Goal: Task Accomplishment & Management: Use online tool/utility

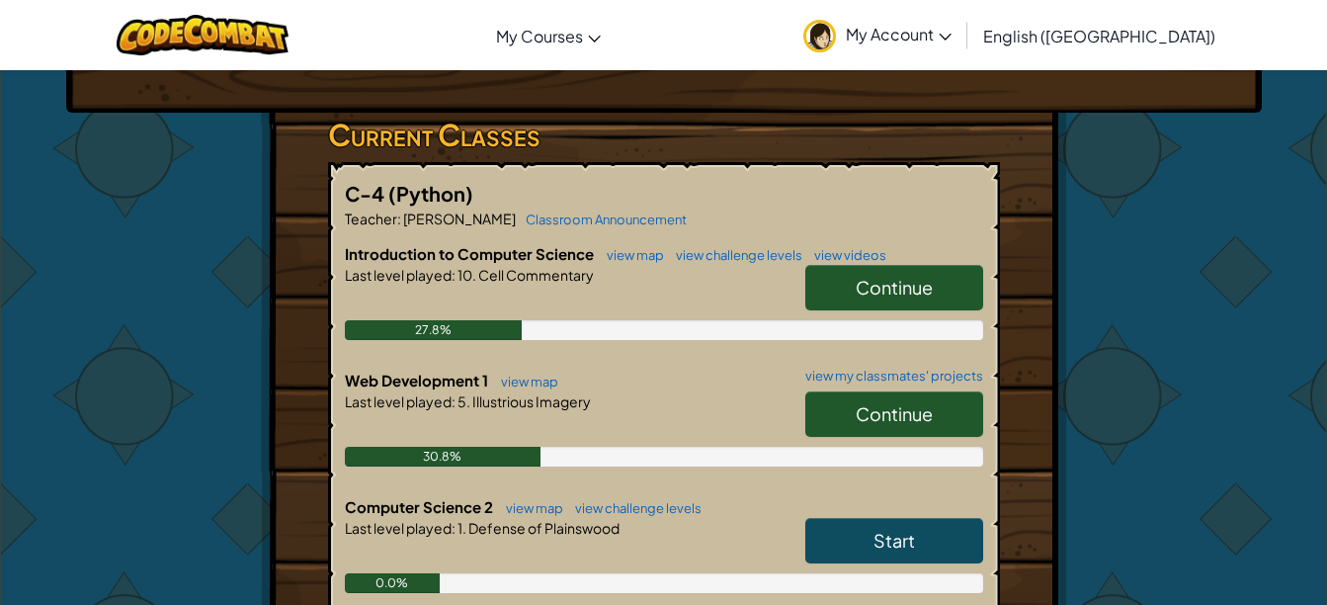
scroll to position [291, 0]
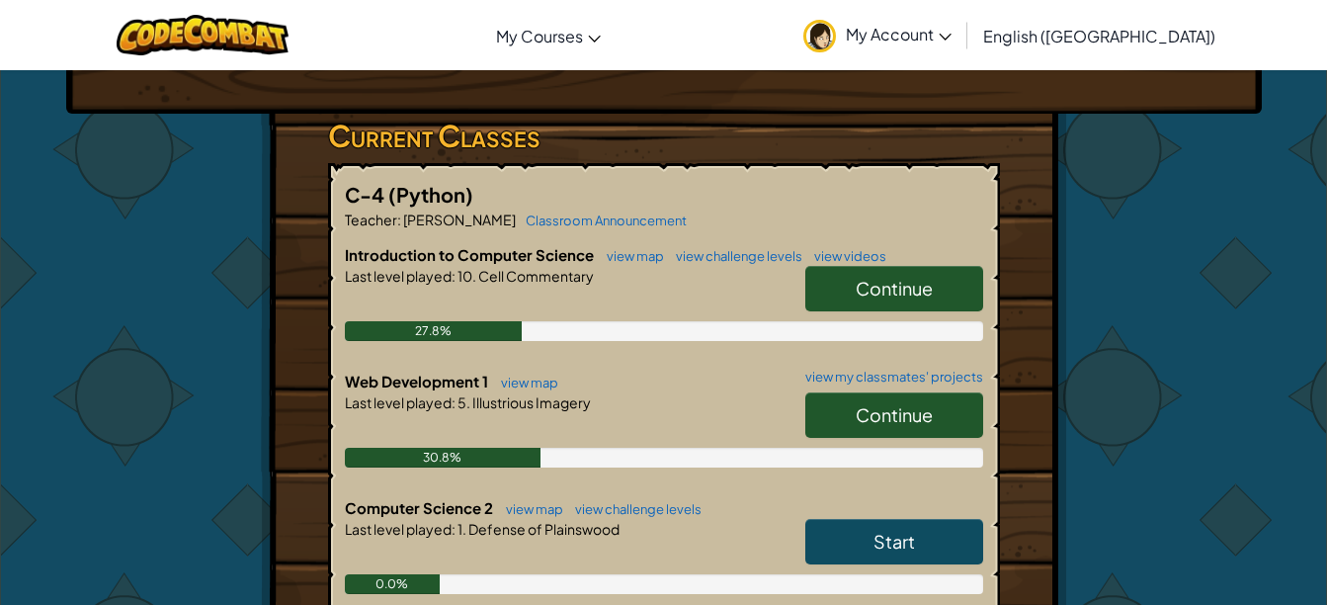
click at [884, 404] on span "Continue" at bounding box center [893, 414] width 77 height 23
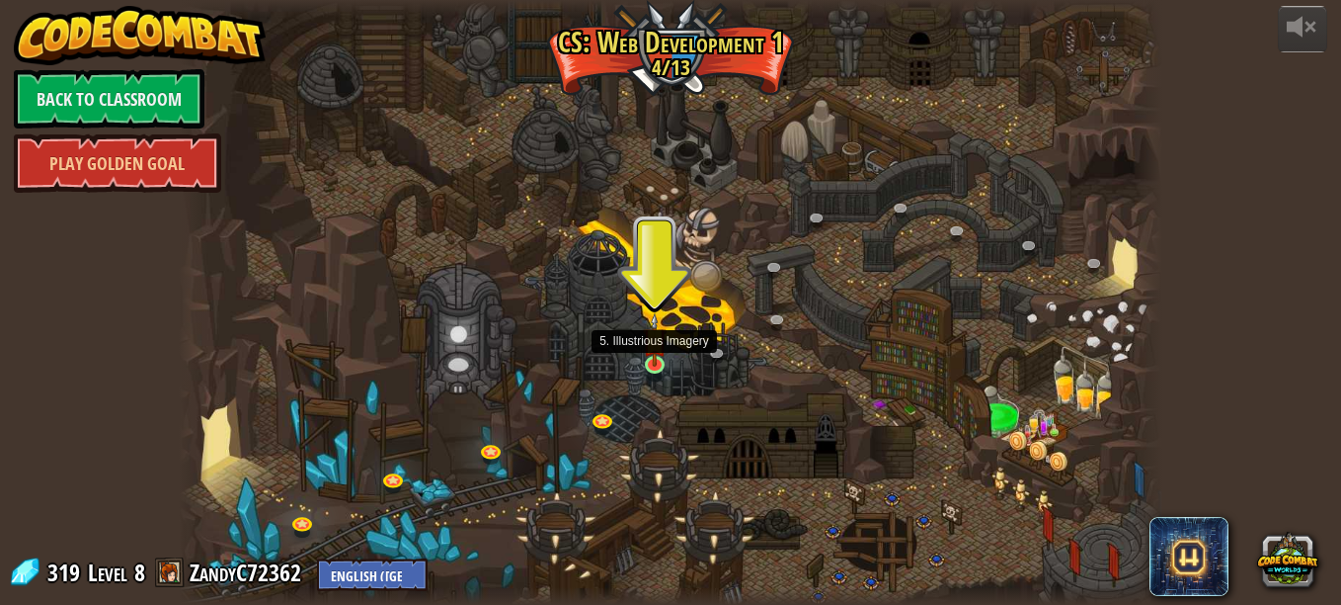
click at [658, 353] on img at bounding box center [655, 338] width 24 height 53
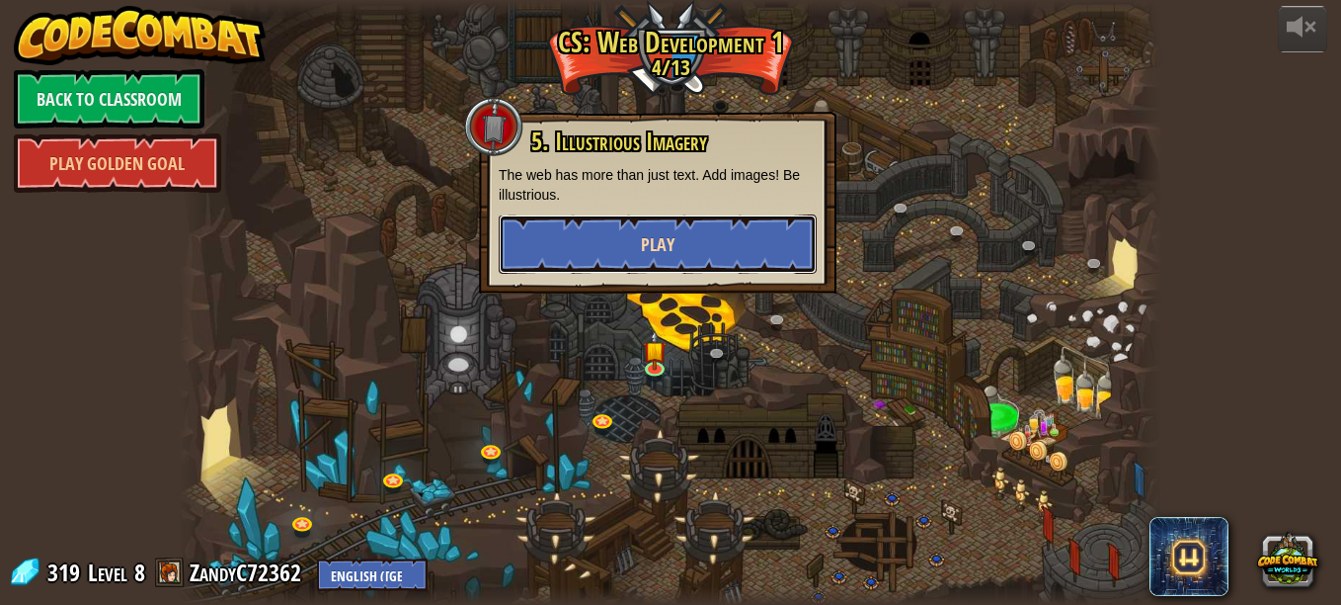
click at [603, 239] on button "Play" at bounding box center [658, 243] width 318 height 59
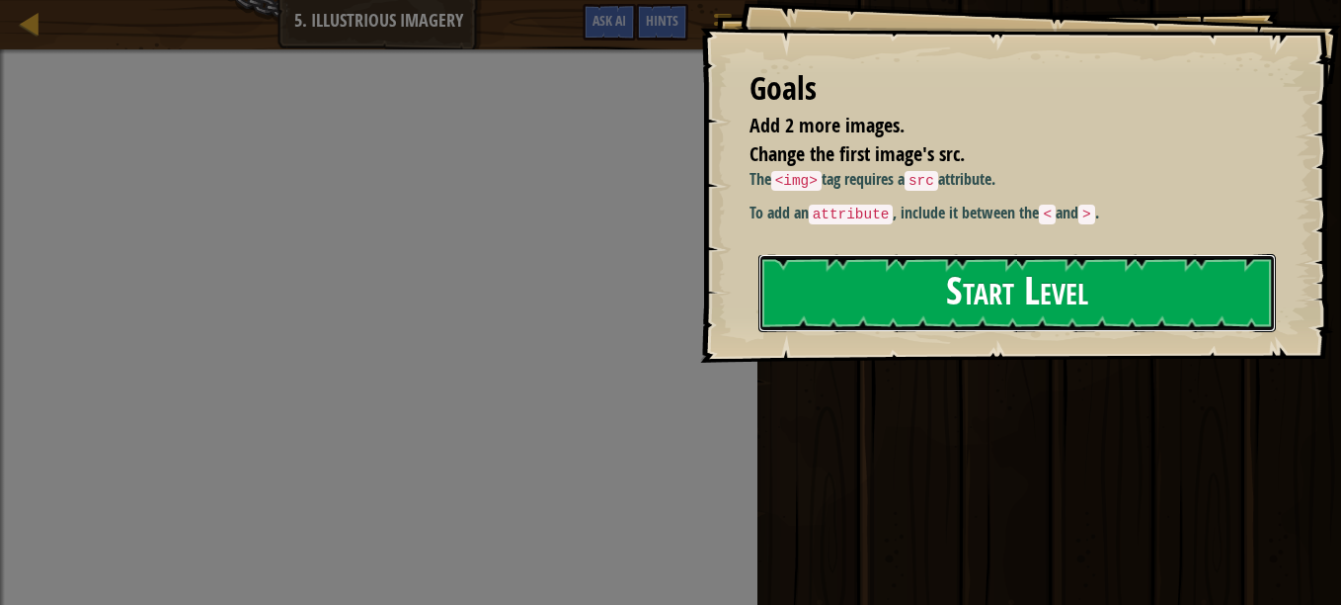
click at [946, 332] on button "Start Level" at bounding box center [1018, 293] width 518 height 78
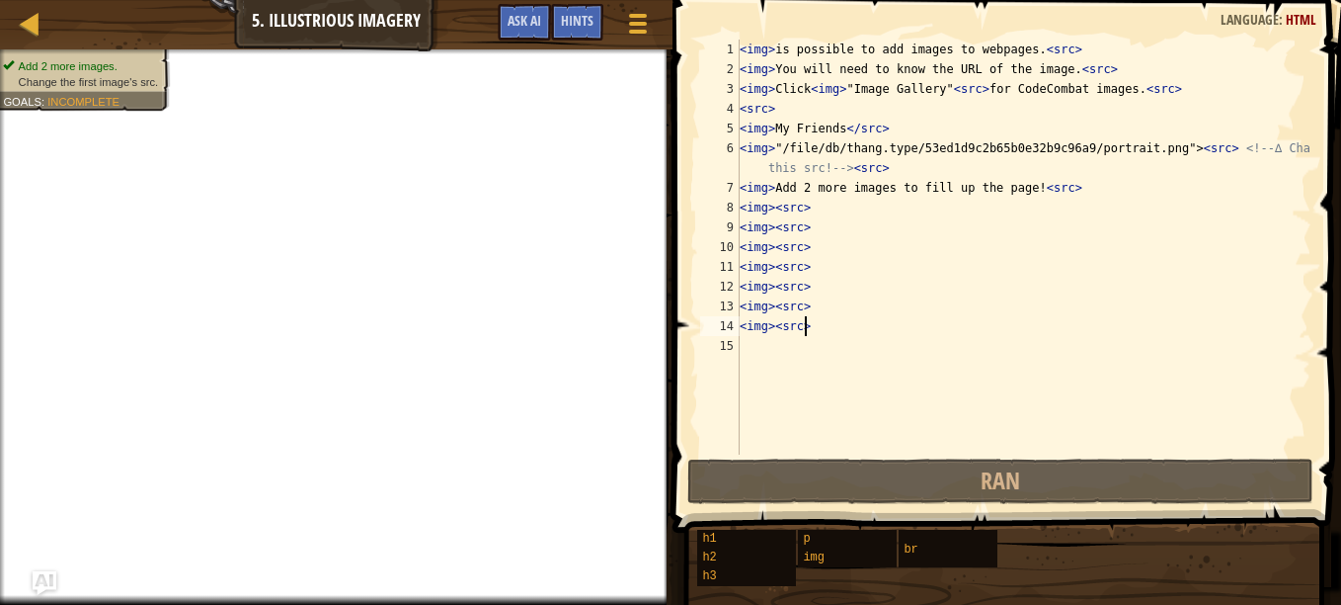
click at [824, 335] on div "< img > is possible to add images to webpages. < src > < img > You will need to…" at bounding box center [1024, 267] width 576 height 454
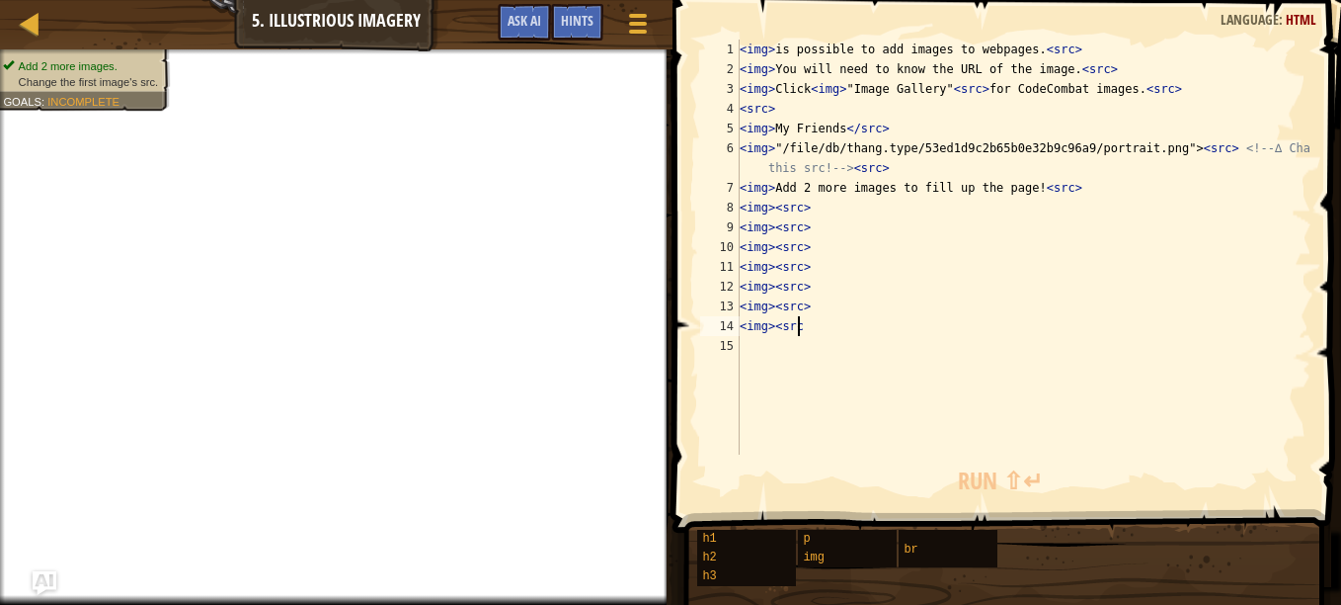
type textarea "<"
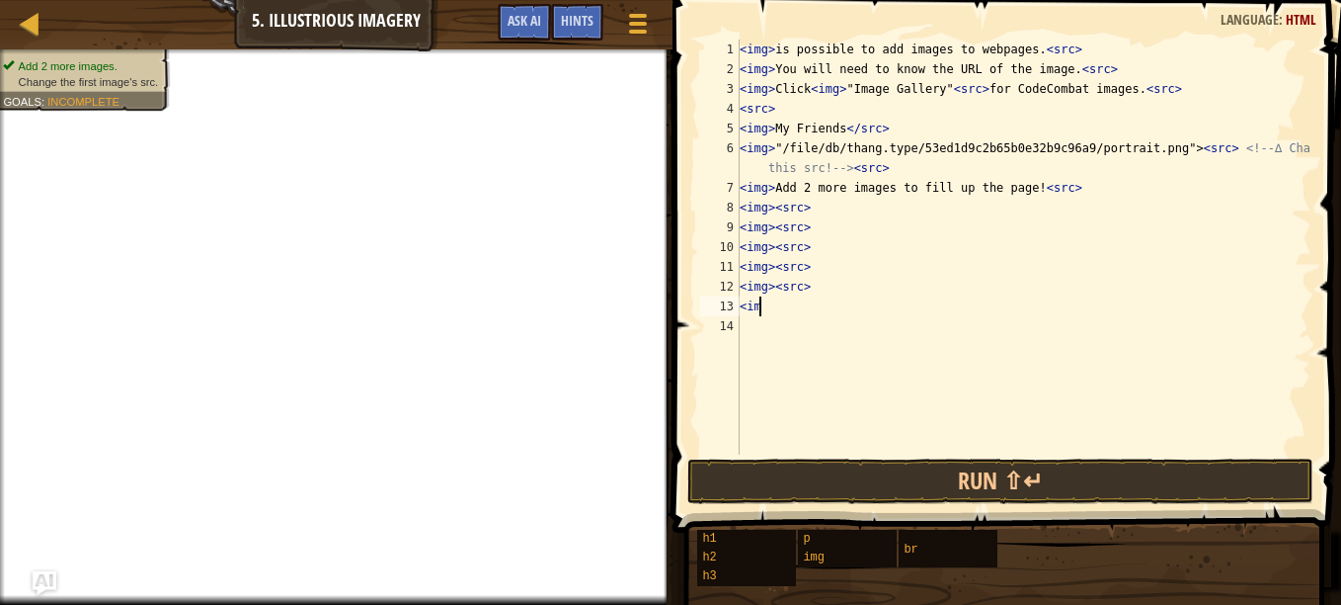
type textarea "<"
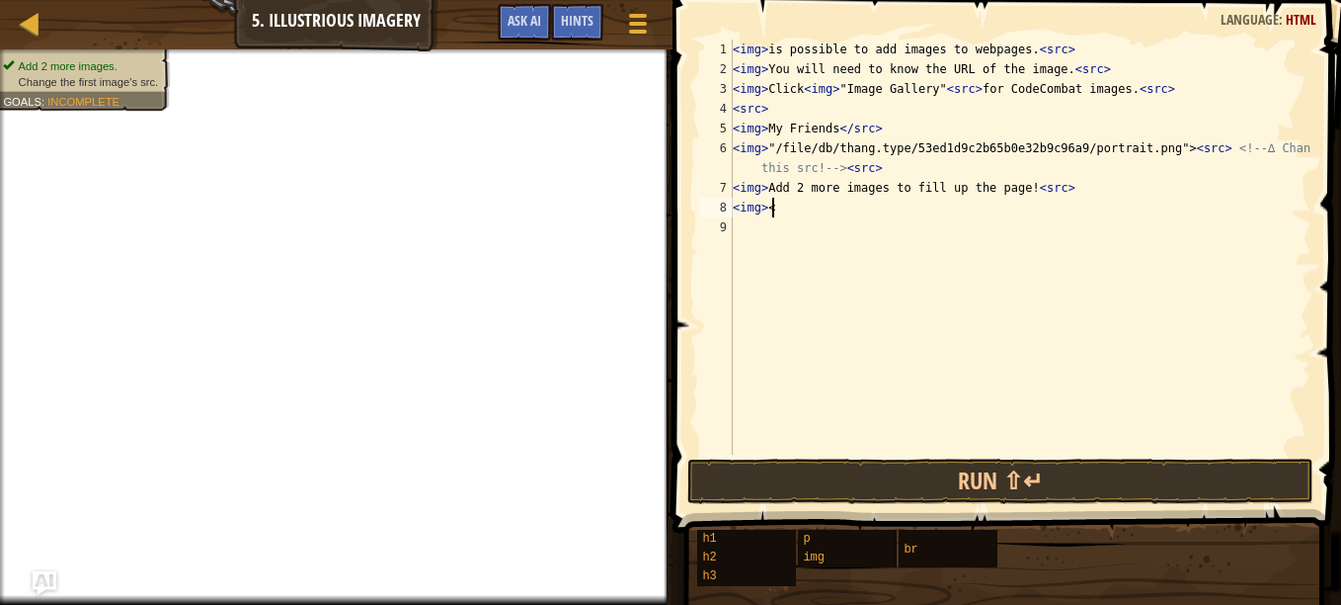
type textarea "<"
type textarea "<img> Add 2 more images to fill up the page! <src>"
click at [746, 213] on div "< img > is possible to add images to webpages. < src > < img > You will need to…" at bounding box center [1021, 267] width 584 height 454
click at [568, 25] on span "Hints" at bounding box center [577, 20] width 33 height 19
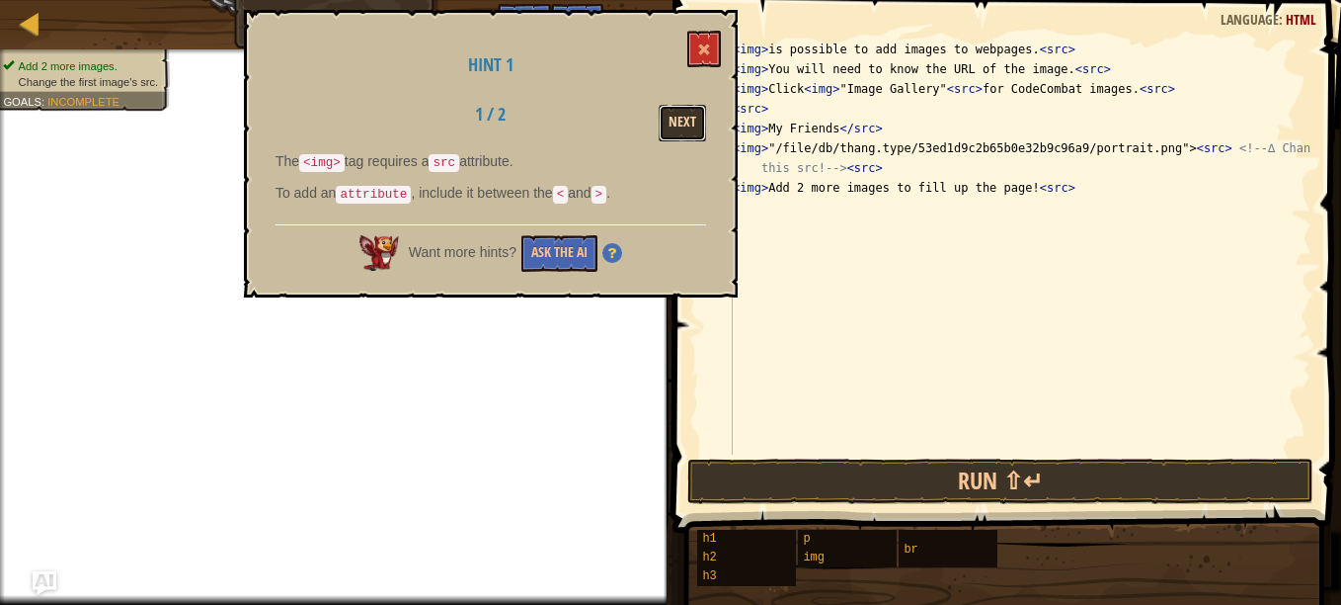
click at [677, 119] on button "Next" at bounding box center [682, 123] width 47 height 37
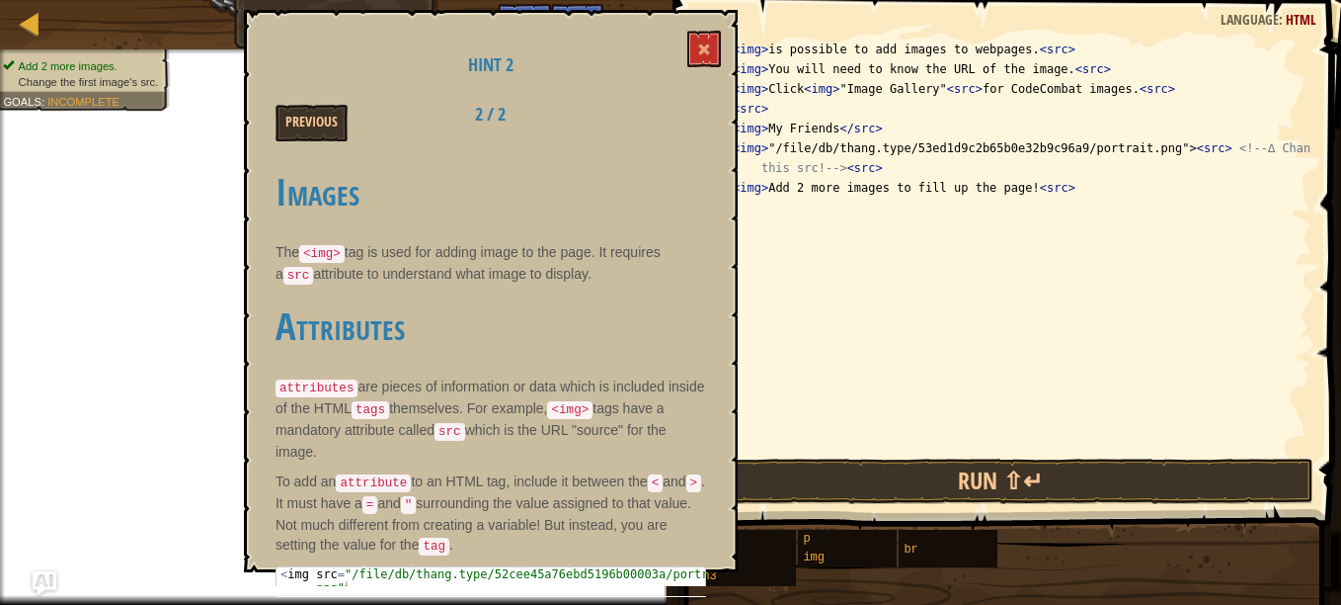
scroll to position [4, 0]
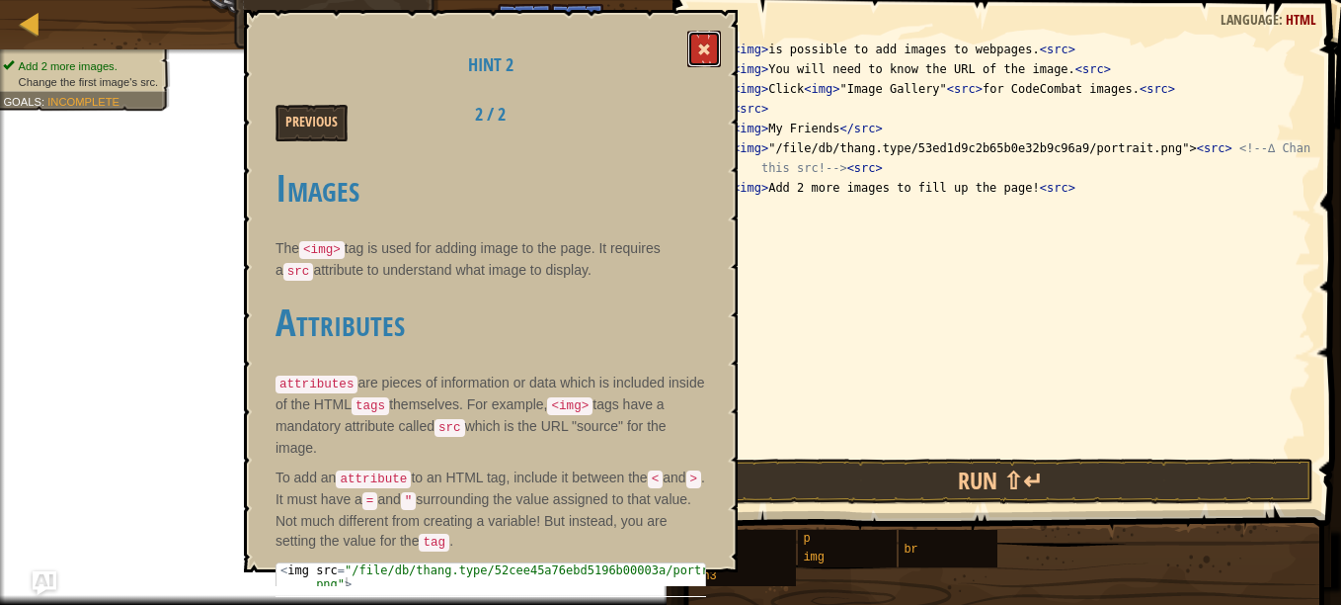
click at [704, 56] on span at bounding box center [704, 49] width 14 height 14
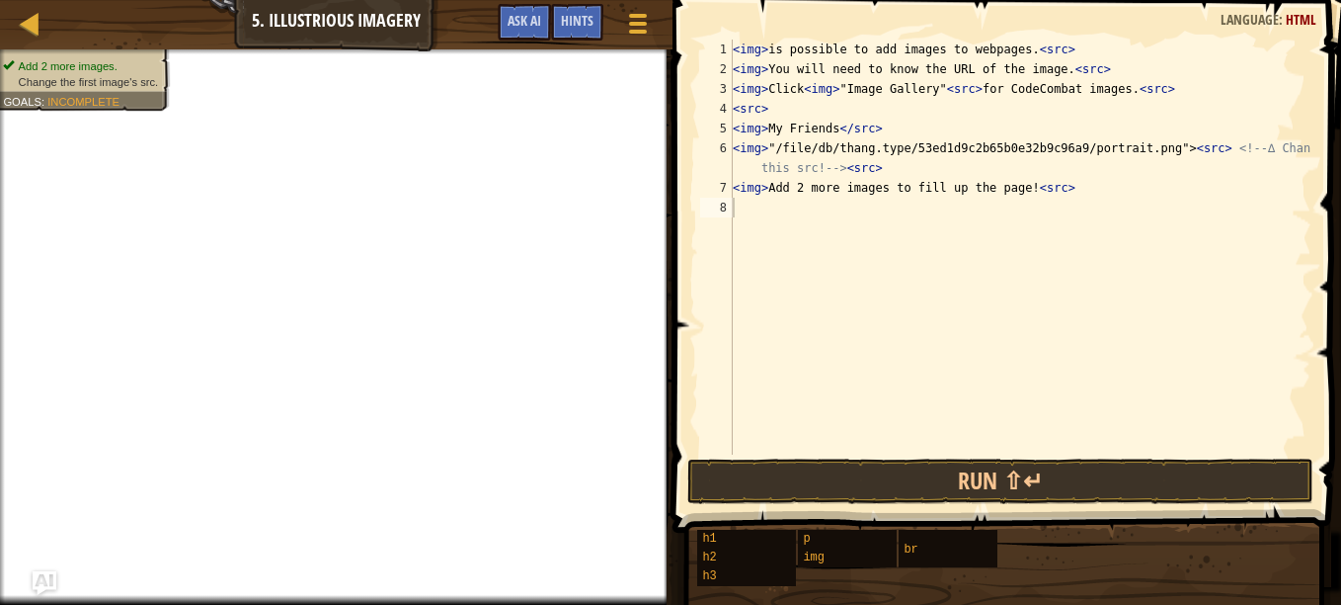
click at [762, 202] on div "< img > is possible to add images to webpages. < src > < img > You will need to…" at bounding box center [1021, 267] width 584 height 454
type textarea "<"
type textarea "h"
click at [515, 17] on span "Ask AI" at bounding box center [525, 20] width 34 height 19
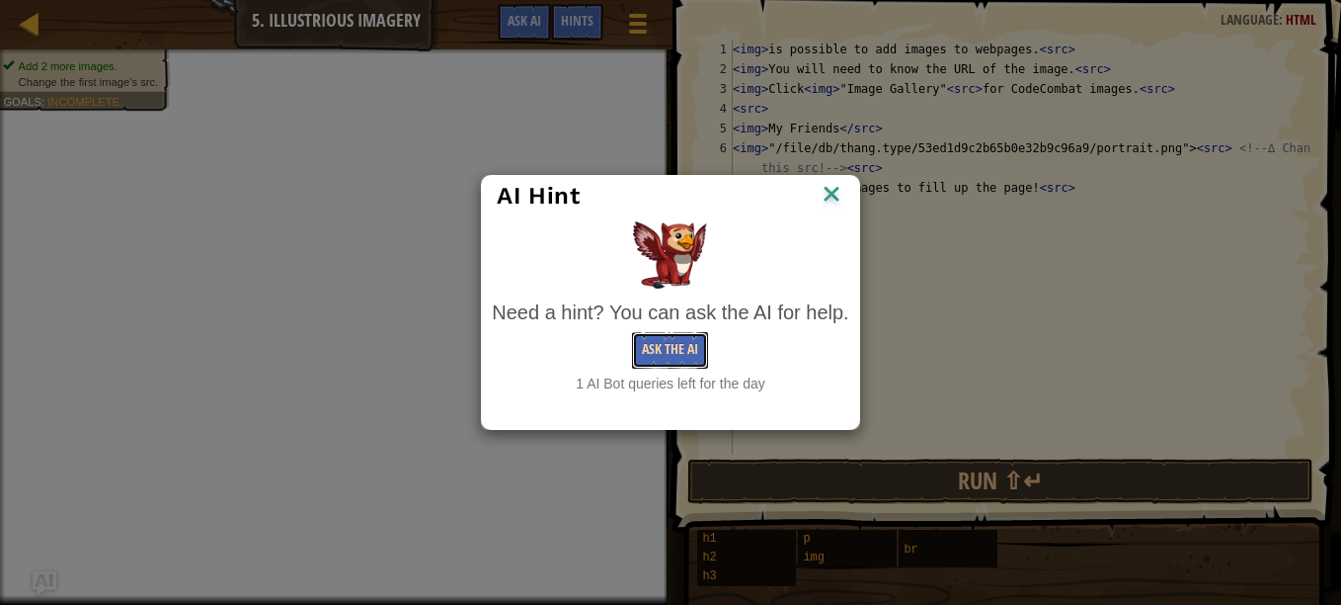
click at [666, 344] on button "Ask the AI" at bounding box center [670, 350] width 76 height 37
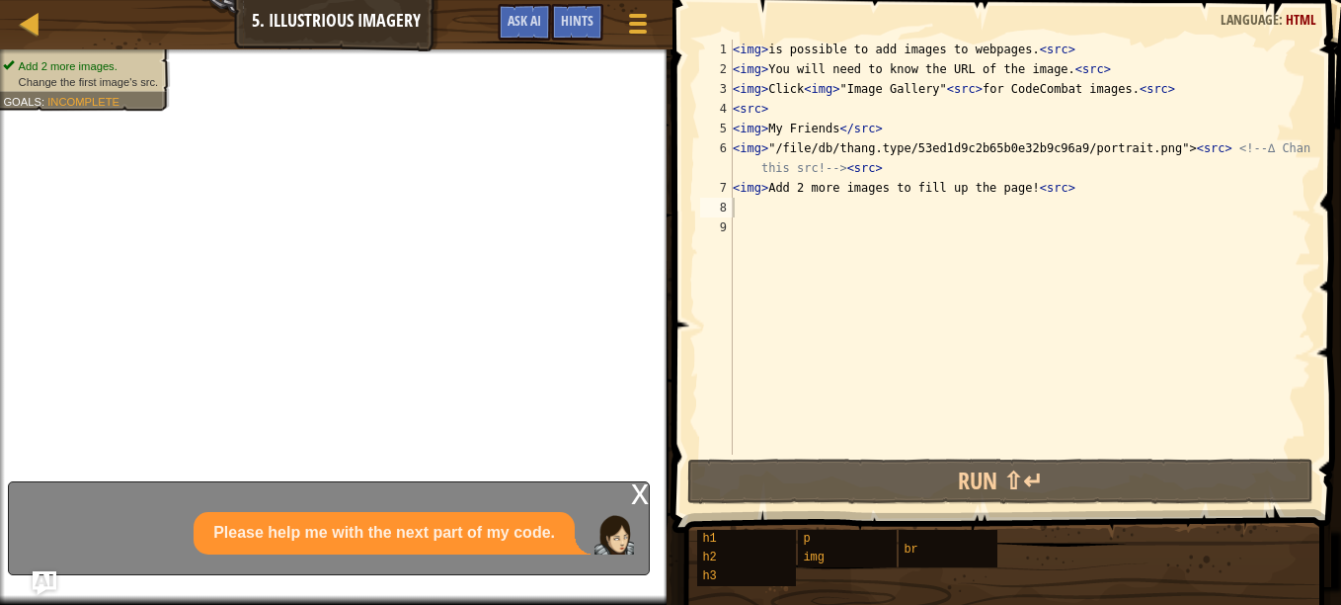
click at [265, 533] on p "Please help me with the next part of my code." at bounding box center [384, 533] width 342 height 23
click at [632, 494] on div "x" at bounding box center [640, 492] width 18 height 20
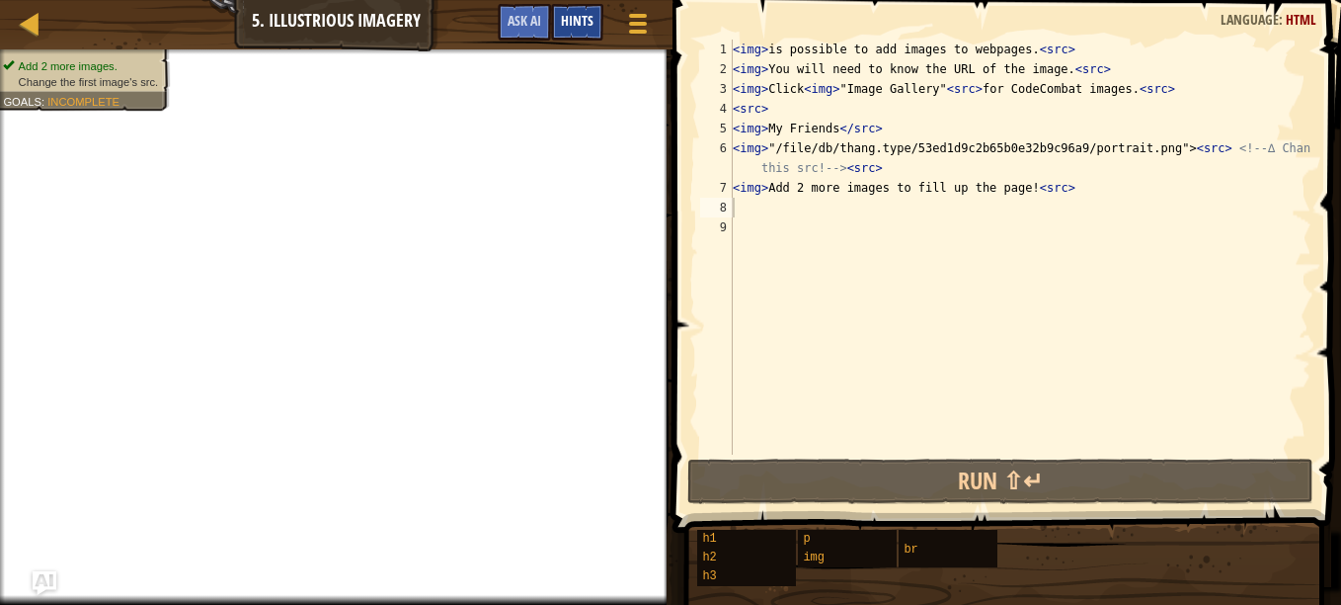
click at [570, 13] on span "Hints" at bounding box center [577, 20] width 33 height 19
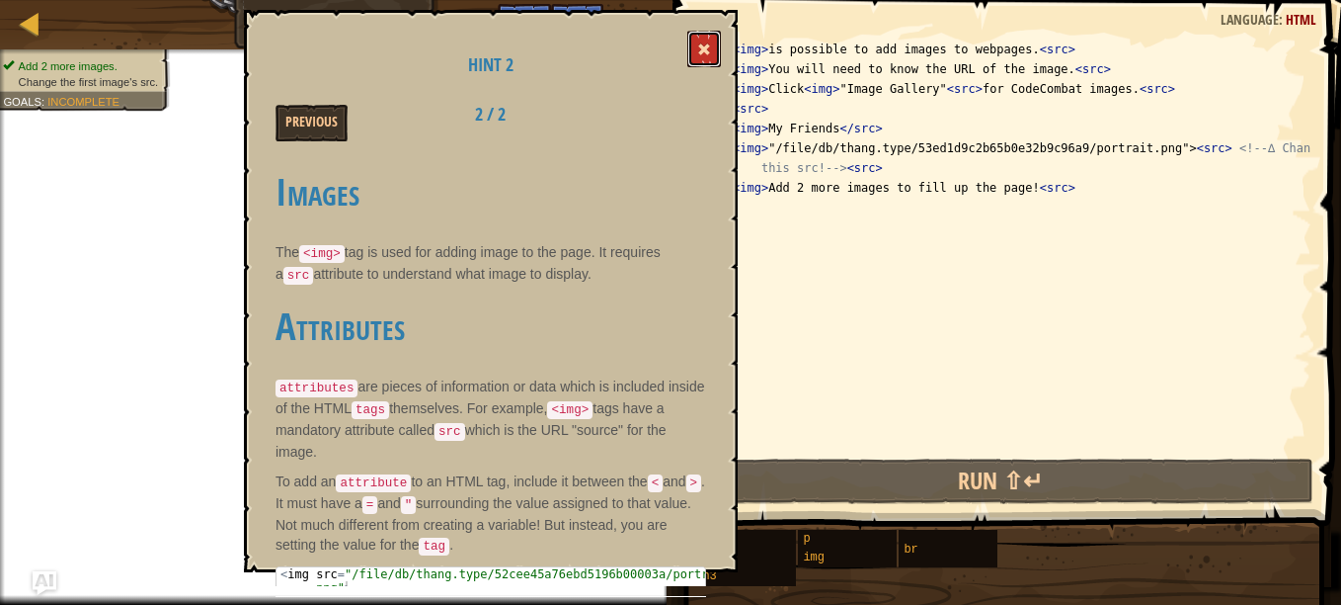
click at [697, 49] on button at bounding box center [704, 49] width 34 height 37
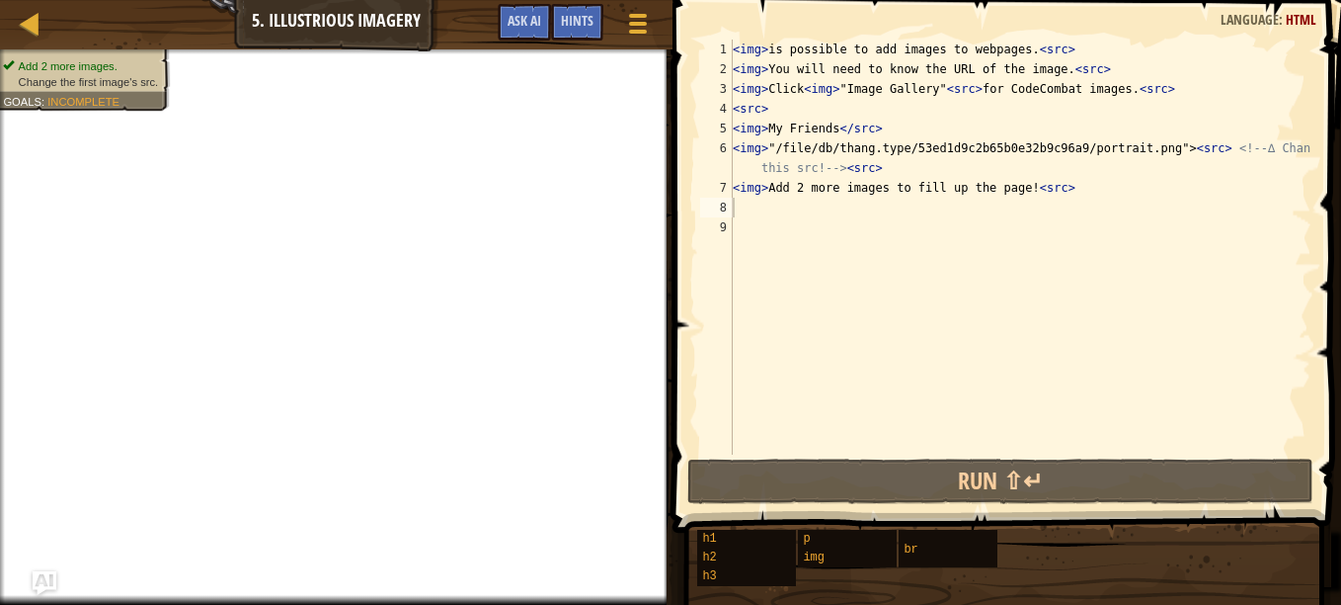
click at [697, 49] on div "1 2 3 4 5 6 7 8 9 < img > is possible to add images to webpages. < src > < img …" at bounding box center [1003, 247] width 615 height 415
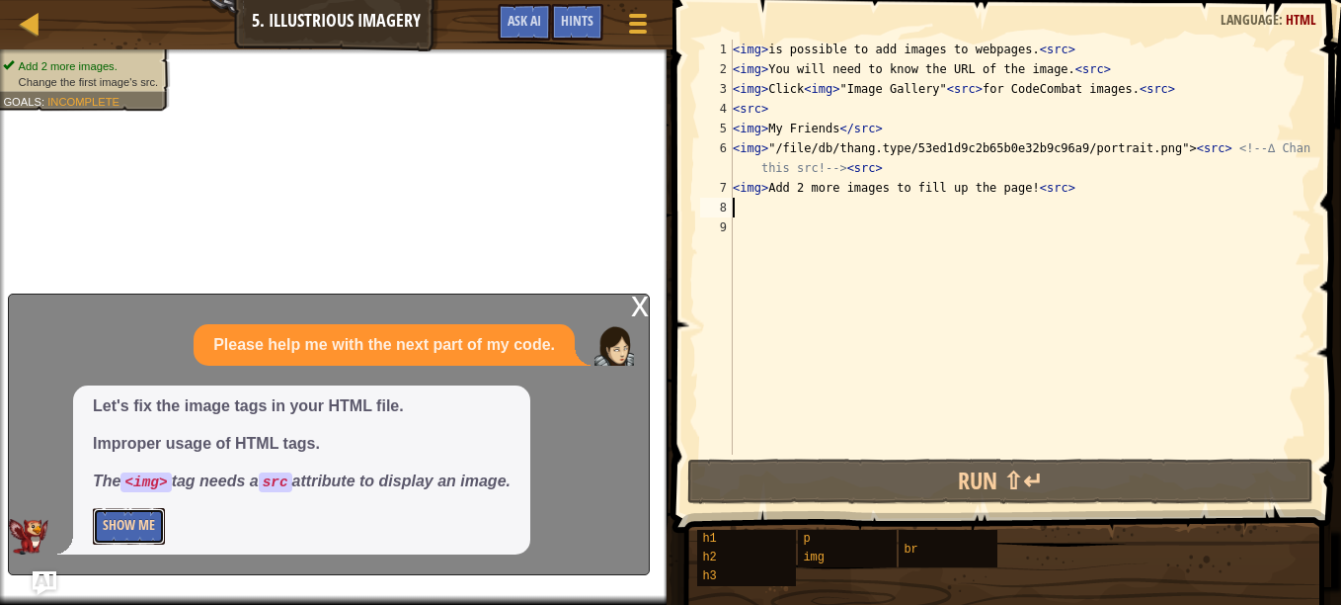
click at [141, 523] on button "Show Me" at bounding box center [129, 526] width 72 height 37
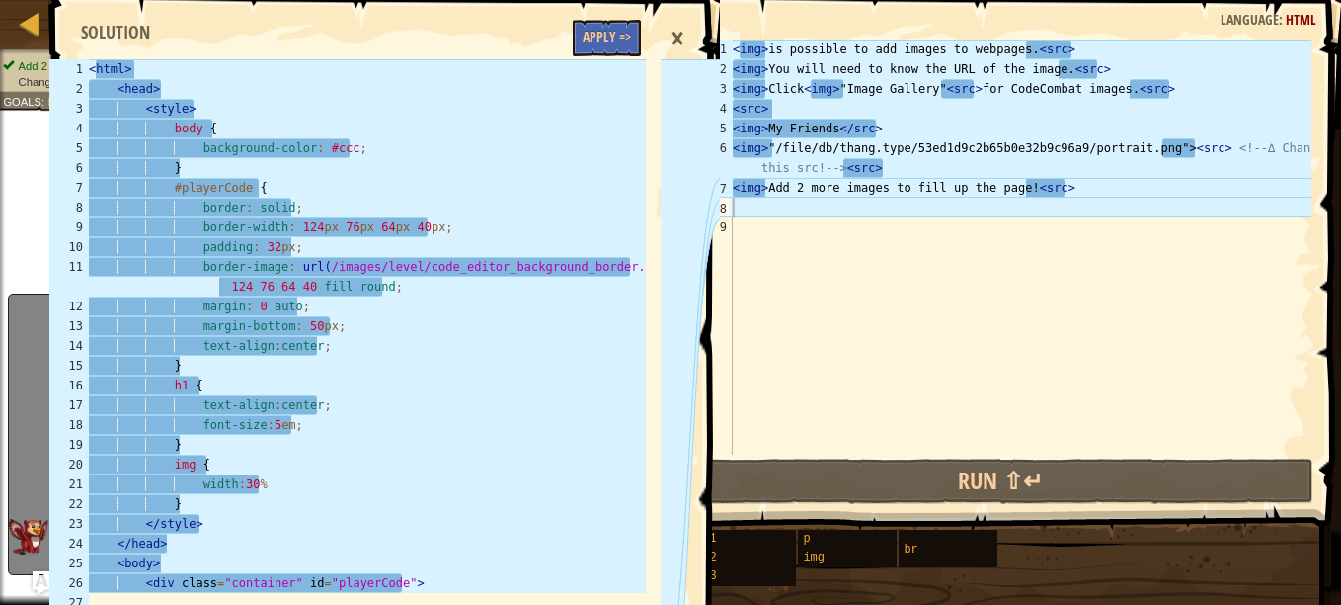
type textarea "margin: 0 auto;"
click at [286, 311] on div "< html > < head > < style > body { background-color : #ccc ; } #playerCode { bo…" at bounding box center [365, 345] width 561 height 573
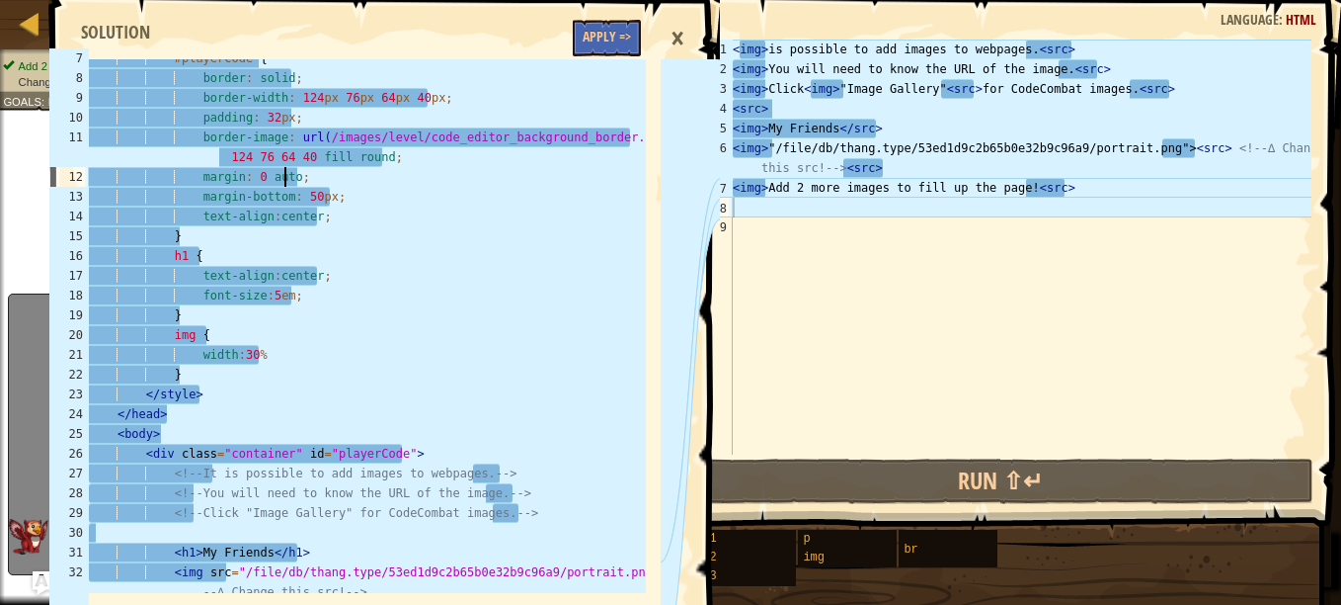
scroll to position [130, 0]
click at [685, 30] on div "×" at bounding box center [678, 38] width 34 height 45
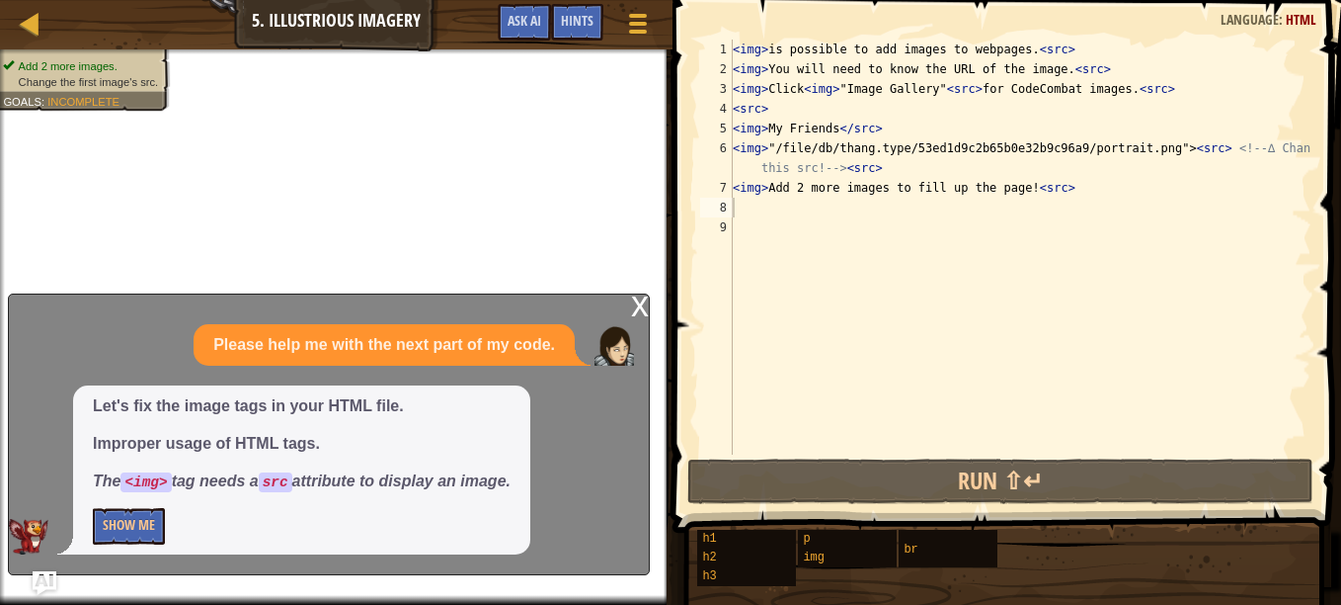
click at [640, 304] on div "x" at bounding box center [640, 304] width 18 height 20
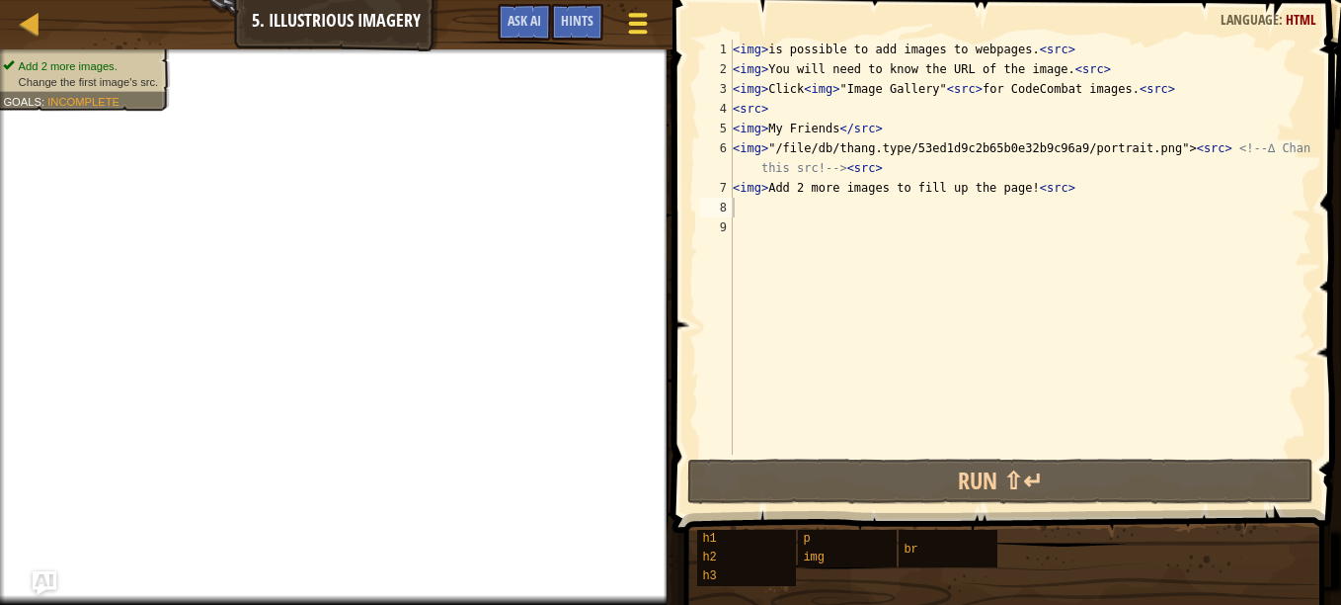
click at [646, 31] on span at bounding box center [637, 32] width 19 height 4
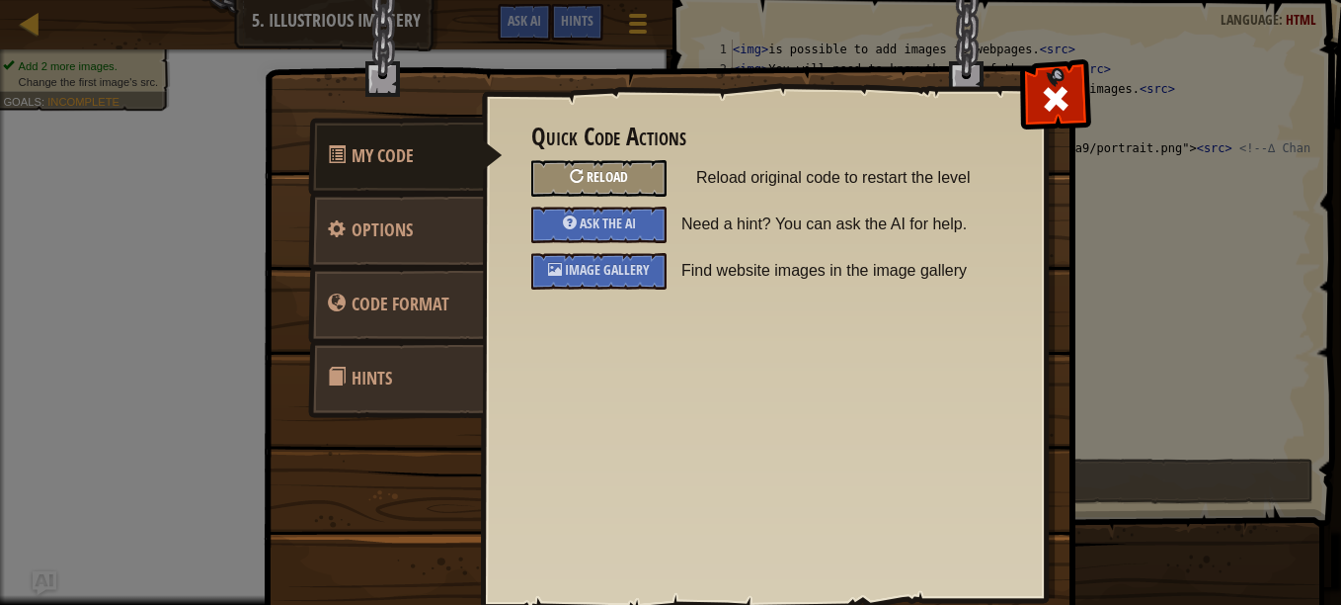
click at [611, 171] on span "Reload" at bounding box center [607, 176] width 41 height 19
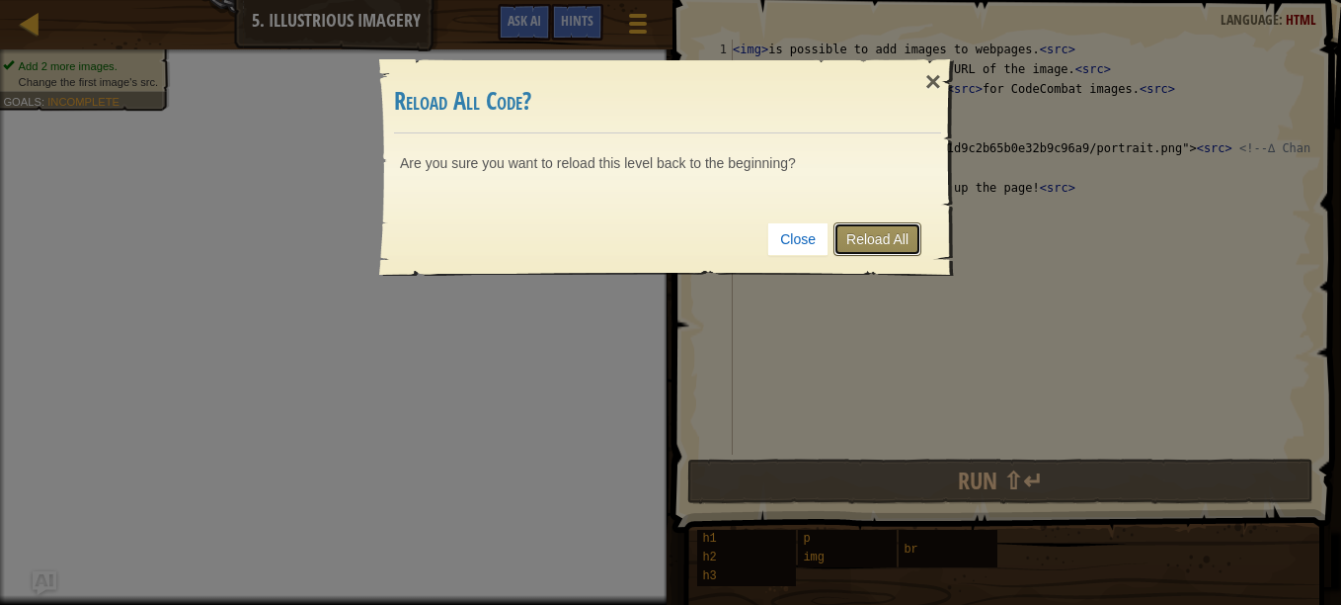
click at [865, 240] on link "Reload All" at bounding box center [878, 239] width 88 height 34
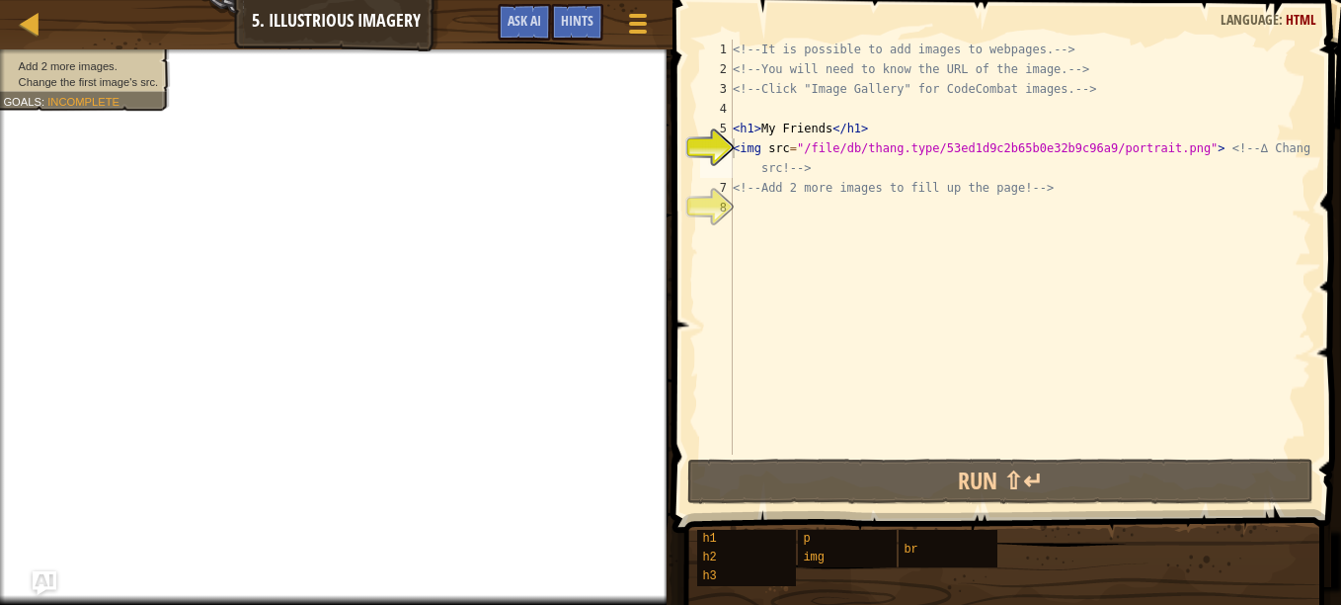
type textarea "<img src="/file/db/thang.type/53ed1d9c2b65b0e32b9c96a9/portrait.png"> <!-- ∆ Ch…"
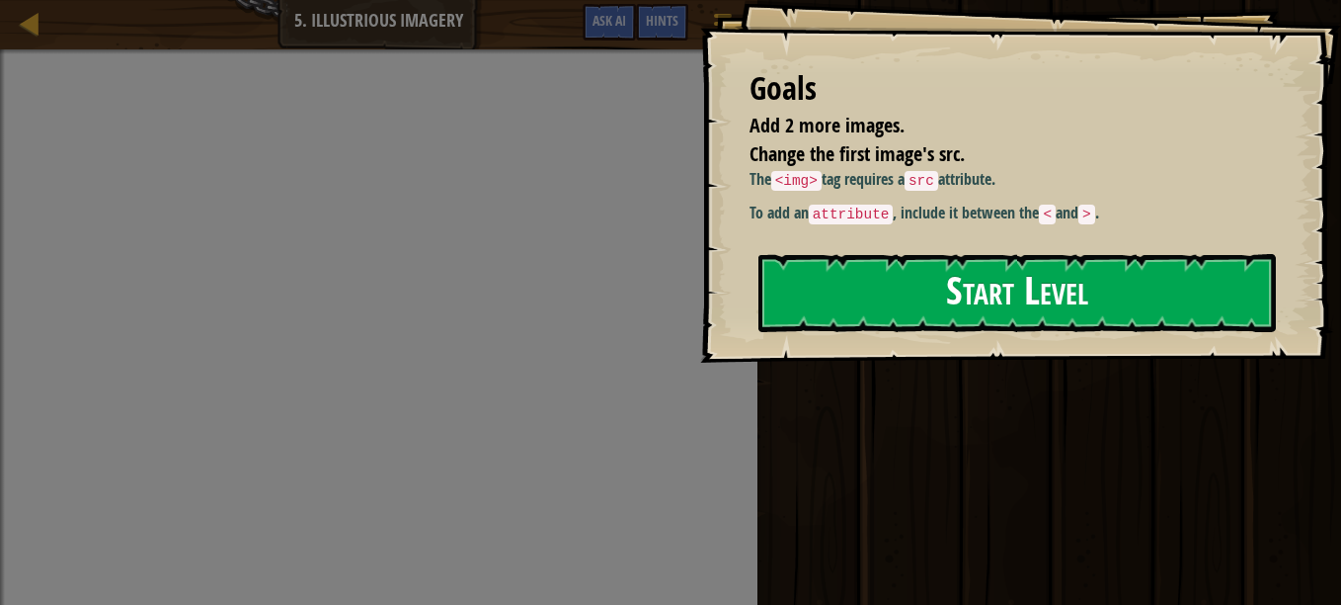
click at [1046, 285] on button "Start Level" at bounding box center [1018, 293] width 518 height 78
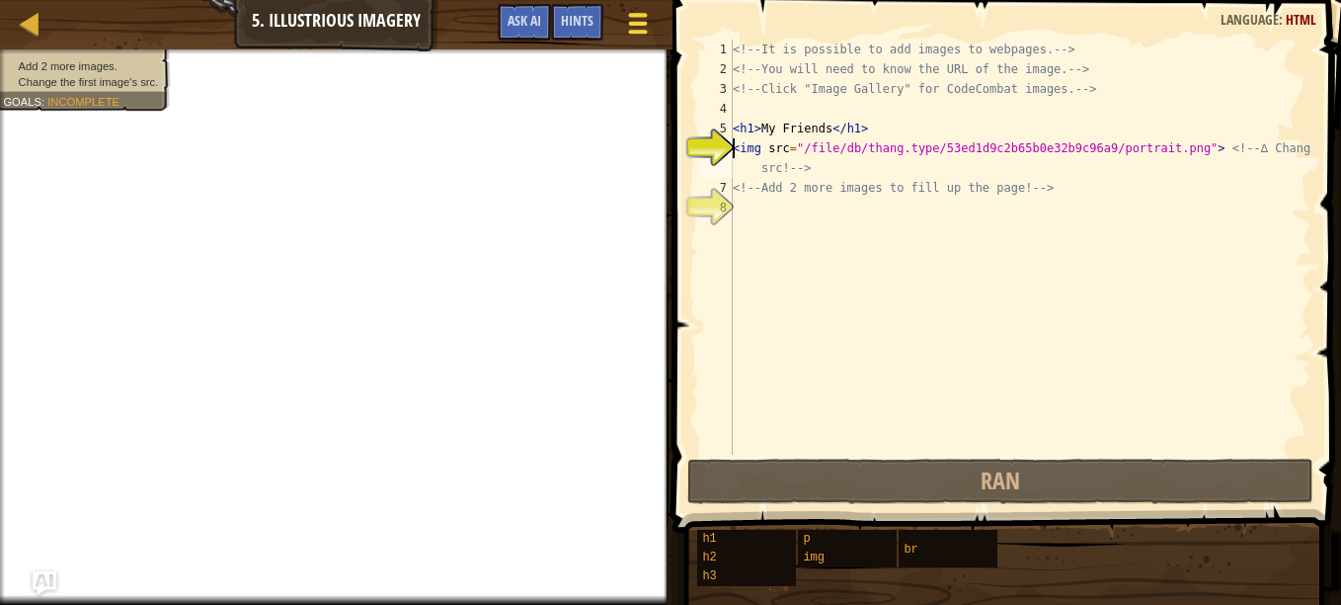
click at [643, 30] on span at bounding box center [637, 32] width 19 height 4
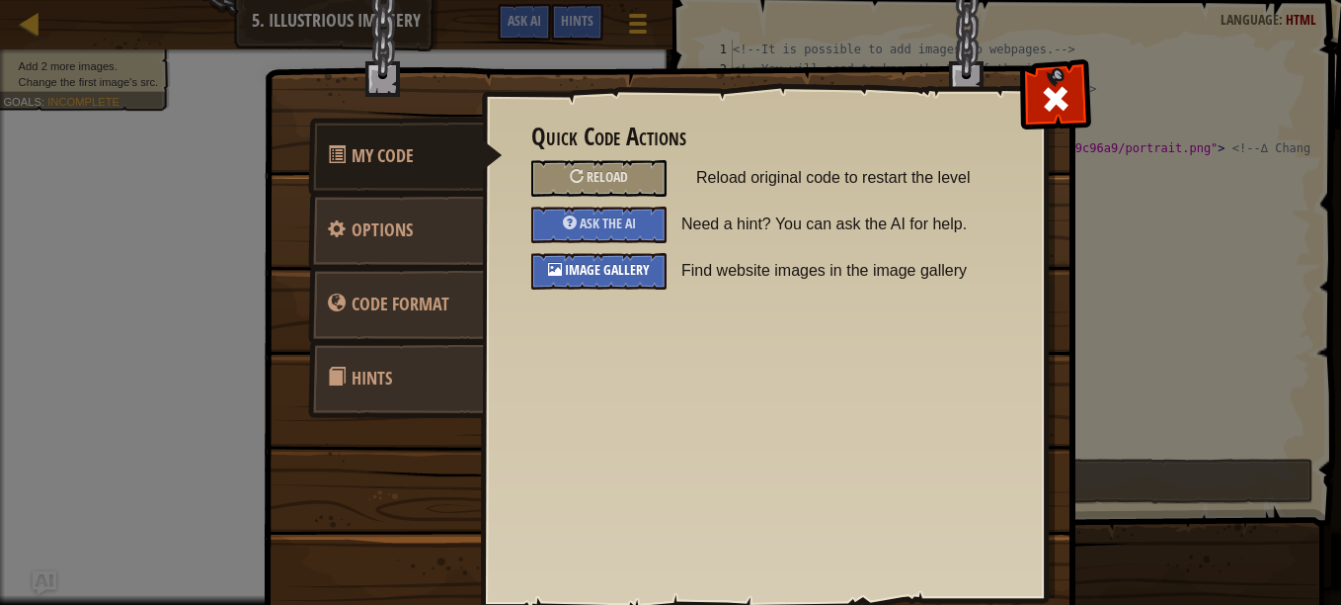
click at [583, 263] on span "Image Gallery" at bounding box center [607, 269] width 85 height 19
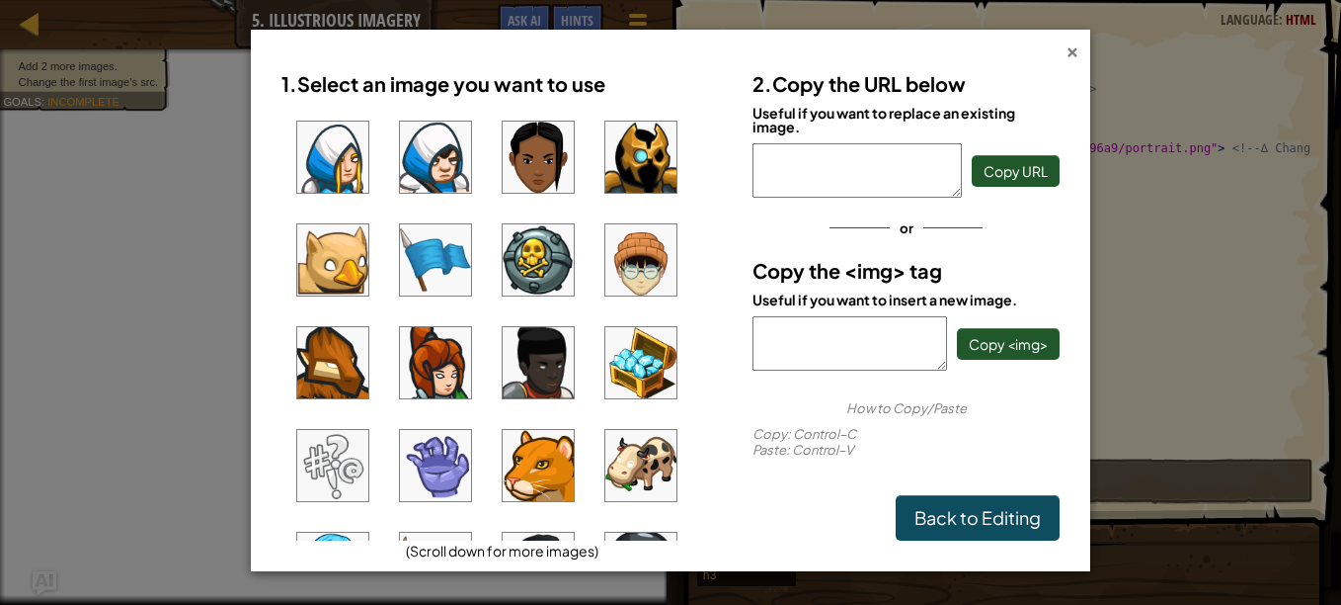
click at [1069, 52] on div "×" at bounding box center [1073, 49] width 14 height 21
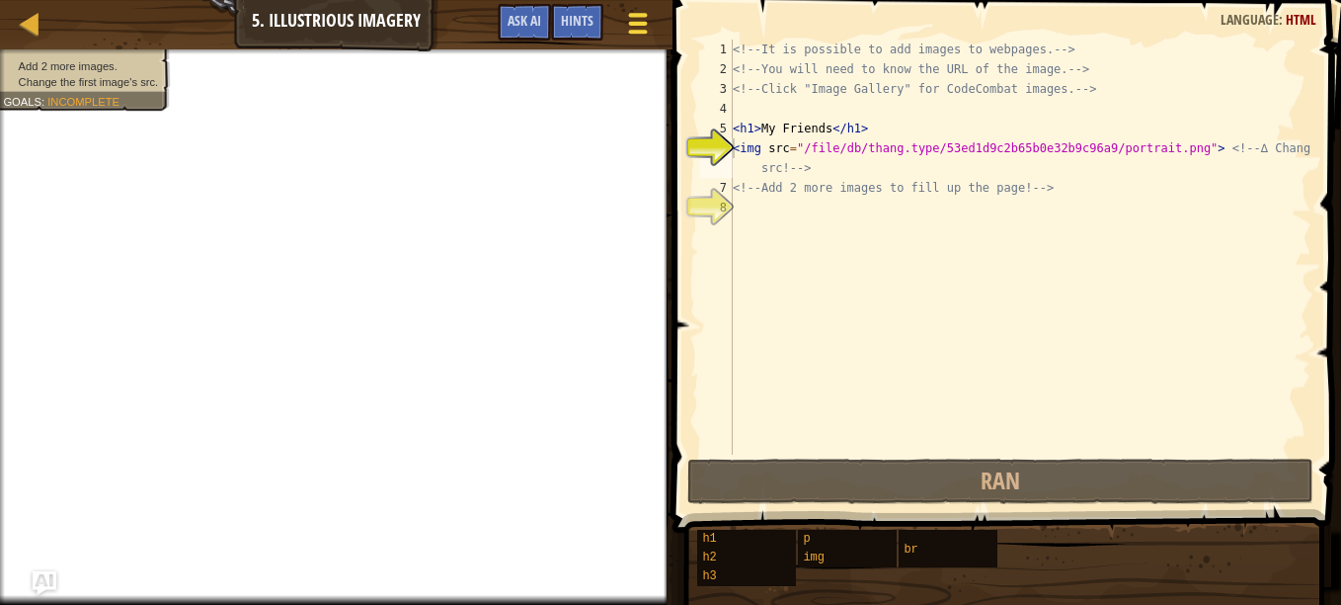
click at [637, 22] on span at bounding box center [637, 24] width 19 height 4
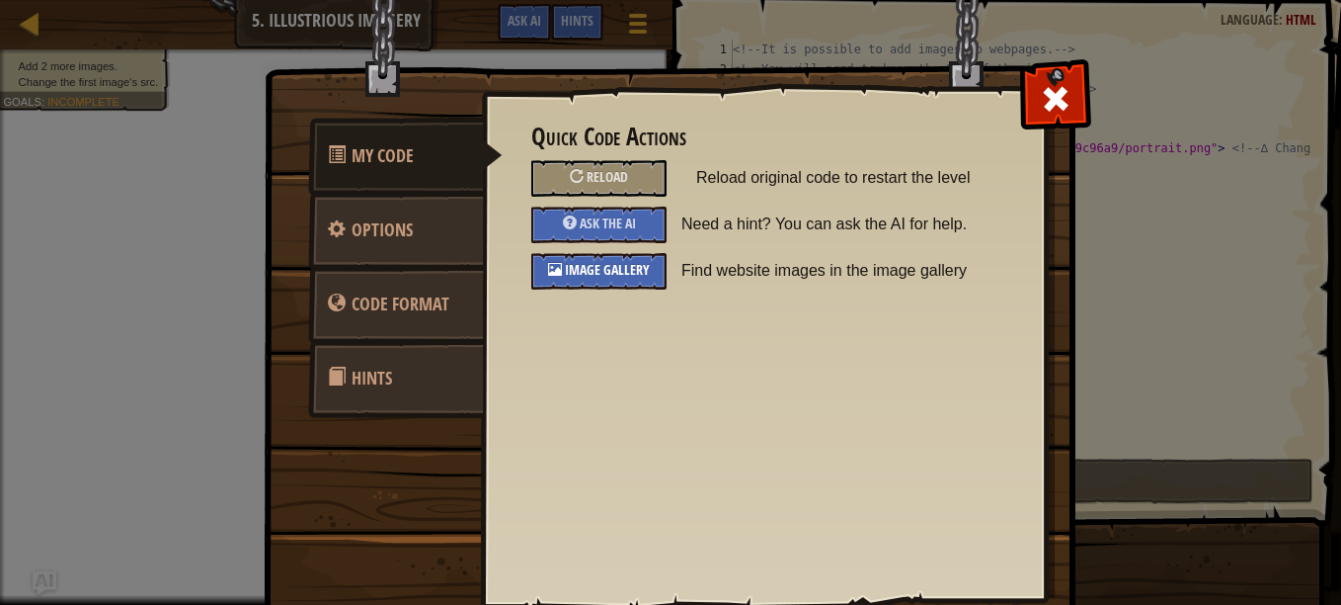
click at [596, 268] on span "Image Gallery" at bounding box center [607, 269] width 85 height 19
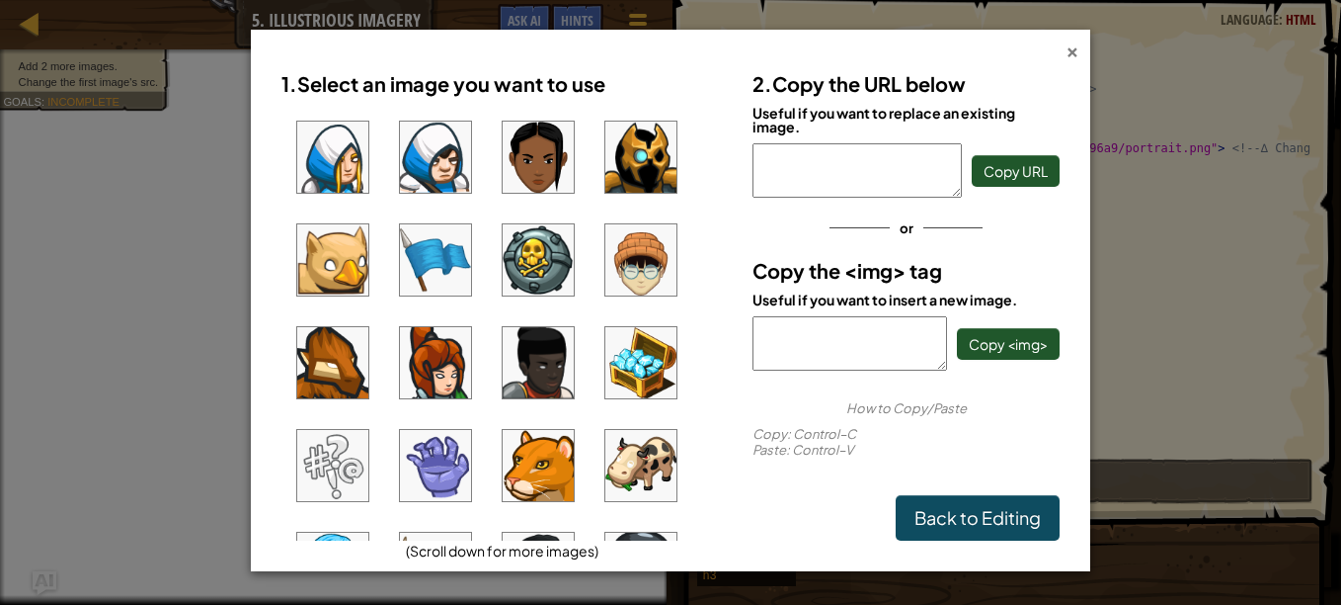
click at [1078, 47] on div "×" at bounding box center [1073, 49] width 14 height 21
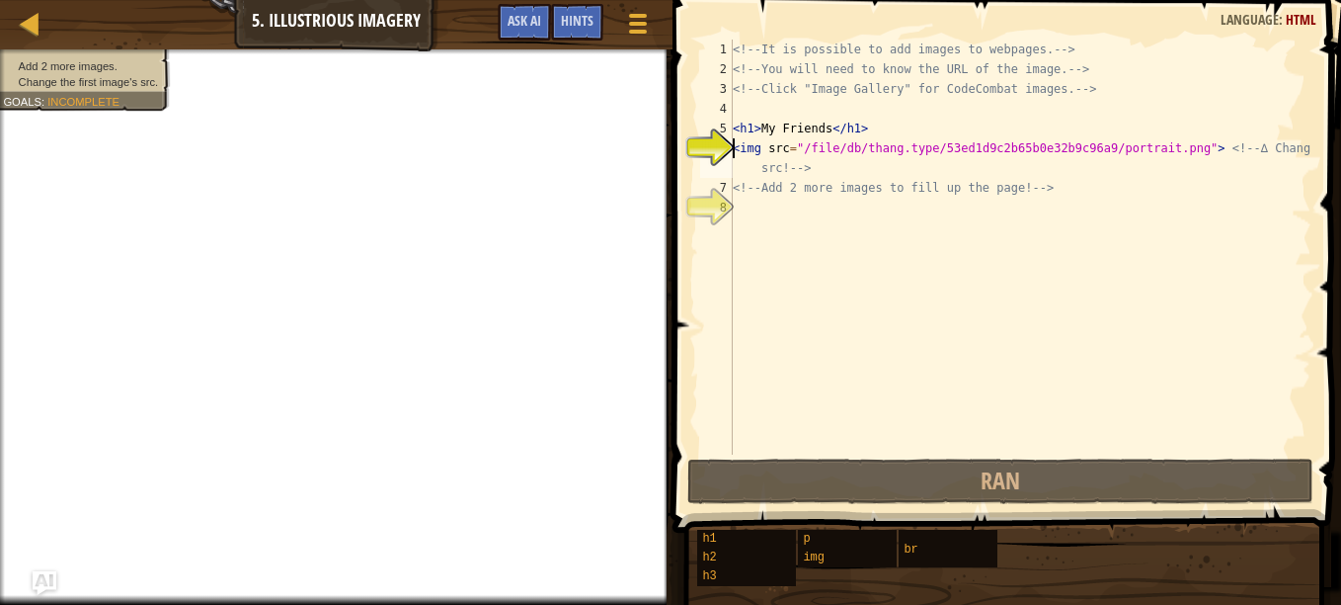
click at [759, 204] on div "<!-- It is possible to add images to webpages. --> <!-- You will need to know t…" at bounding box center [1020, 267] width 583 height 454
click at [650, 25] on div at bounding box center [637, 23] width 27 height 29
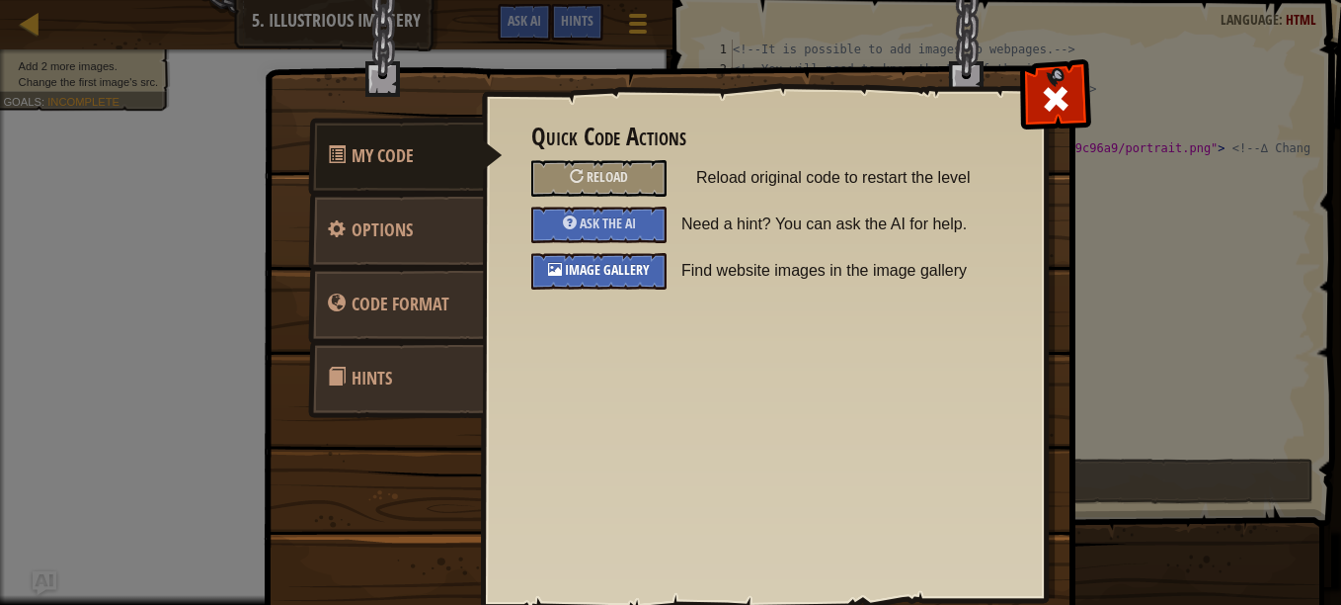
drag, startPoint x: 576, startPoint y: 282, endPoint x: 558, endPoint y: 263, distance: 25.9
click at [558, 263] on div "Image Gallery" at bounding box center [598, 271] width 135 height 37
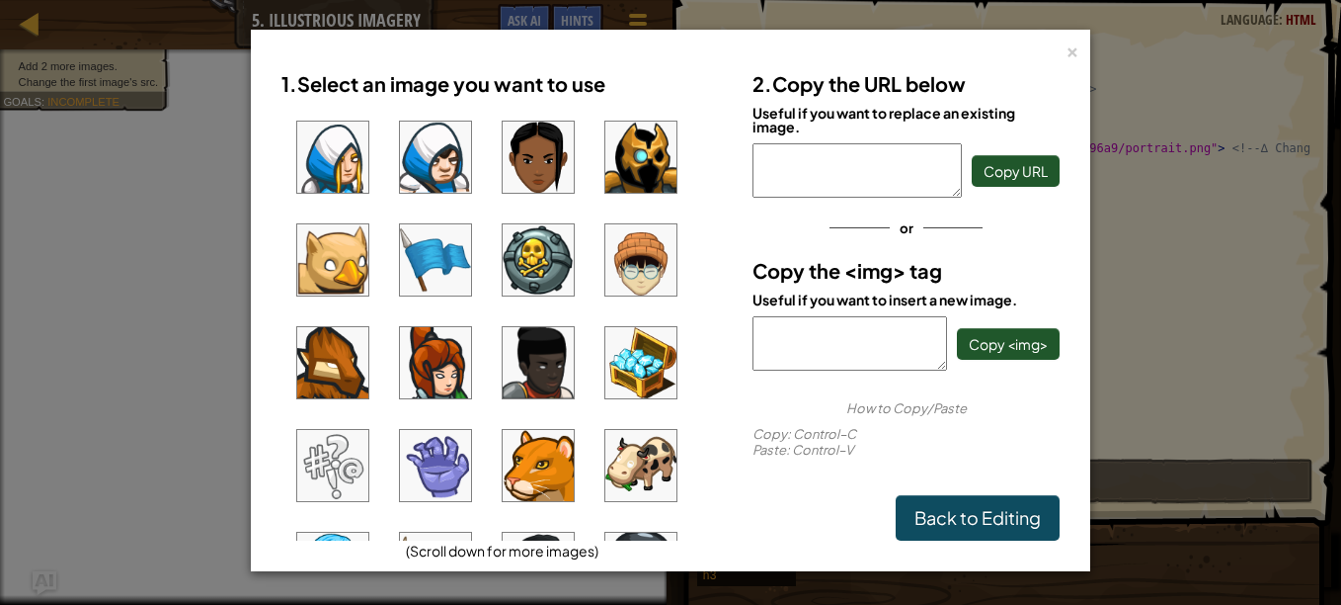
click at [641, 265] on img at bounding box center [641, 259] width 71 height 71
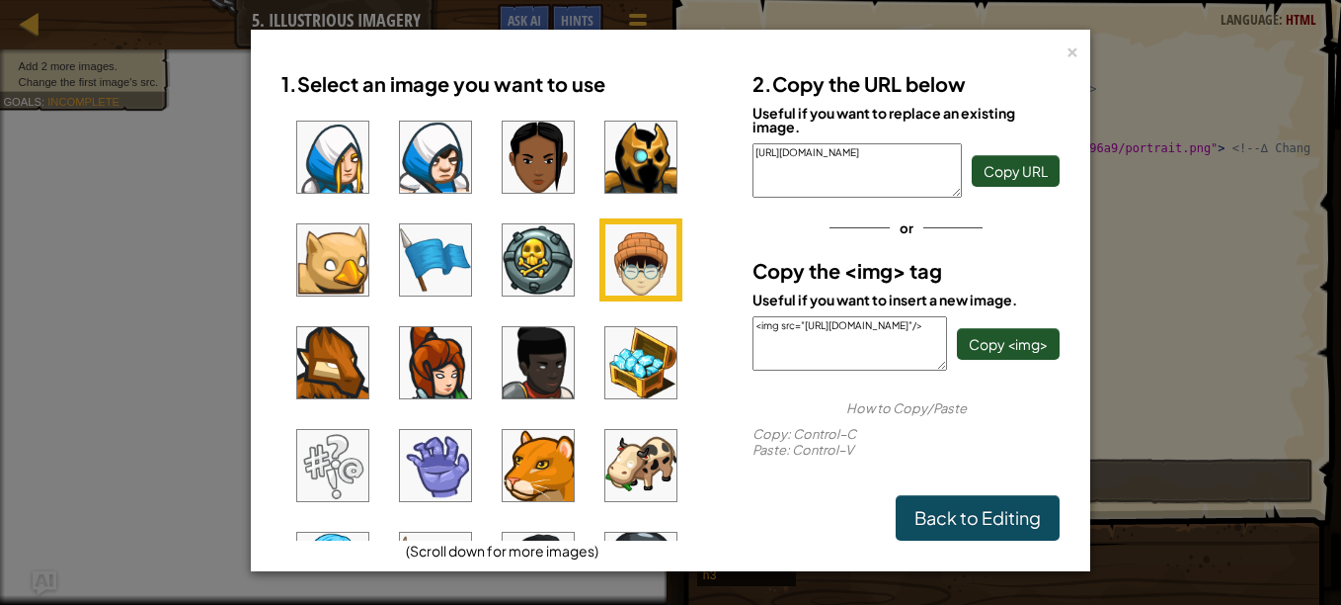
click at [604, 377] on ul at bounding box center [503, 323] width 442 height 435
click at [619, 376] on img at bounding box center [641, 362] width 71 height 71
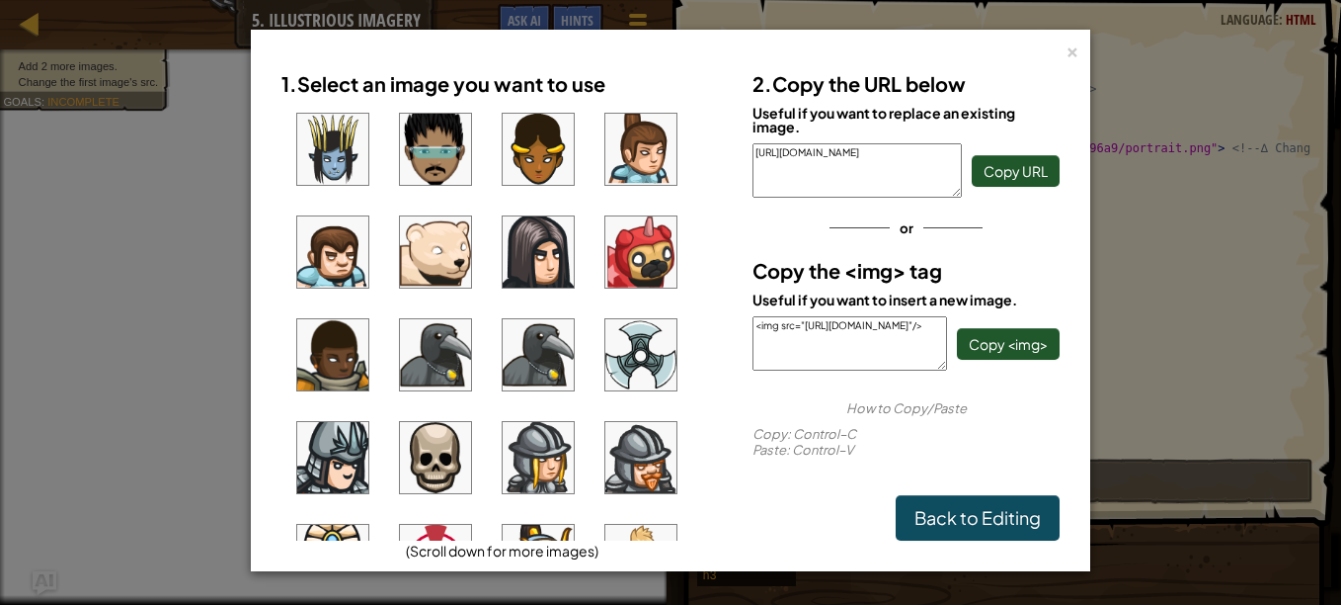
scroll to position [1517, 0]
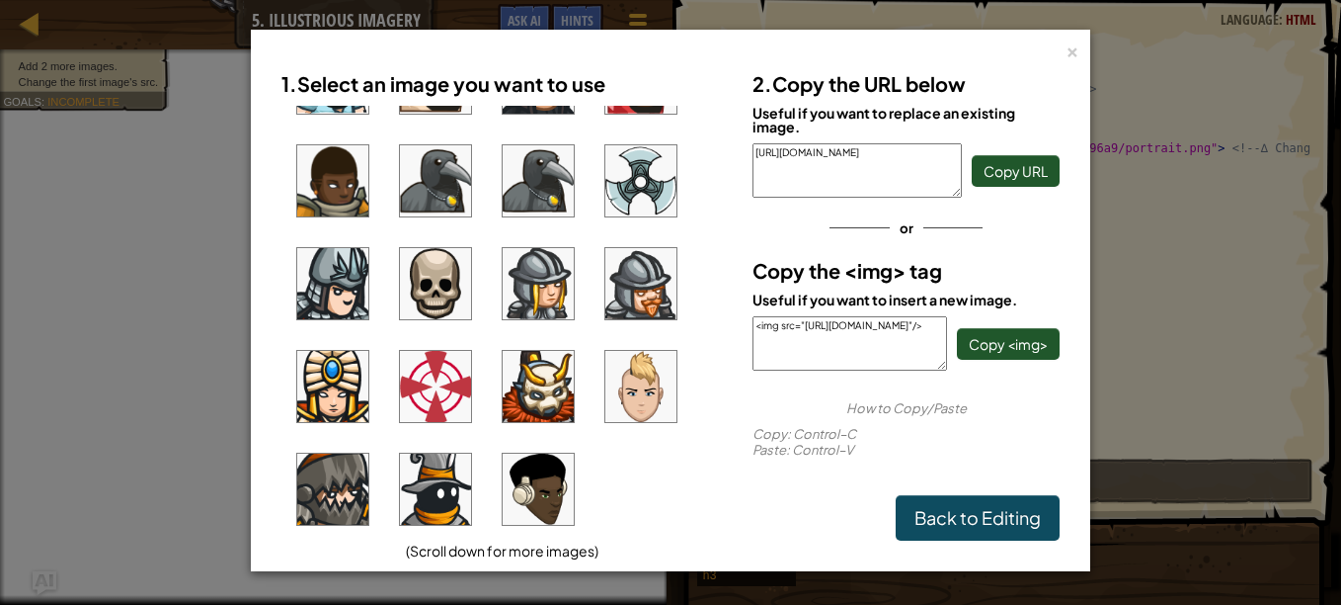
drag, startPoint x: 708, startPoint y: 487, endPoint x: 697, endPoint y: 435, distance: 53.5
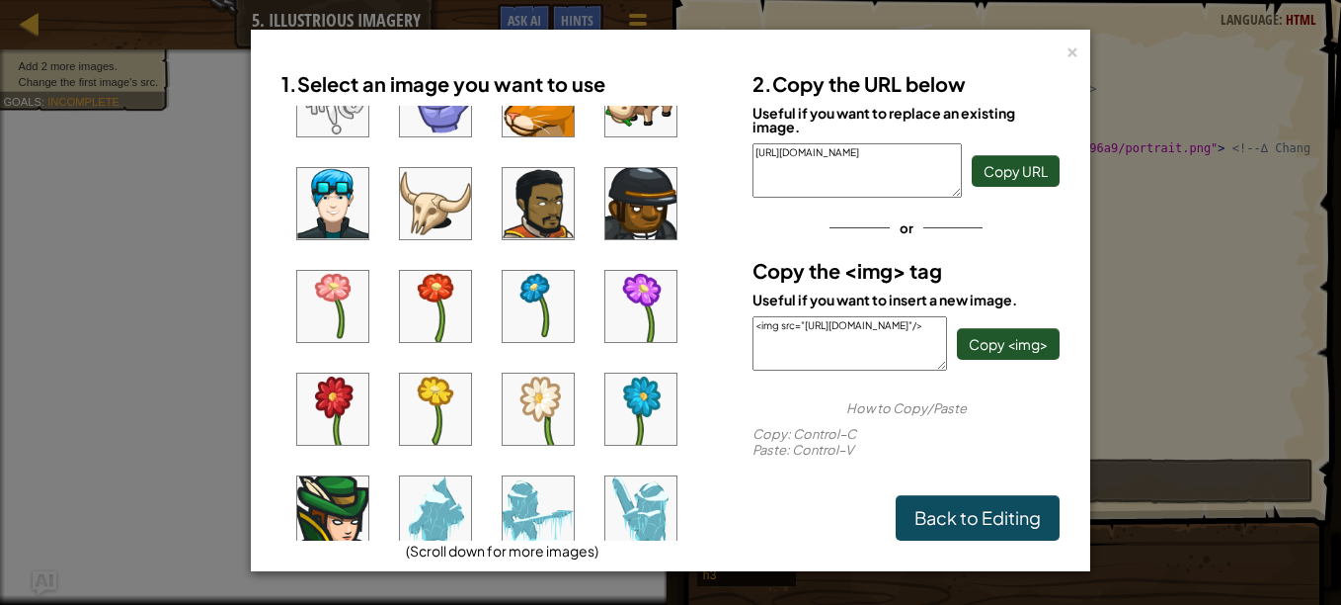
scroll to position [342, 0]
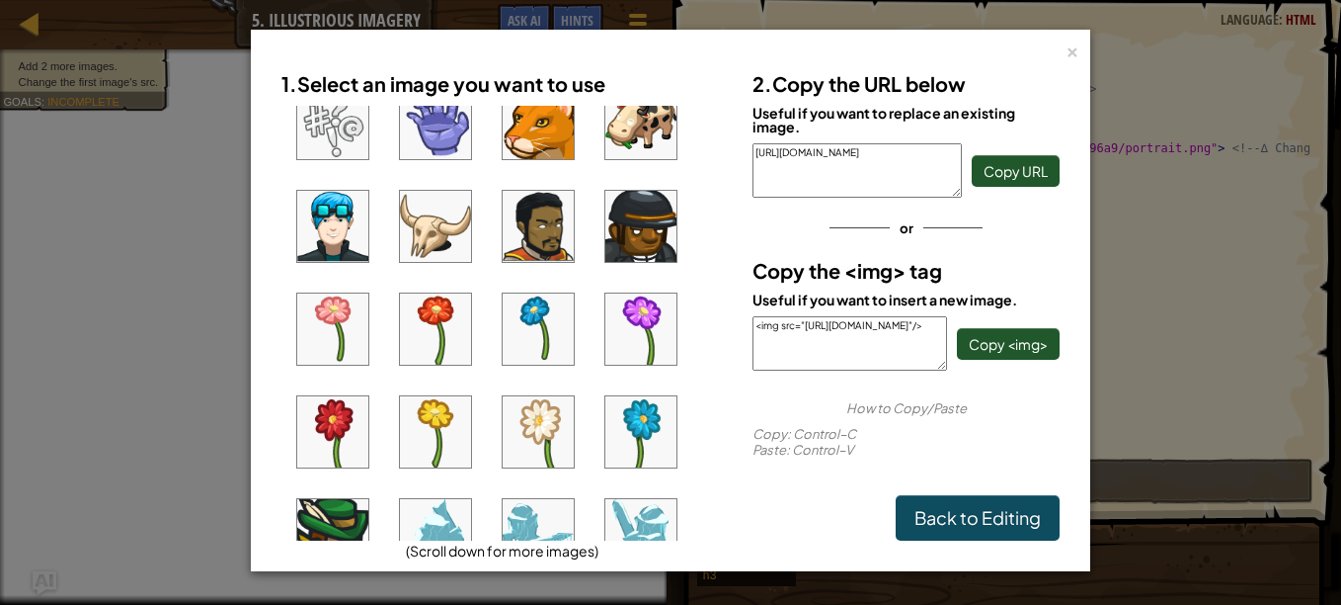
click at [330, 321] on img at bounding box center [332, 328] width 71 height 71
click at [1010, 174] on span "Copy URL" at bounding box center [1016, 171] width 64 height 18
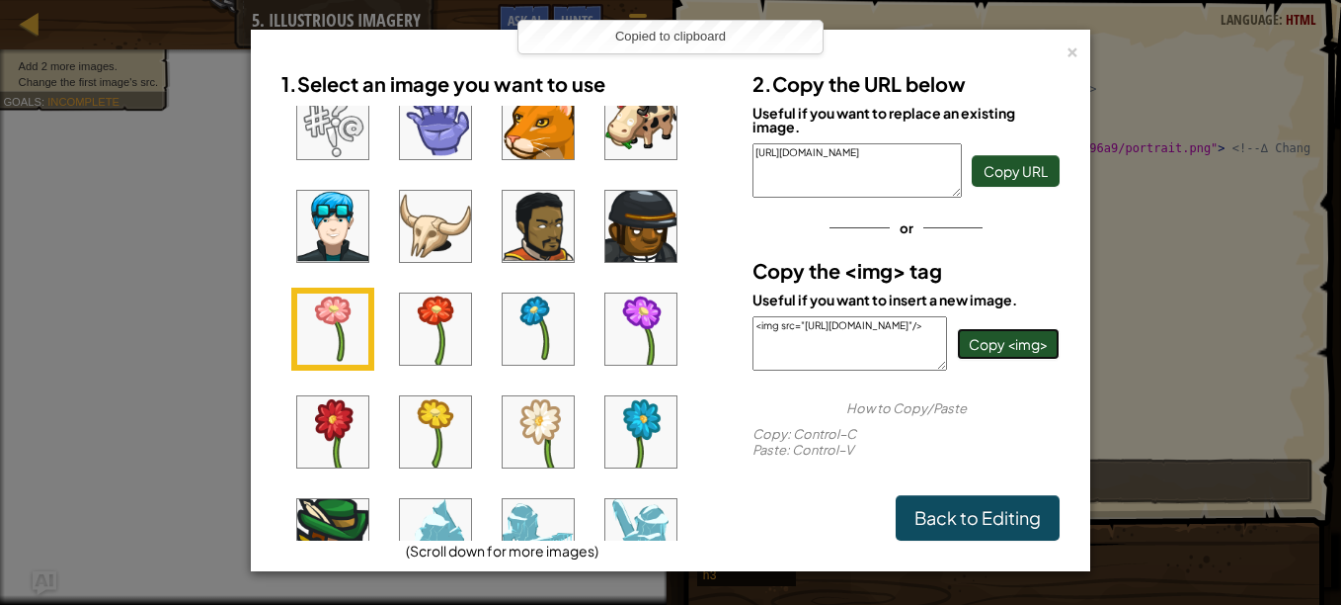
click at [999, 346] on span "Copy <img>" at bounding box center [1008, 344] width 79 height 18
click at [969, 515] on link "Back to Editing" at bounding box center [978, 517] width 164 height 45
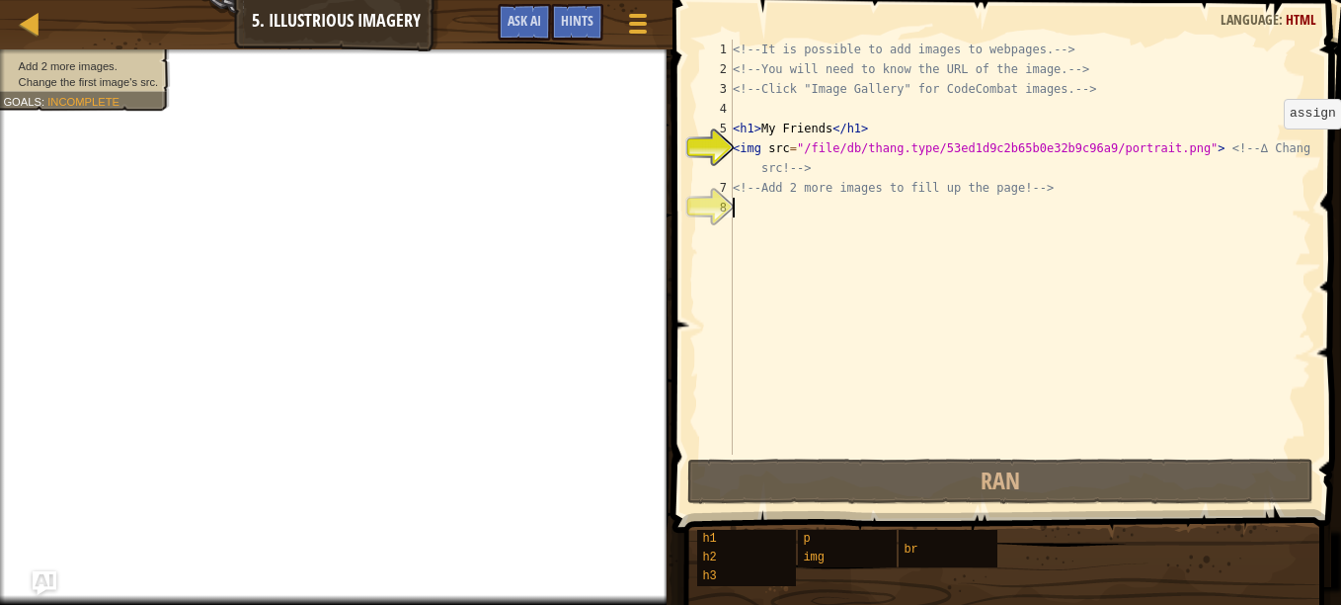
type textarea "<img src="/file/db/thang.type/53ed1d9c2b65b0e32b9c96a9/portrait.png"> <!-- ∆ Ch…"
drag, startPoint x: 1304, startPoint y: 148, endPoint x: 1014, endPoint y: 214, distance: 296.9
click at [1014, 214] on div "<!-- It is possible to add images to webpages. --> <!-- You will need to know t…" at bounding box center [1020, 267] width 583 height 454
click at [846, 149] on div "<!-- It is possible to add images to webpages. --> <!-- You will need to know t…" at bounding box center [1020, 267] width 583 height 454
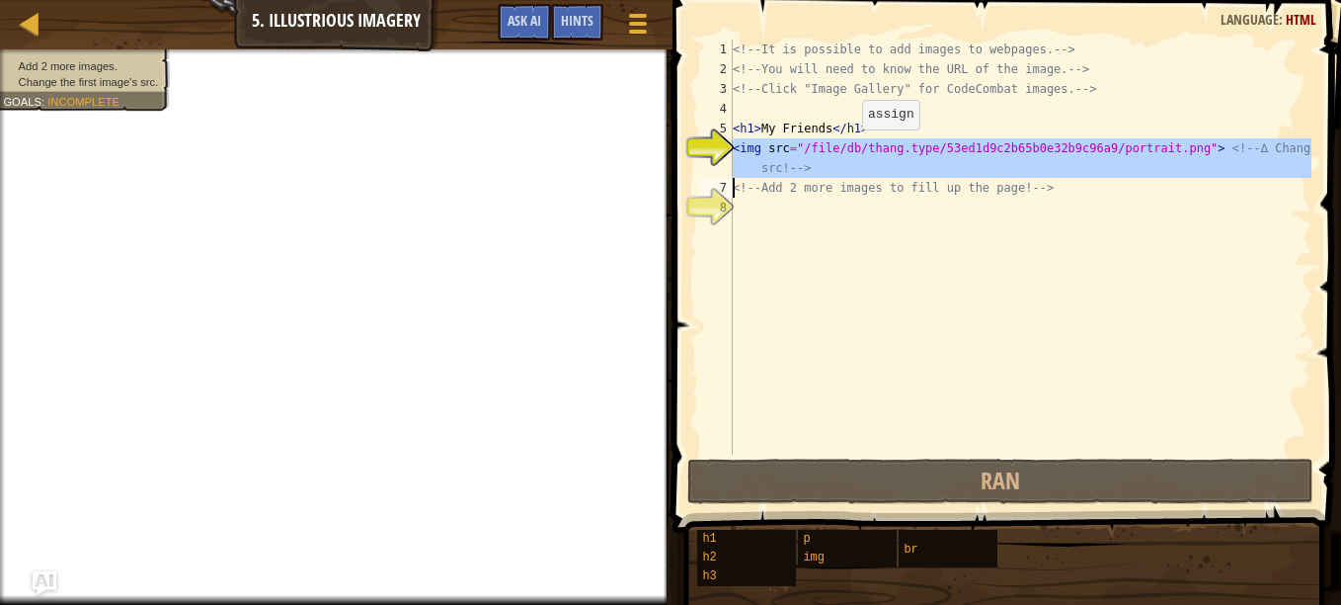
click at [846, 149] on div "<!-- It is possible to add images to webpages. --> <!-- You will need to know t…" at bounding box center [1020, 267] width 583 height 454
type textarea "<!-- Add 2 more images to fill up the page! -->"
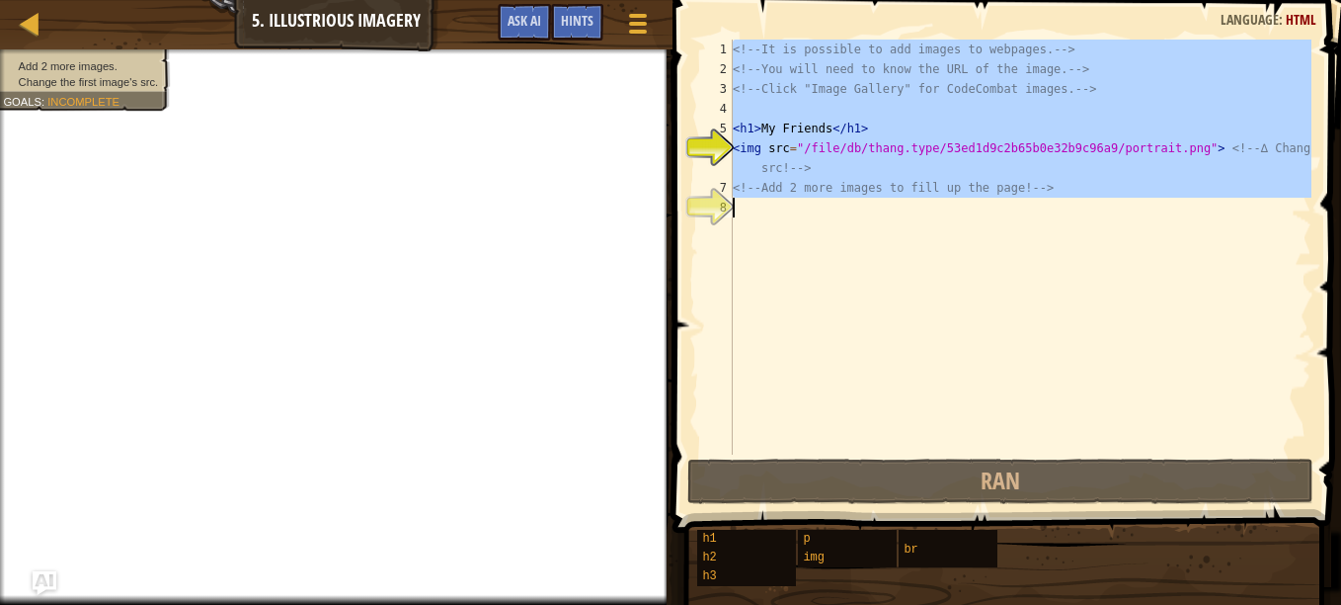
click at [819, 257] on div "<!-- It is possible to add images to webpages. --> <!-- You will need to know t…" at bounding box center [1020, 247] width 583 height 415
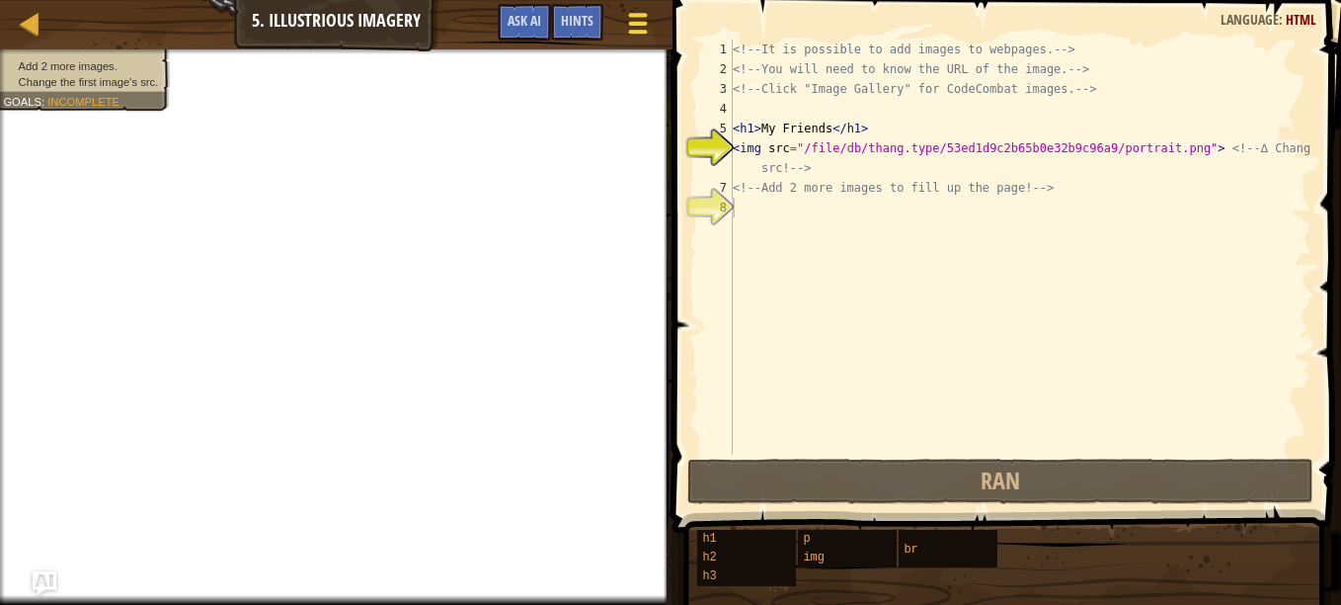
click at [628, 29] on div at bounding box center [637, 23] width 27 height 29
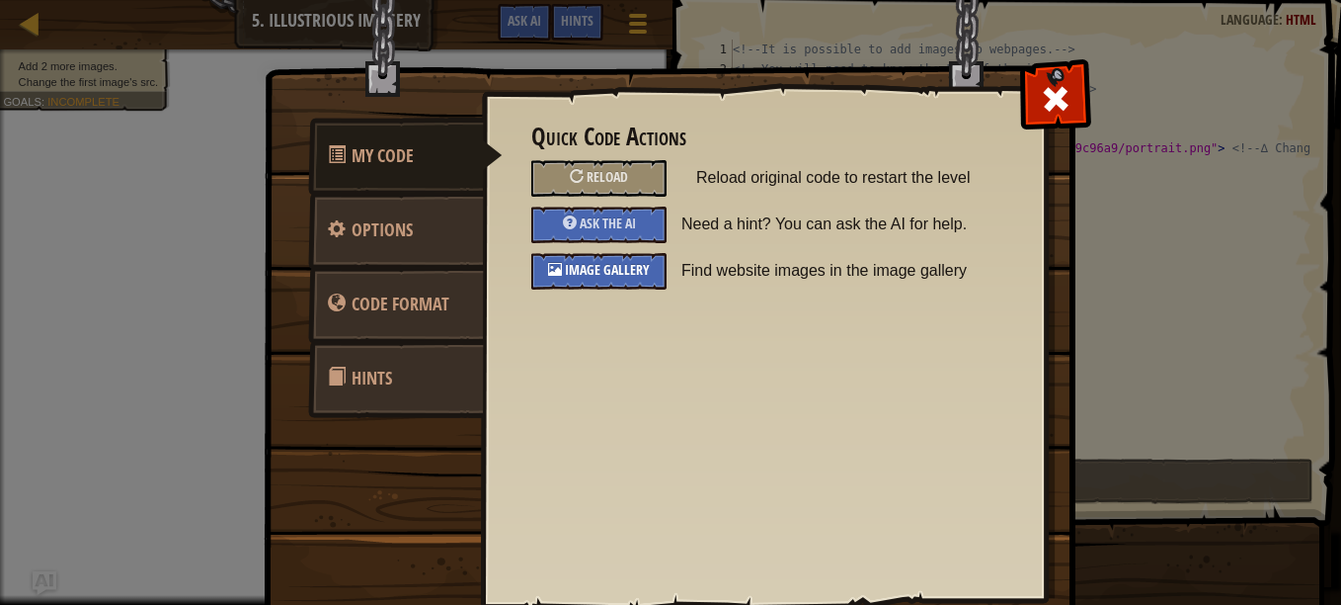
click at [611, 265] on span "Image Gallery" at bounding box center [607, 269] width 85 height 19
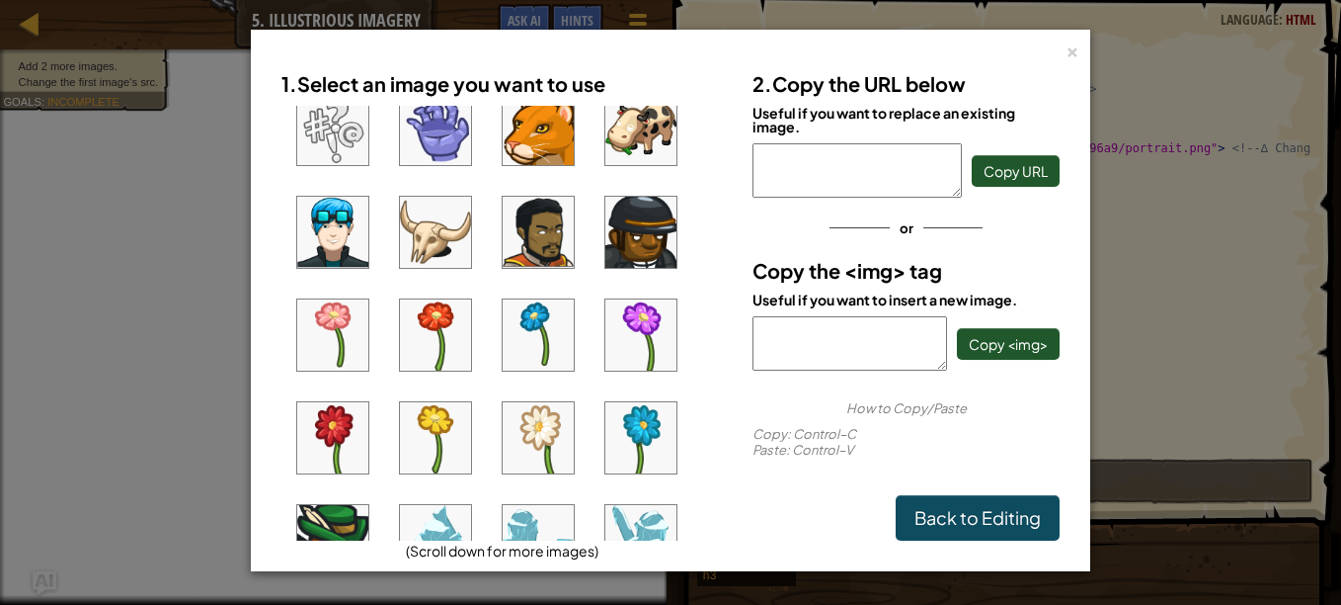
scroll to position [431, 0]
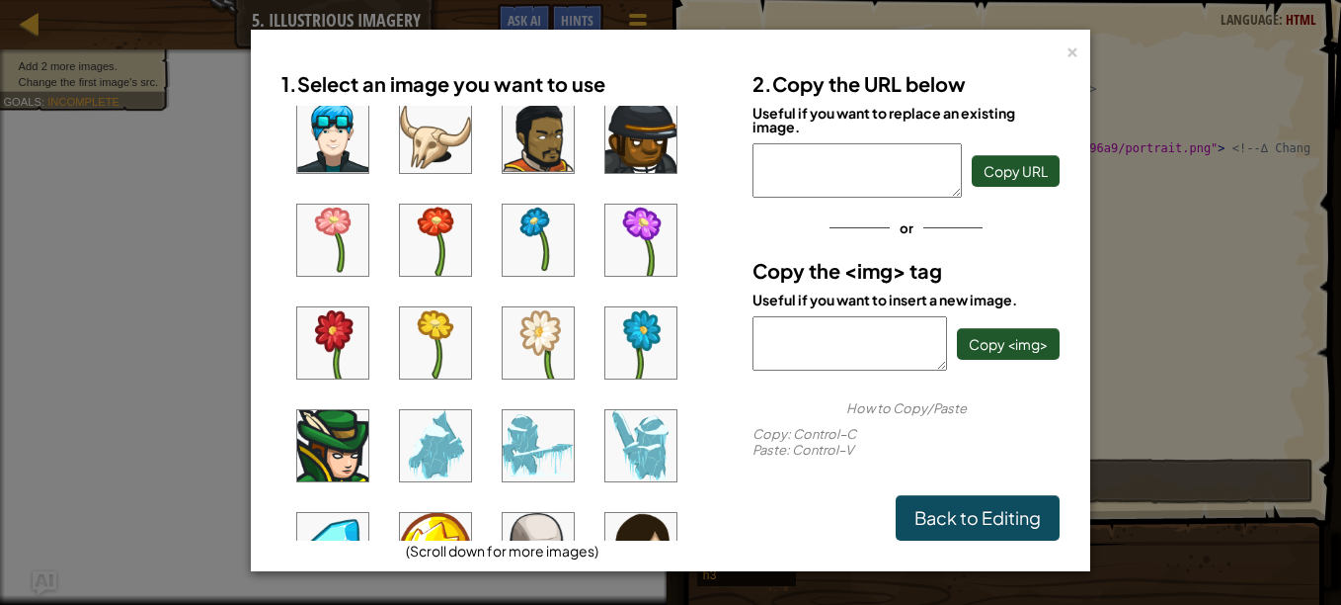
click at [313, 210] on img at bounding box center [332, 239] width 71 height 71
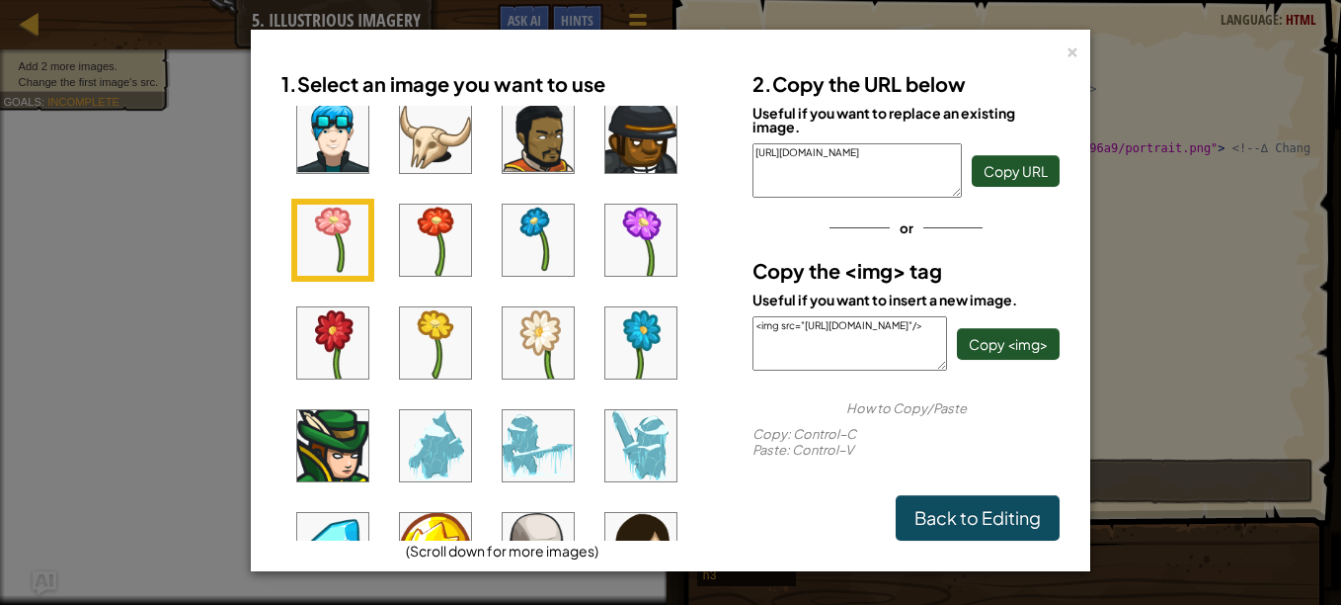
drag, startPoint x: 801, startPoint y: 174, endPoint x: 686, endPoint y: 105, distance: 134.7
click at [686, 105] on div "1. Select an image you want to use (Scroll down for more images) 2. Copy the UR…" at bounding box center [671, 300] width 808 height 479
click at [785, 230] on div "or" at bounding box center [906, 227] width 307 height 40
click at [1071, 53] on div "×" at bounding box center [1073, 49] width 14 height 21
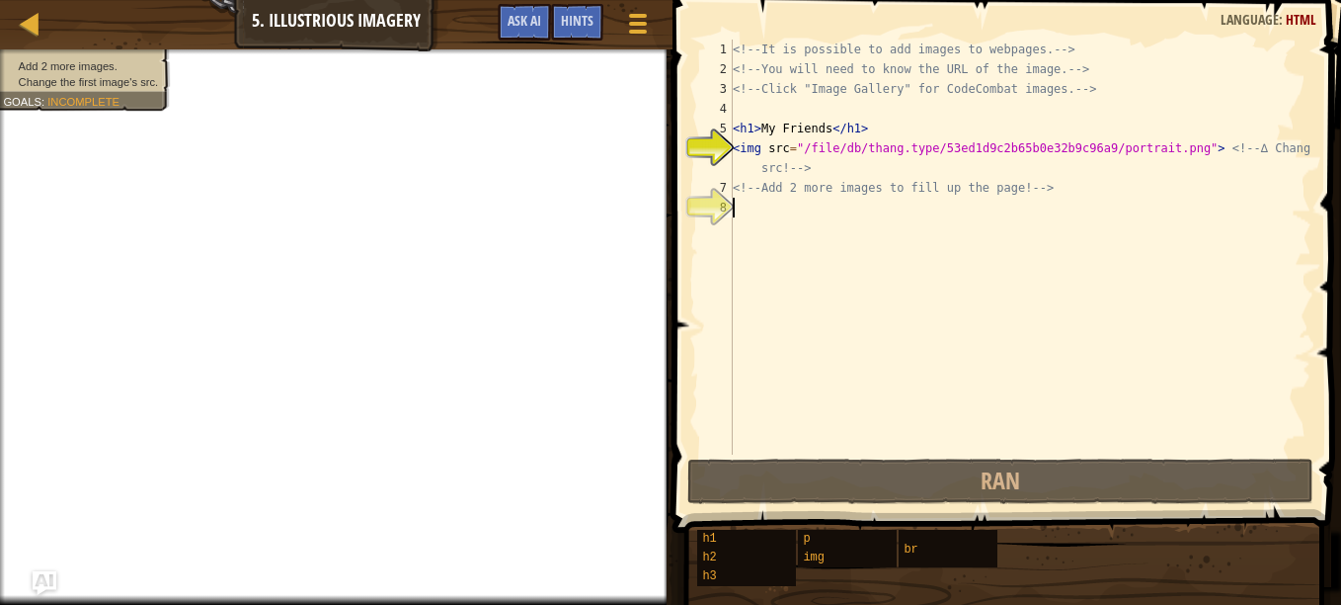
click at [785, 187] on div "<!-- It is possible to add images to webpages. --> <!-- You will need to know t…" at bounding box center [1020, 267] width 583 height 454
type textarea "<!-- Add 2 more images to fill up the page! -->"
click at [784, 224] on div "<!-- It is possible to add images to webpages. --> <!-- You will need to know t…" at bounding box center [1020, 267] width 583 height 454
paste textarea "[URL][DOMAIN_NAME]"
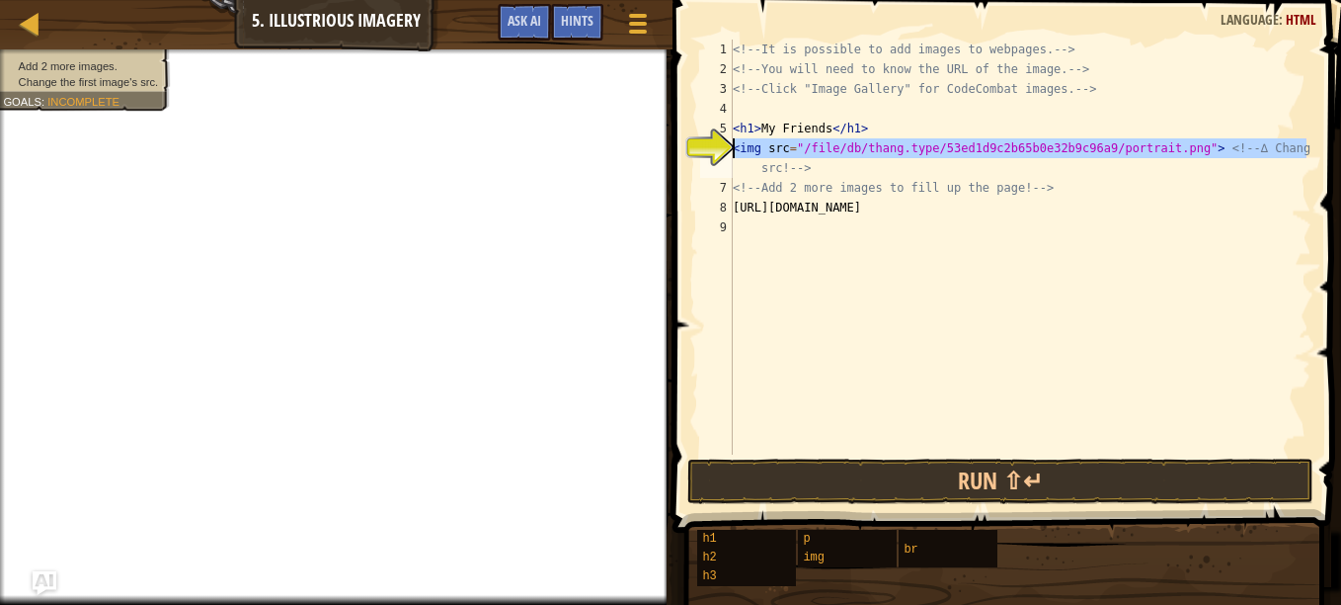
drag, startPoint x: 1309, startPoint y: 146, endPoint x: 730, endPoint y: 138, distance: 578.9
click at [730, 138] on div "[URL][DOMAIN_NAME] 1 2 3 4 5 6 7 8 9 <!-- It is possible to add images to webpa…" at bounding box center [1003, 247] width 615 height 415
type textarea "src! -->"
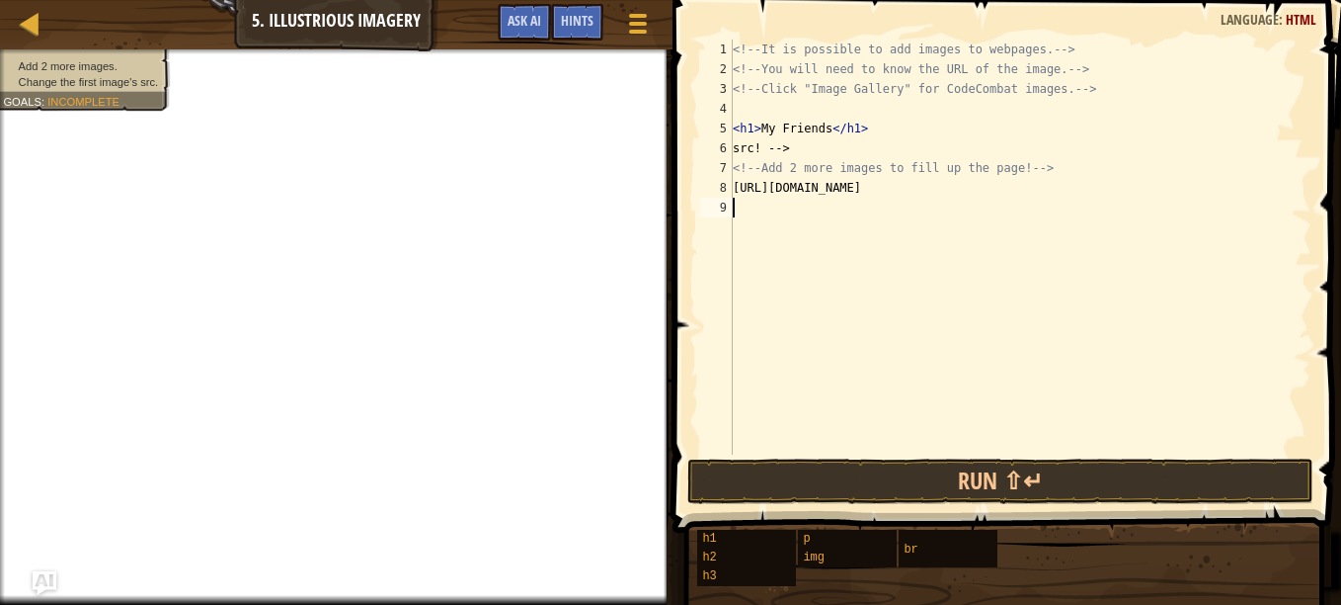
click at [795, 215] on div "<!-- It is possible to add images to webpages. --> <!-- You will need to know t…" at bounding box center [1020, 267] width 583 height 454
click at [563, 19] on span "Hints" at bounding box center [577, 20] width 33 height 19
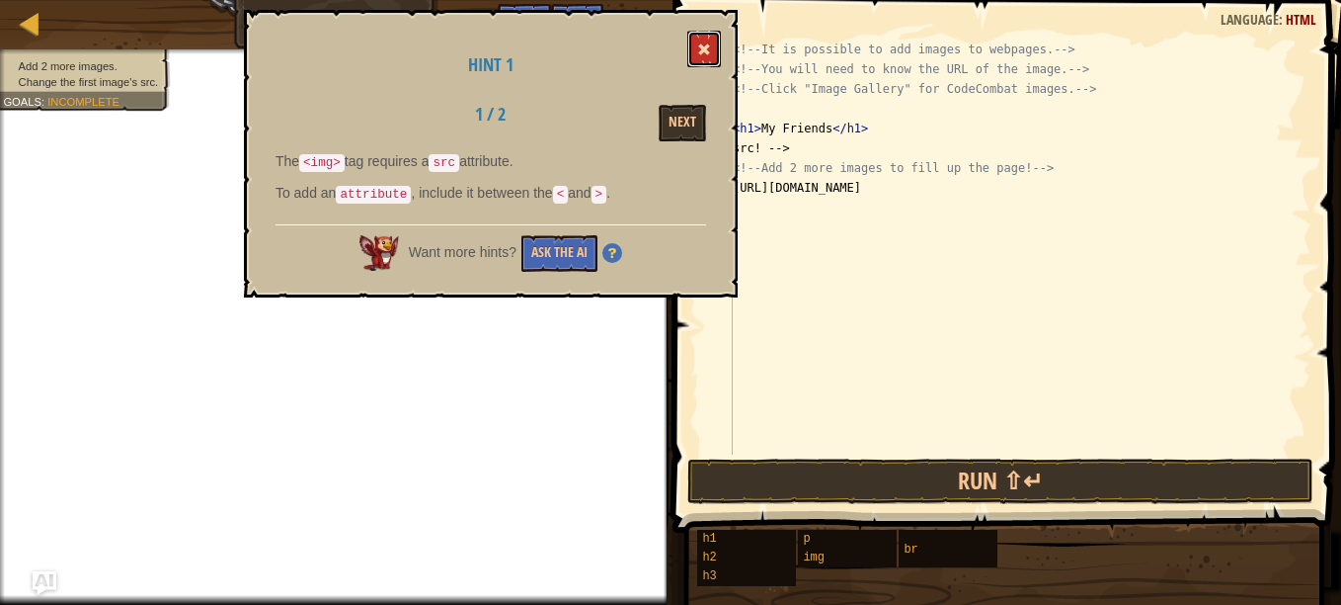
click at [712, 38] on button at bounding box center [704, 49] width 34 height 37
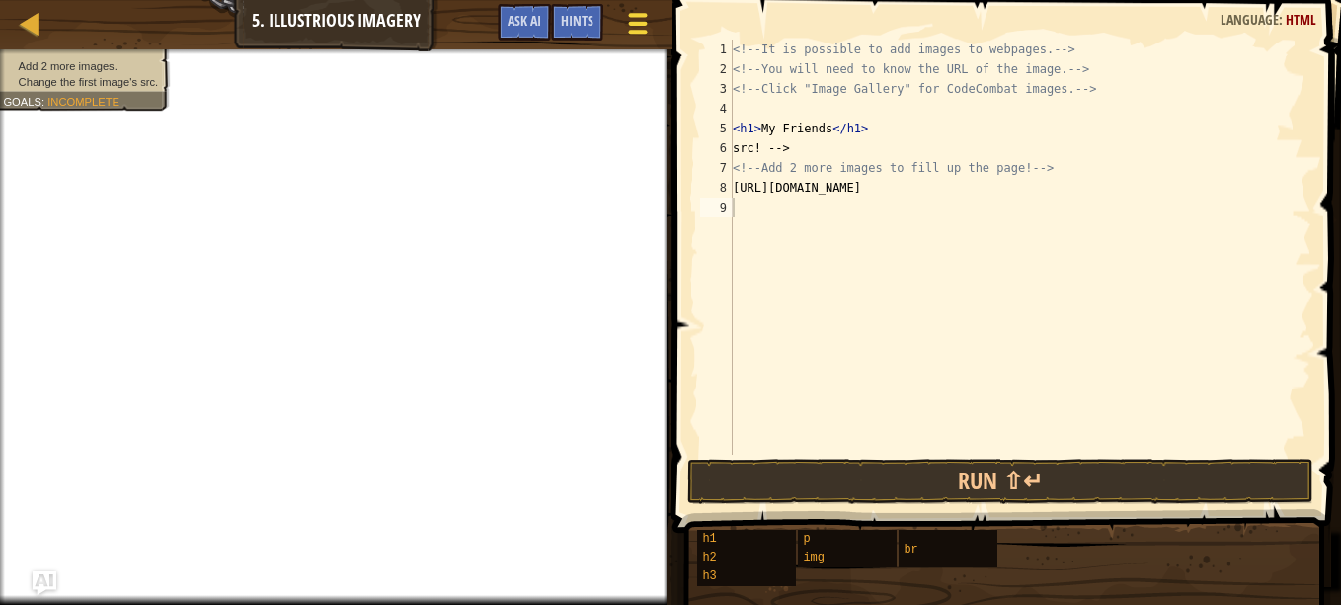
click at [630, 12] on div at bounding box center [637, 23] width 27 height 29
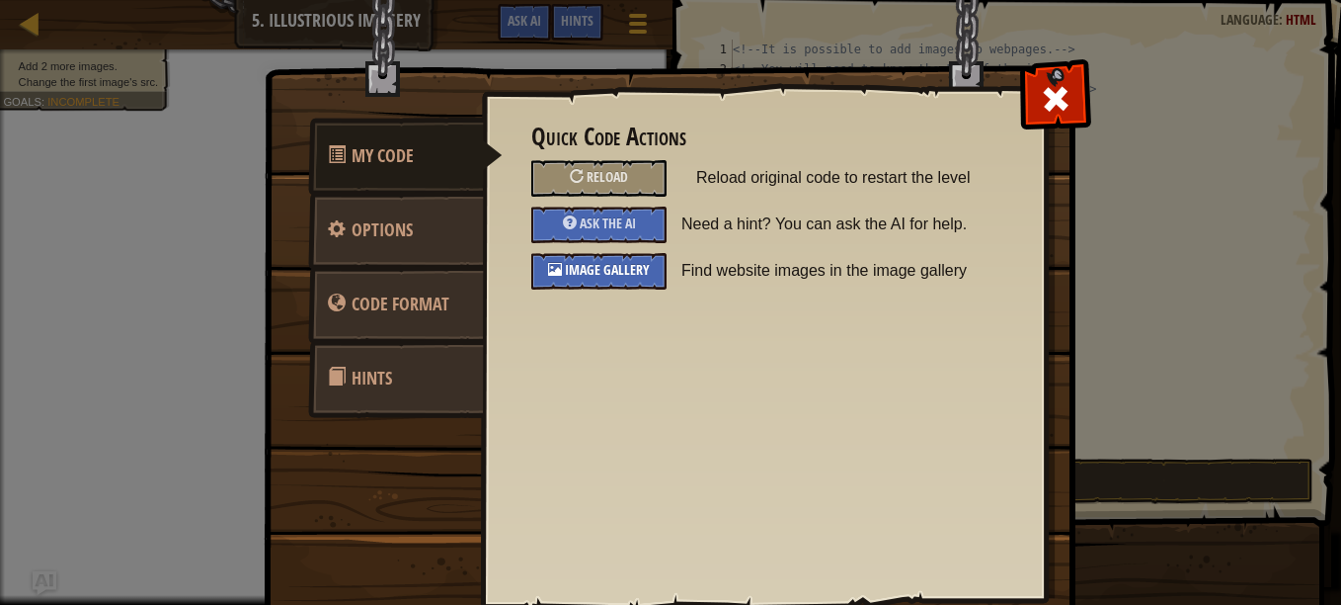
click at [572, 266] on span "Image Gallery" at bounding box center [607, 269] width 85 height 19
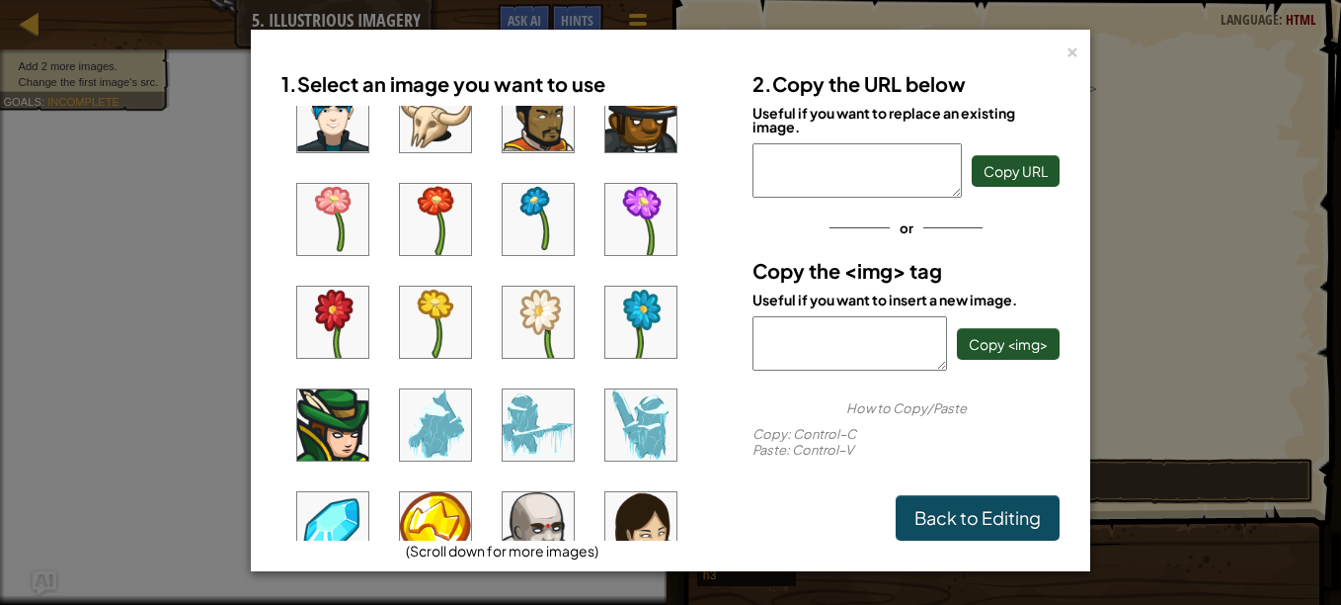
scroll to position [450, 0]
click at [341, 207] on img at bounding box center [332, 220] width 71 height 71
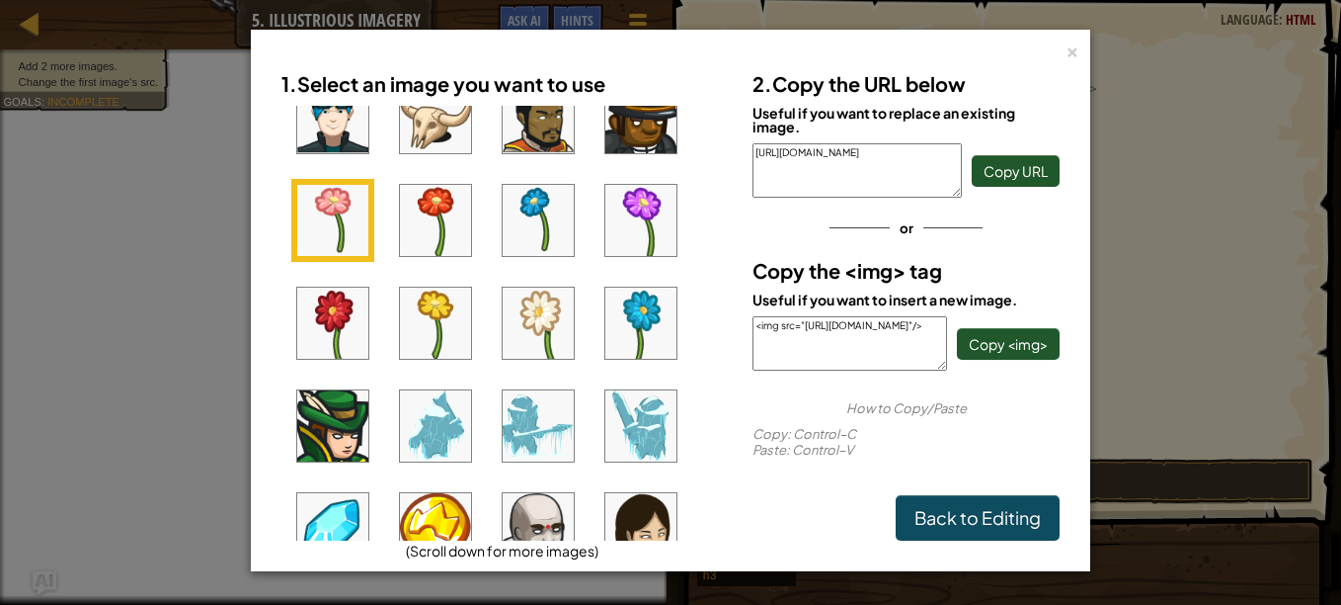
drag, startPoint x: 843, startPoint y: 359, endPoint x: 727, endPoint y: 305, distance: 127.3
click at [727, 305] on div "1. Select an image you want to use (Scroll down for more images) 2. Copy the UR…" at bounding box center [671, 300] width 808 height 479
click at [1084, 53] on div "× 1. Select an image you want to use (Scroll down for more images) 2. Copy the …" at bounding box center [671, 300] width 840 height 541
click at [1083, 51] on div "× 1. Select an image you want to use (Scroll down for more images) 2. Copy the …" at bounding box center [671, 300] width 840 height 541
click at [1069, 54] on div "×" at bounding box center [1073, 49] width 14 height 21
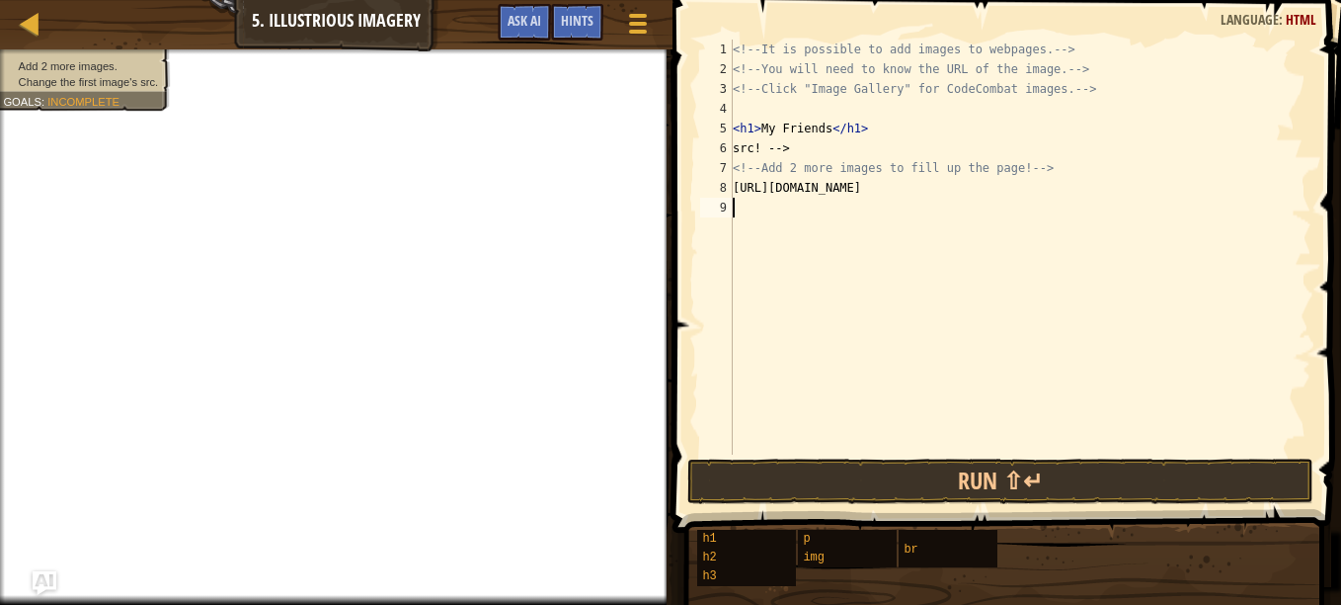
paste textarea "<img src="[URL][DOMAIN_NAME]"/>"
type textarea "<img src="[URL][DOMAIN_NAME]"/>"
click at [799, 264] on div "<!-- It is possible to add images to webpages. --> <!-- You will need to know t…" at bounding box center [1023, 267] width 577 height 454
click at [795, 166] on div "<!-- It is possible to add images to webpages. --> <!-- You will need to know t…" at bounding box center [1023, 267] width 577 height 454
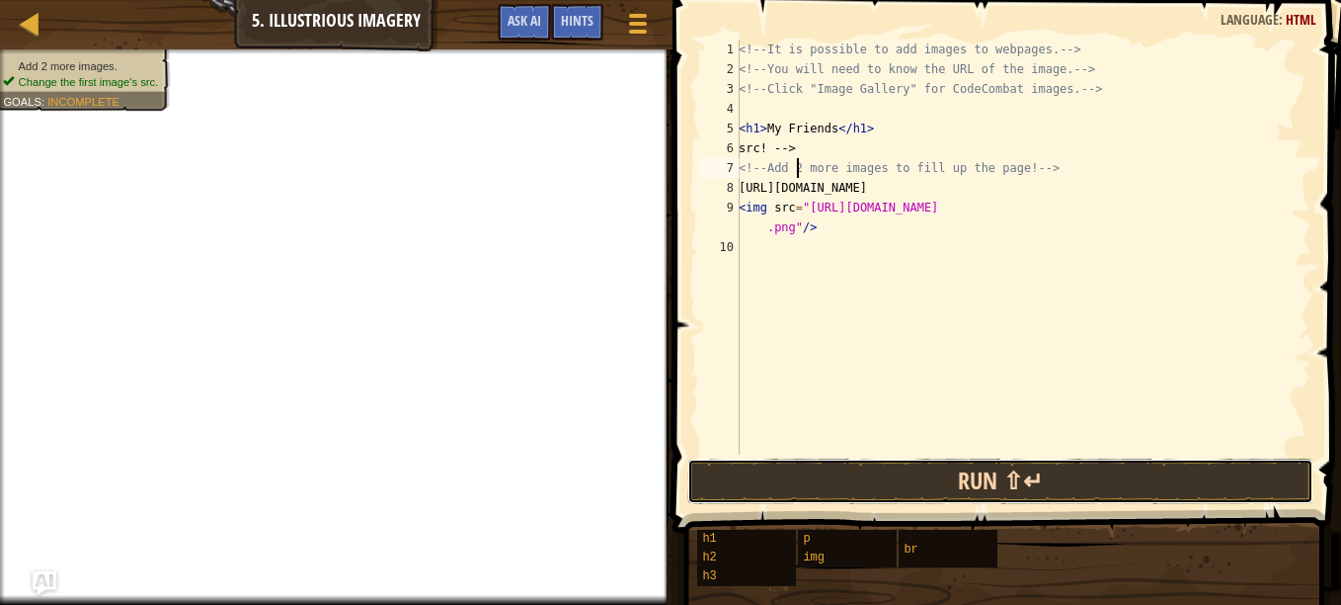
click at [956, 477] on button "Run ⇧↵" at bounding box center [1000, 480] width 626 height 45
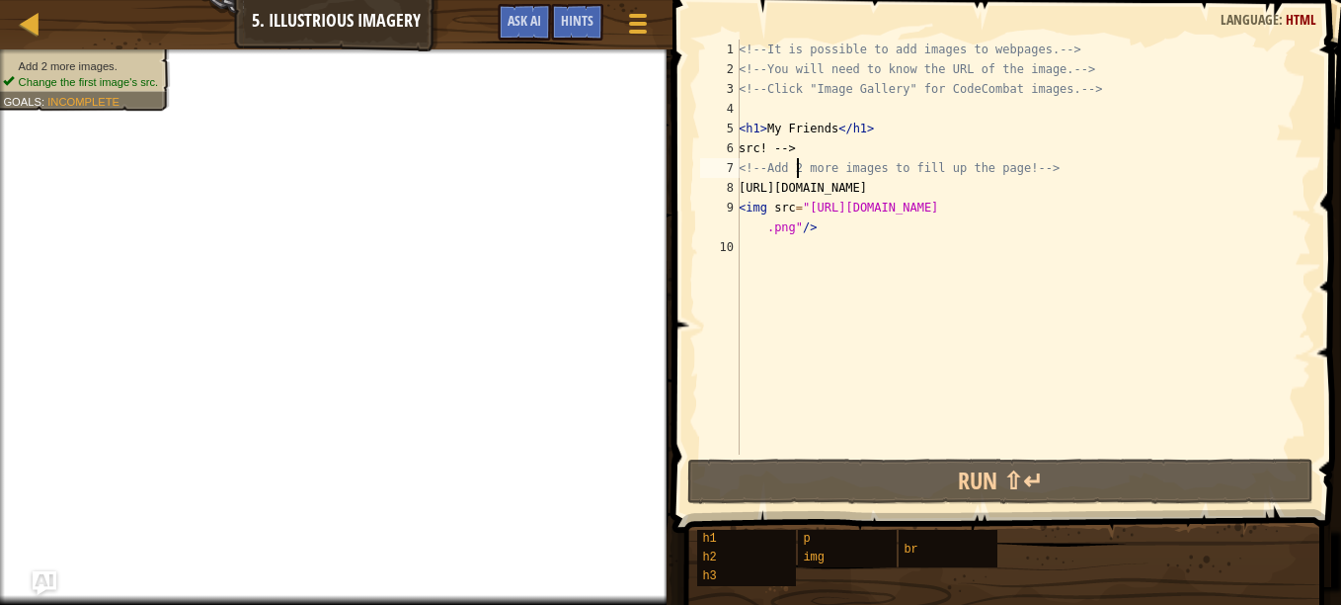
click at [879, 152] on div "<!-- It is possible to add images to webpages. --> <!-- You will need to know t…" at bounding box center [1023, 267] width 577 height 454
type textarea "src! -->"
click at [811, 273] on div "<!-- It is possible to add images to webpages. --> <!-- You will need to know t…" at bounding box center [1023, 267] width 577 height 454
click at [641, 17] on span at bounding box center [637, 15] width 19 height 4
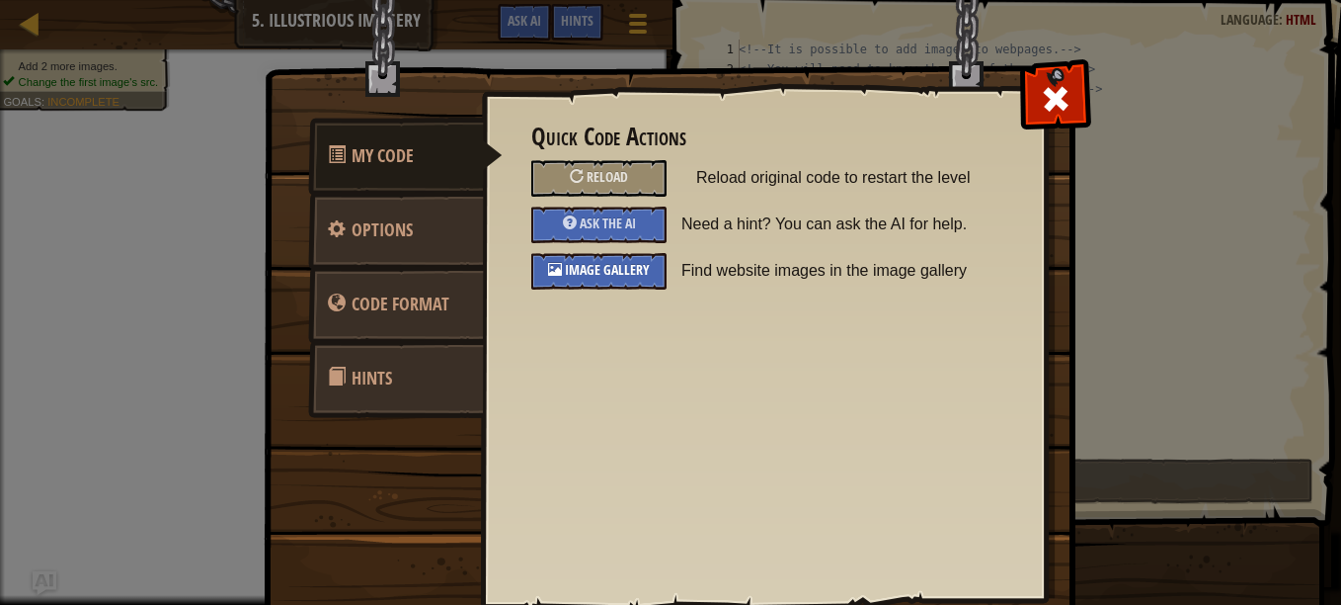
click at [574, 273] on span "Image Gallery" at bounding box center [607, 269] width 85 height 19
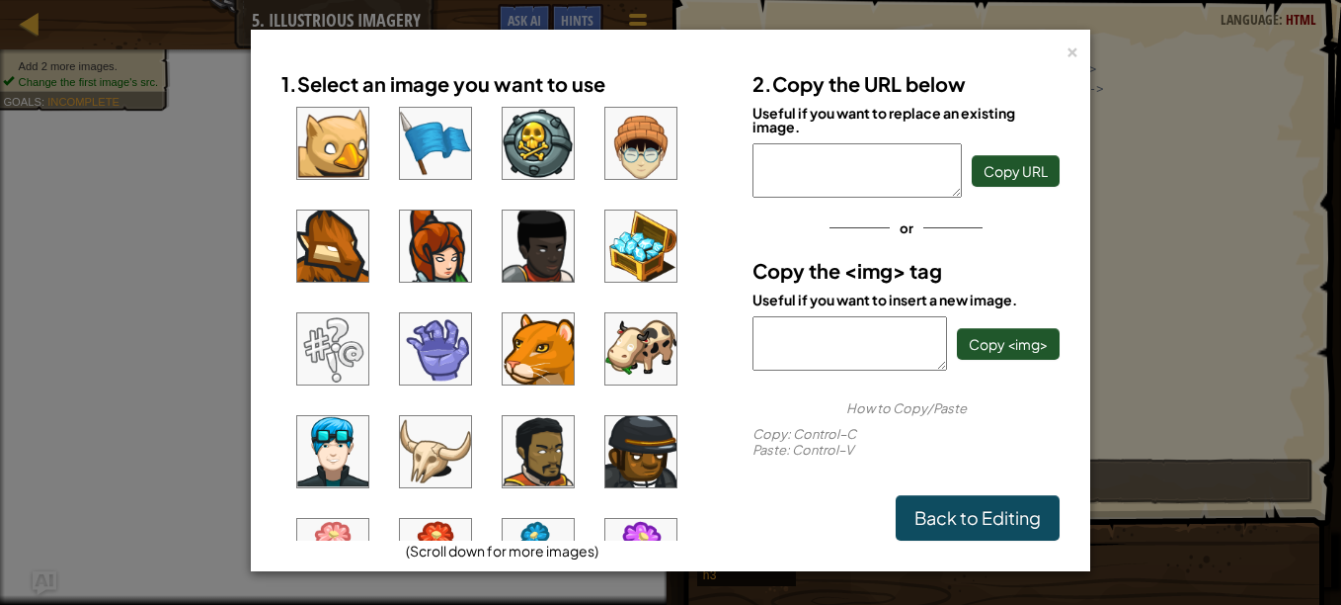
scroll to position [122, 0]
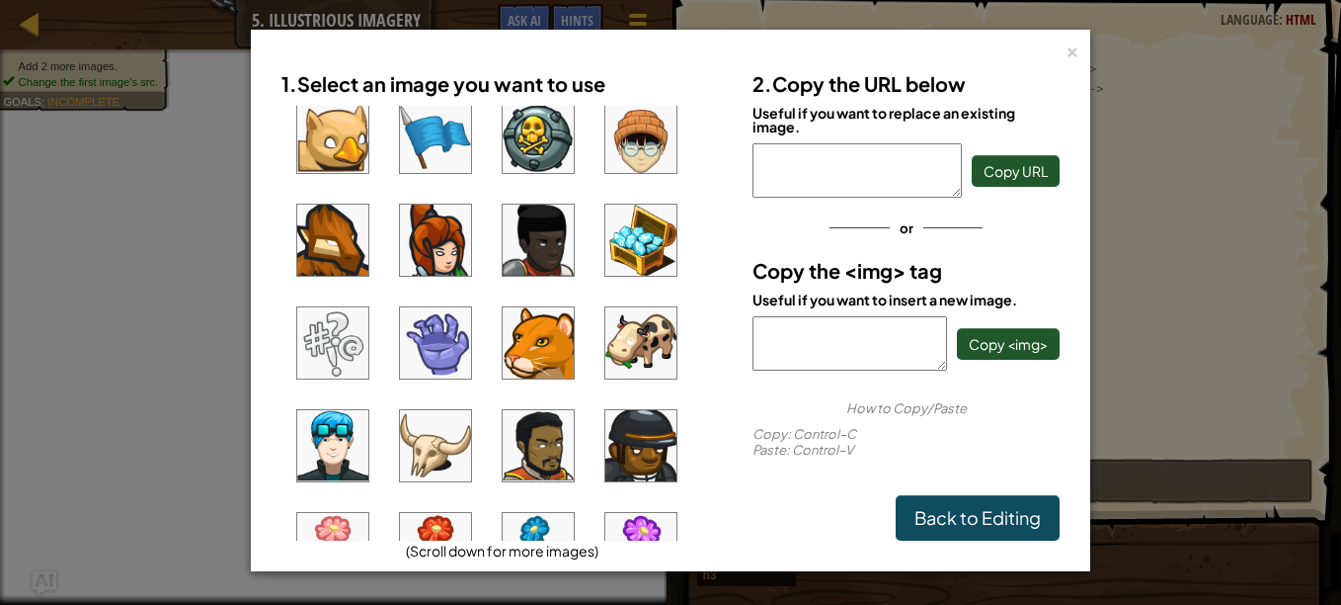
click at [619, 362] on img at bounding box center [641, 342] width 71 height 71
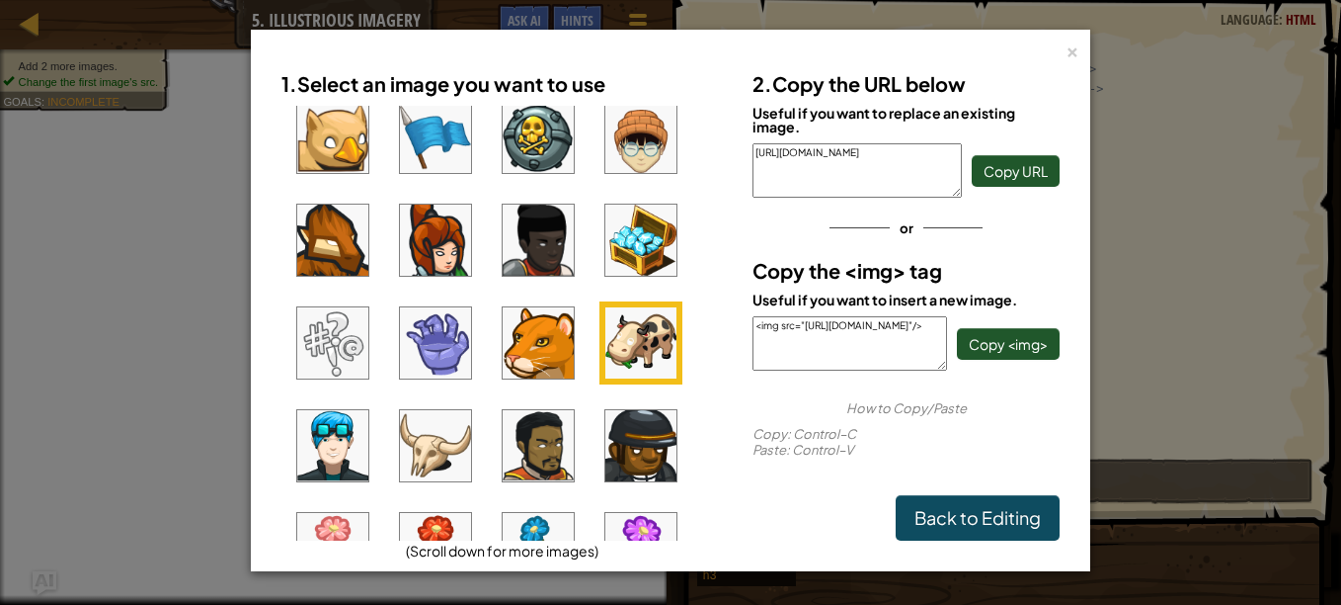
drag, startPoint x: 798, startPoint y: 183, endPoint x: 745, endPoint y: 132, distance: 73.4
click at [745, 132] on div "2. Copy the URL below Useful if you want to replace an existing image. [URL][DO…" at bounding box center [906, 300] width 337 height 479
click at [1072, 39] on div "×" at bounding box center [1073, 49] width 14 height 21
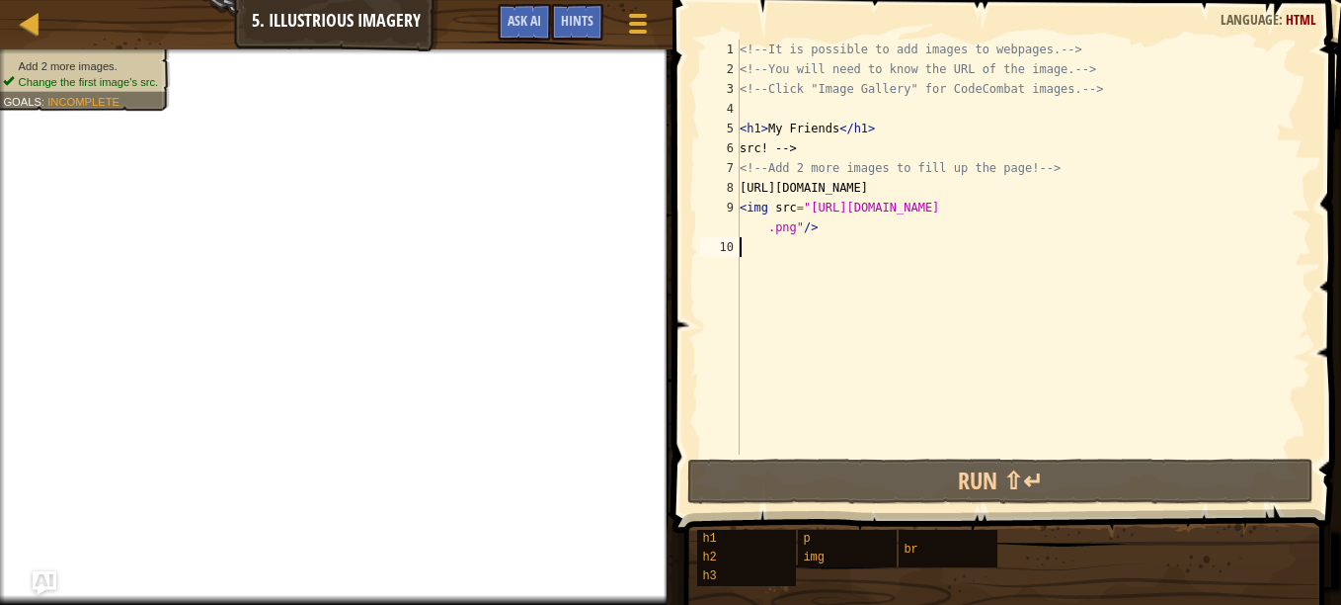
paste textarea "[URL][DOMAIN_NAME]"
type textarea "[URL][DOMAIN_NAME]"
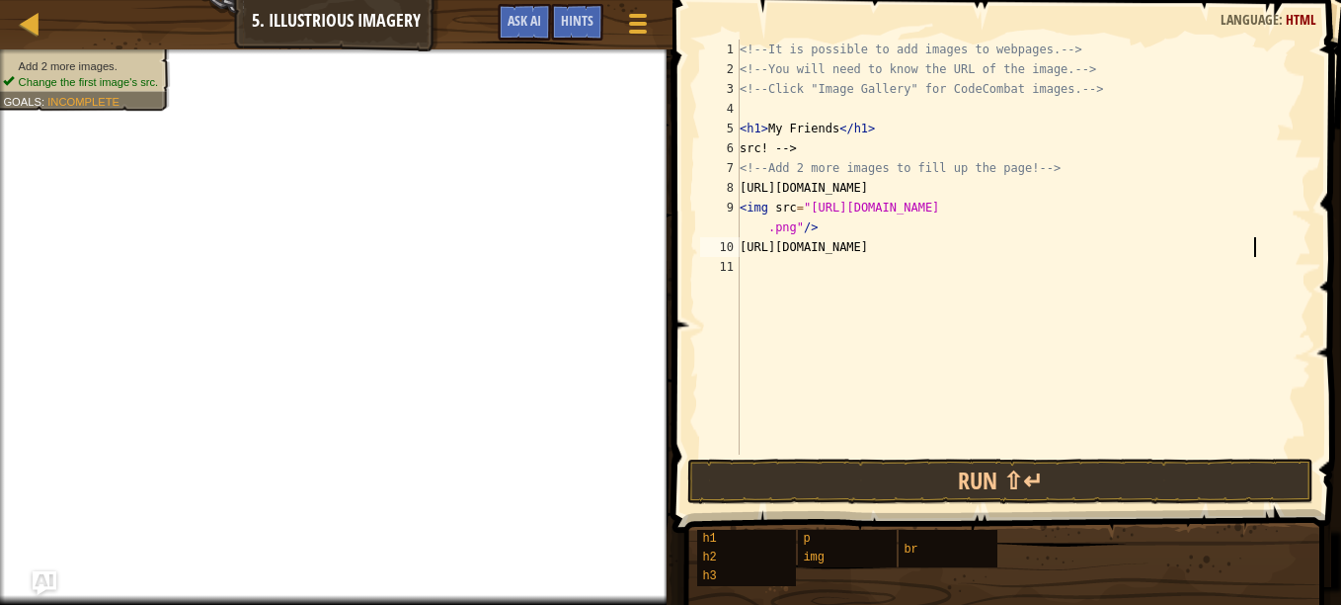
click at [775, 277] on div "<!-- It is possible to add images to webpages. --> <!-- You will need to know t…" at bounding box center [1024, 267] width 576 height 454
click at [634, 23] on span at bounding box center [637, 24] width 19 height 4
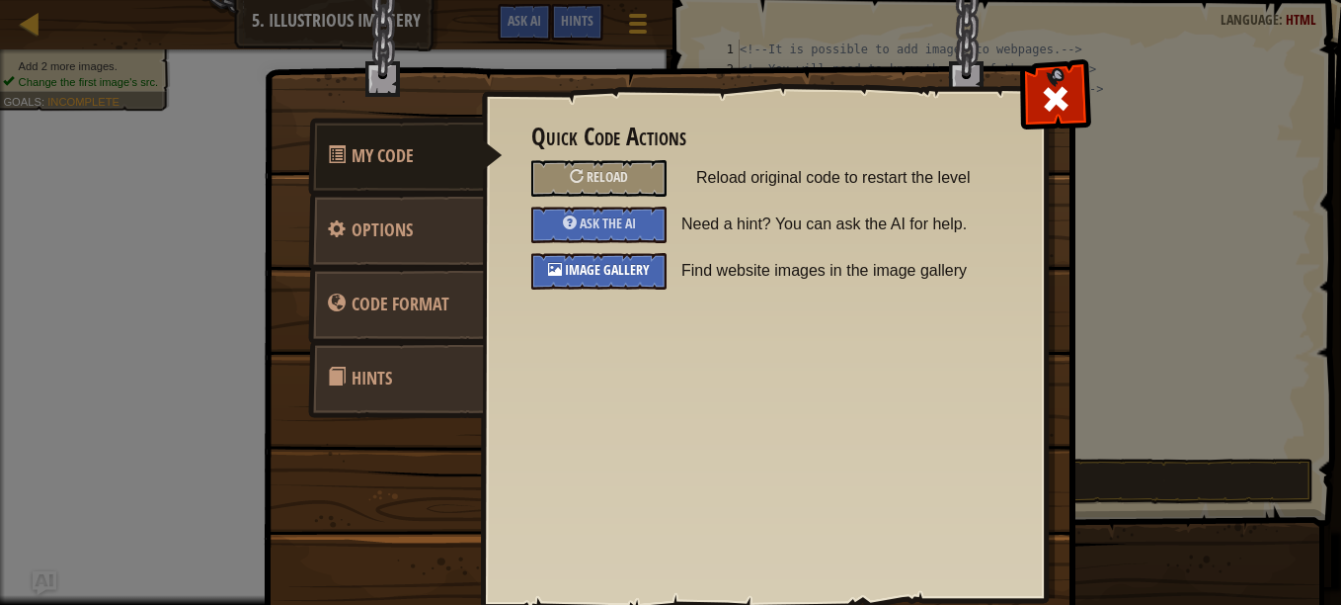
click at [581, 270] on span "Image Gallery" at bounding box center [607, 269] width 85 height 19
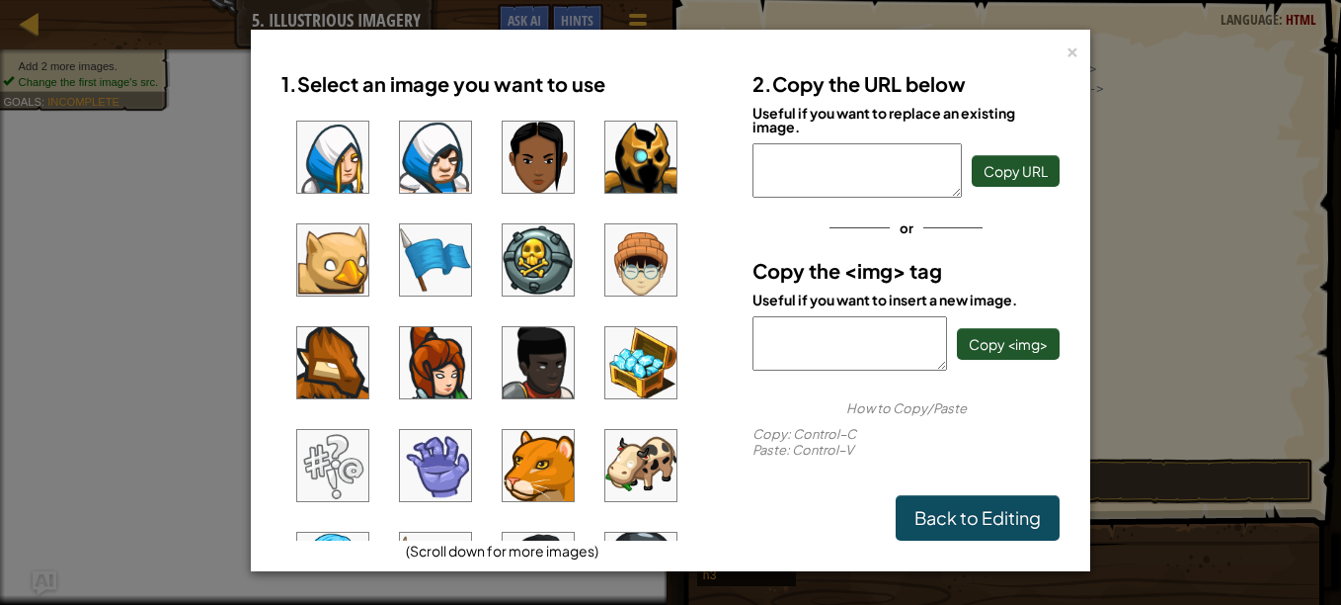
click at [641, 461] on img at bounding box center [641, 465] width 71 height 71
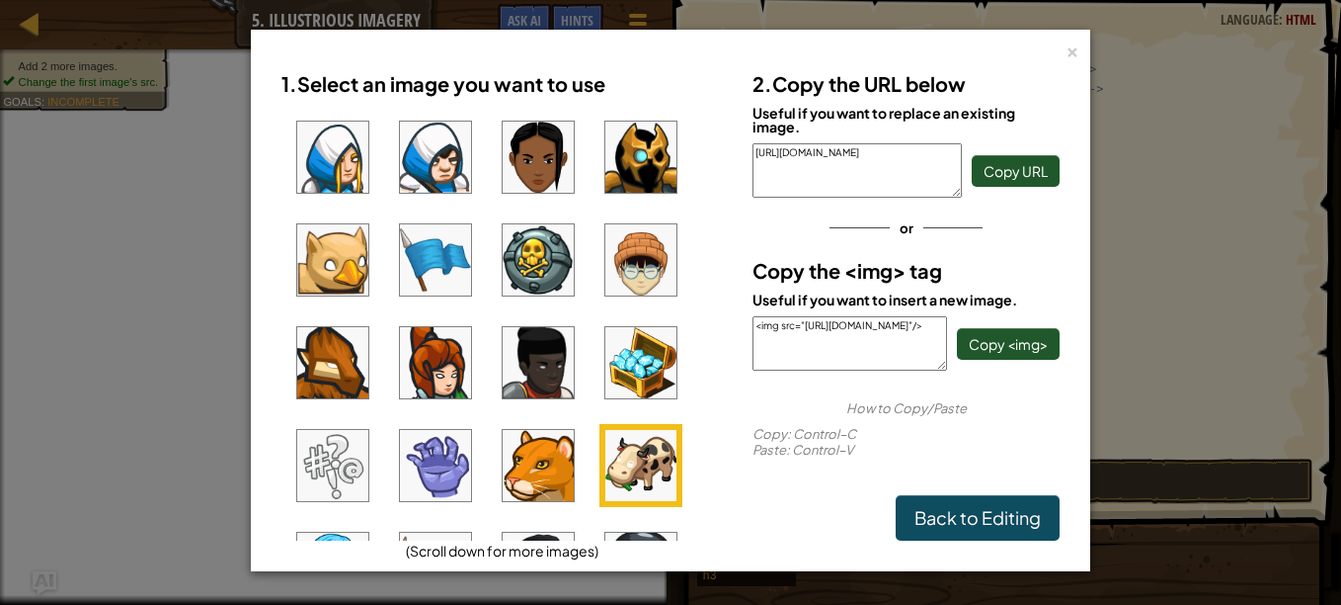
drag, startPoint x: 846, startPoint y: 359, endPoint x: 740, endPoint y: 309, distance: 116.7
click at [740, 309] on div "2. Copy the URL below Useful if you want to replace an existing image. [URL][DO…" at bounding box center [906, 300] width 337 height 479
click at [1070, 53] on div "×" at bounding box center [1073, 49] width 14 height 21
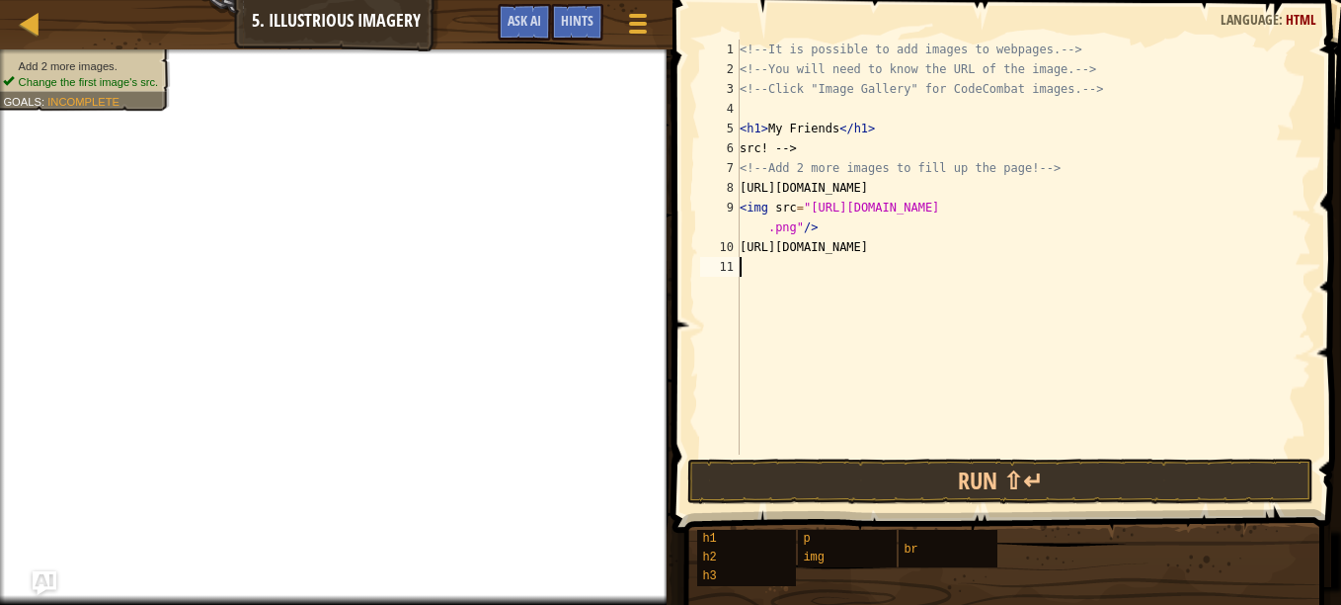
paste textarea "<img src="[URL][DOMAIN_NAME]"/>"
type textarea "<img src="[URL][DOMAIN_NAME]"/>"
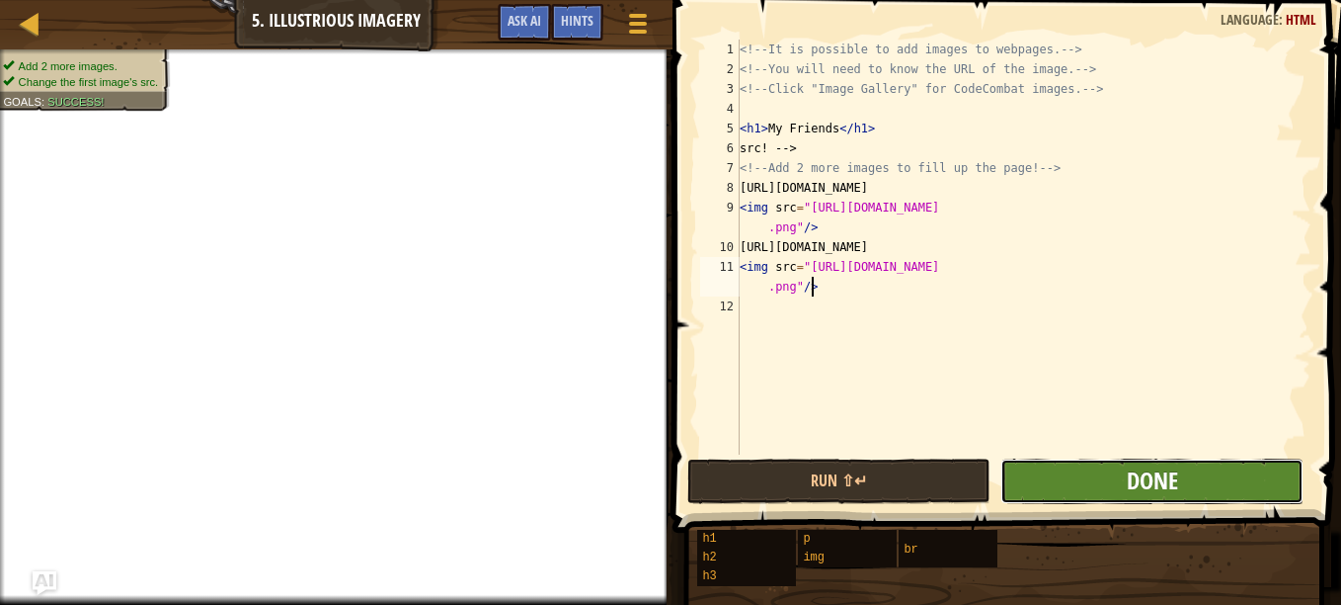
click at [1135, 478] on span "Done" at bounding box center [1152, 480] width 51 height 32
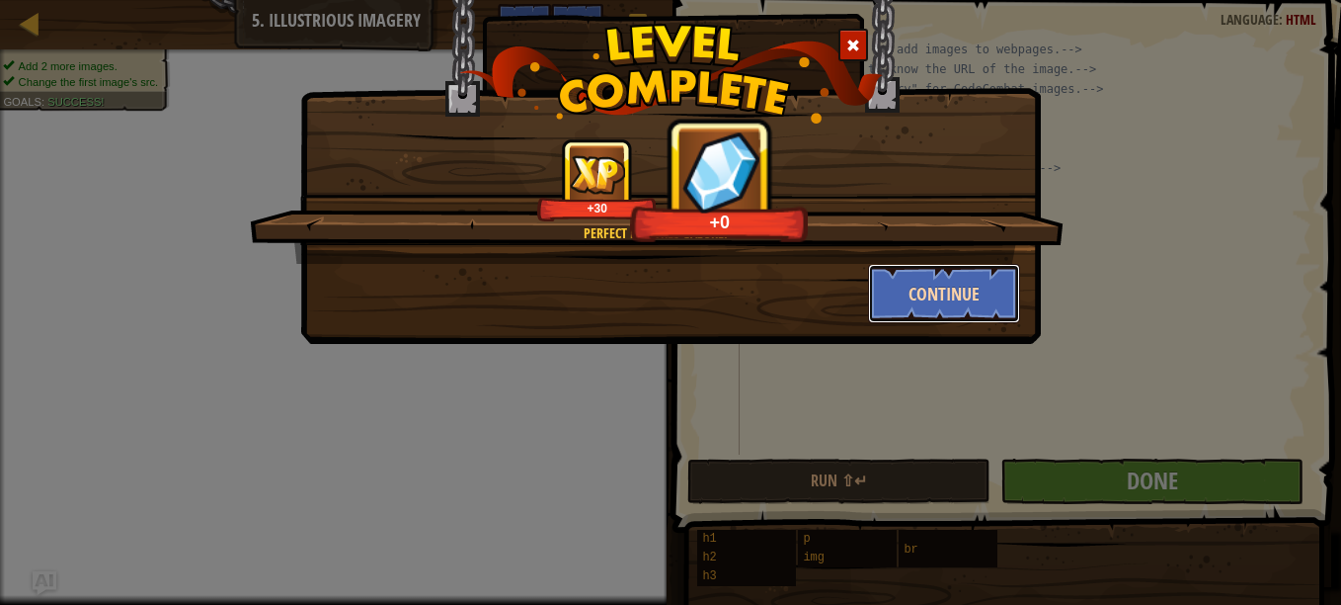
click at [933, 300] on button "Continue" at bounding box center [944, 293] width 153 height 59
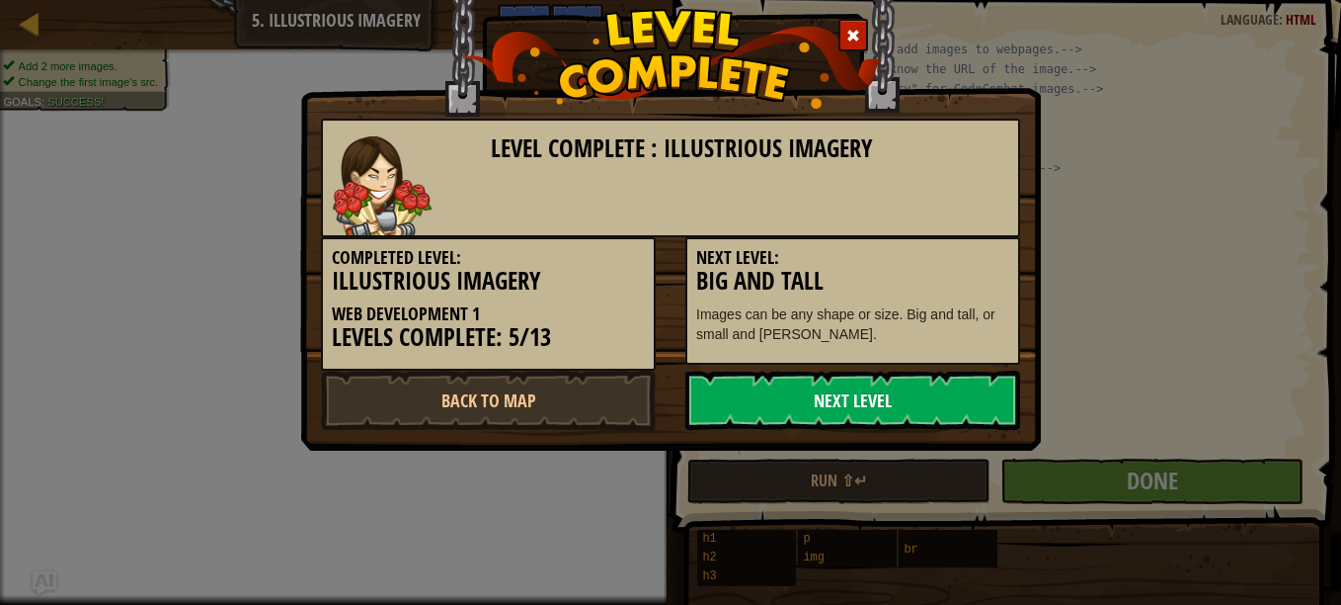
click at [901, 397] on link "Next Level" at bounding box center [853, 399] width 335 height 59
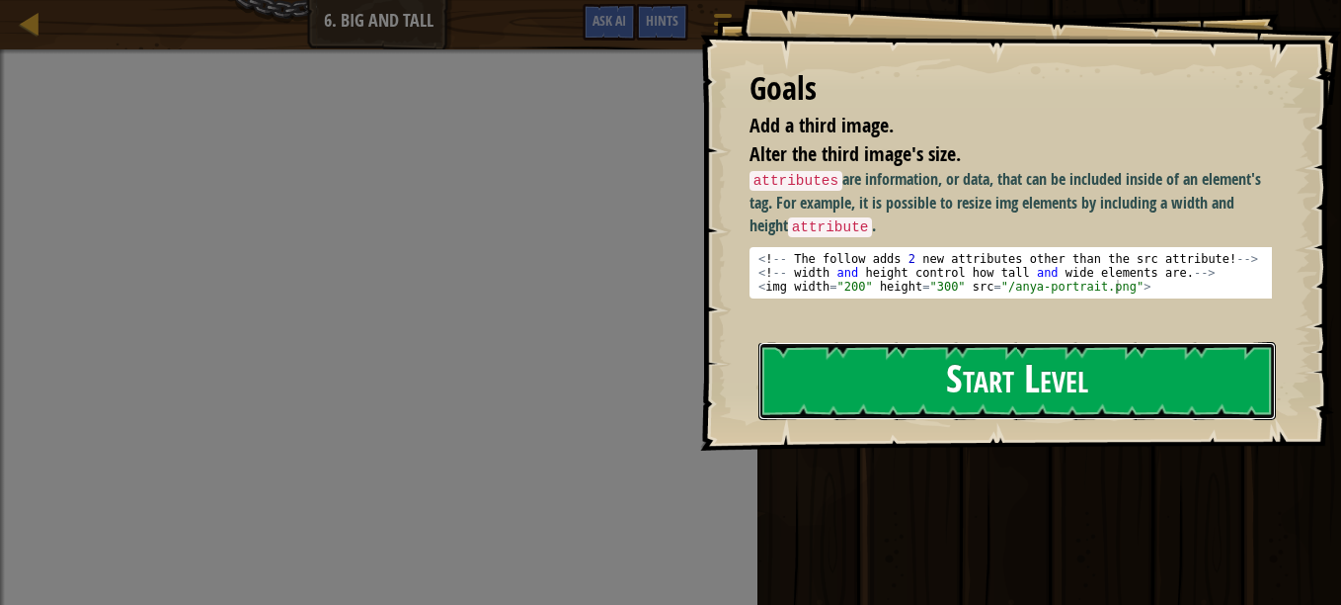
click at [1054, 342] on button "Start Level" at bounding box center [1018, 381] width 518 height 78
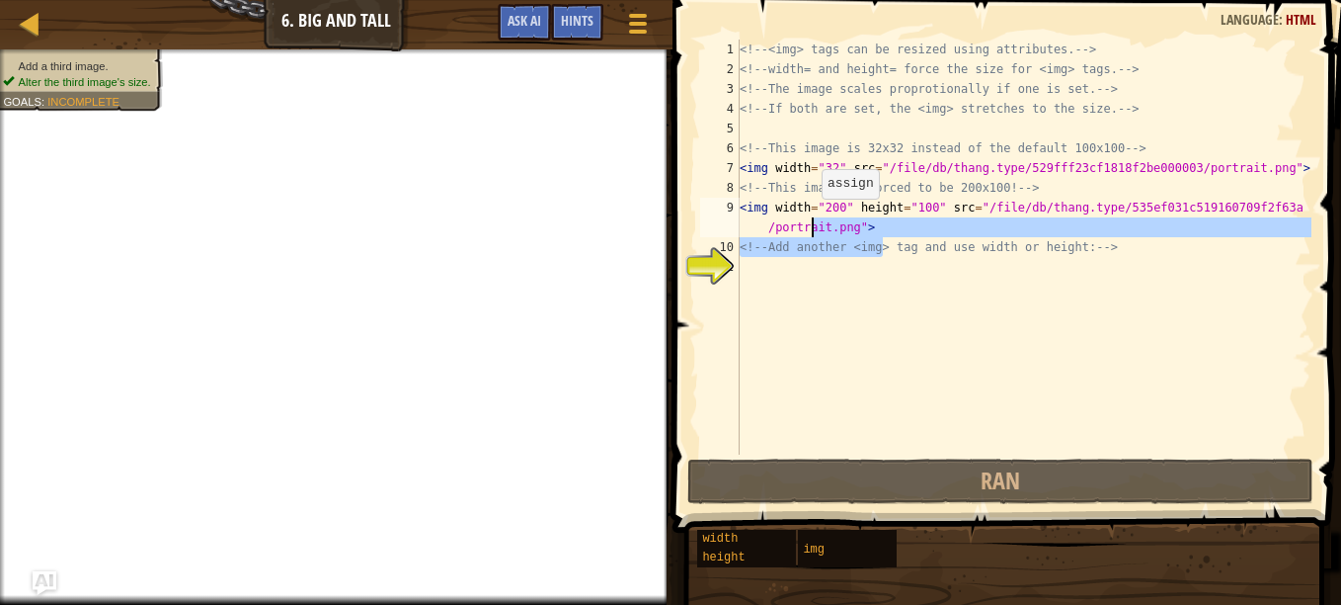
drag, startPoint x: 884, startPoint y: 239, endPoint x: 802, endPoint y: 212, distance: 86.2
click at [802, 212] on div "<!-- <img> tags can be resized using attributes. --> <!-- width= and height= fo…" at bounding box center [1024, 267] width 576 height 454
type textarea "<img width="200" height="100" src="/file/db/thang.type/535ef031c519160709f2f63a…"
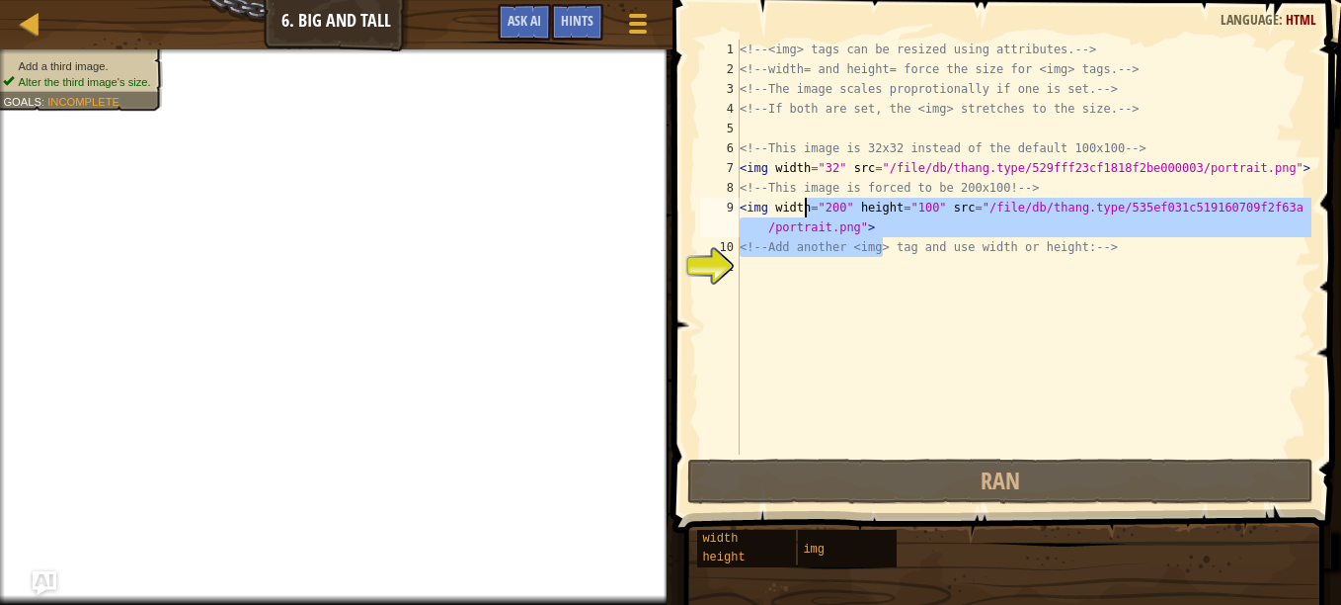
click at [905, 287] on div "<!-- <img> tags can be resized using attributes. --> <!-- width= and height= fo…" at bounding box center [1024, 267] width 576 height 454
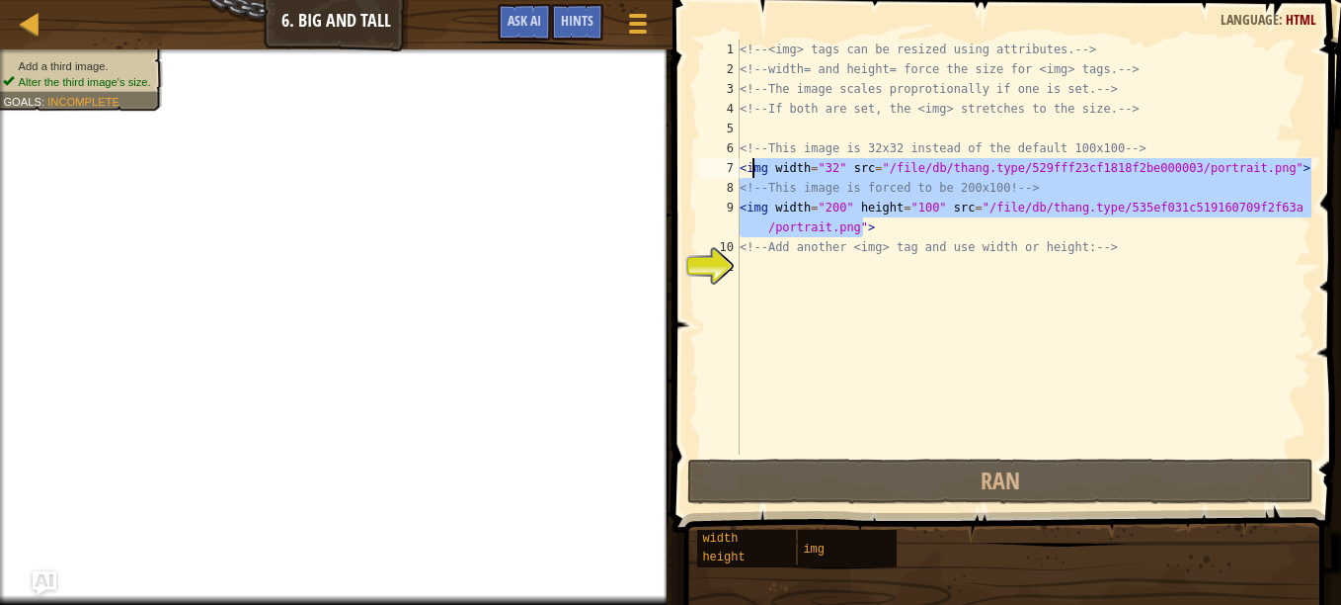
drag, startPoint x: 881, startPoint y: 228, endPoint x: 755, endPoint y: 160, distance: 143.6
click at [755, 160] on div "<!-- <img> tags can be resized using attributes. --> <!-- width= and height= fo…" at bounding box center [1024, 267] width 576 height 454
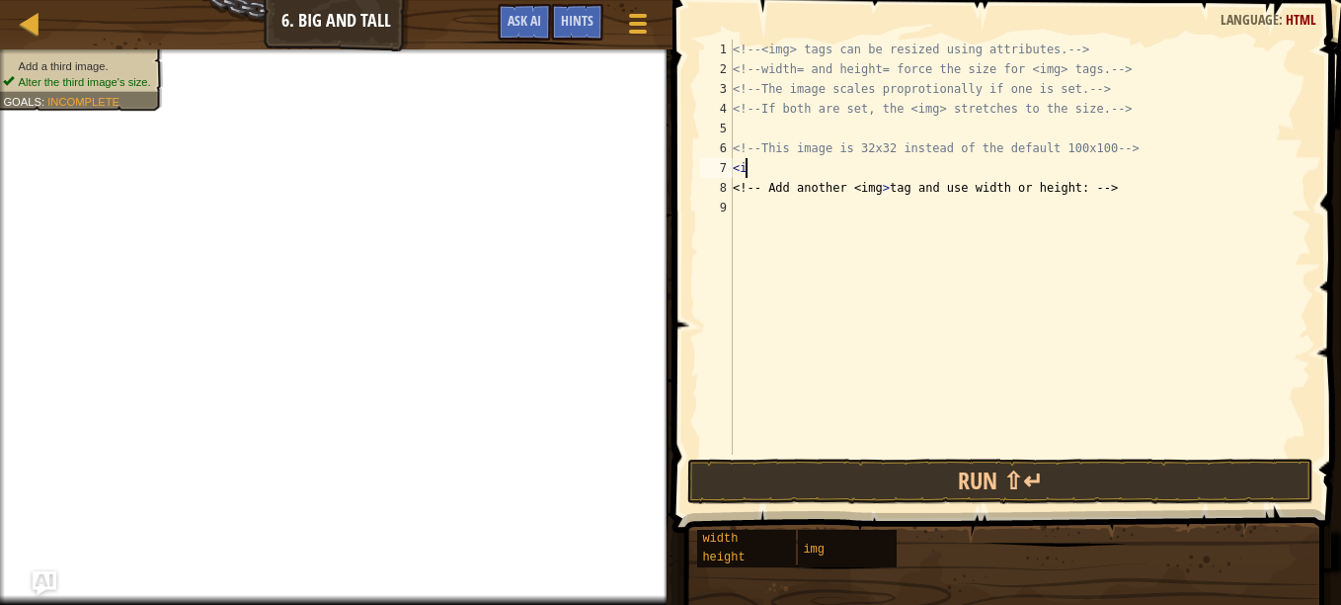
type textarea "<"
click at [761, 209] on div "<!-- <img> tags can be resized using attributes. --> <!-- width= and height= fo…" at bounding box center [1021, 267] width 584 height 454
click at [590, 25] on span "Hints" at bounding box center [577, 20] width 33 height 19
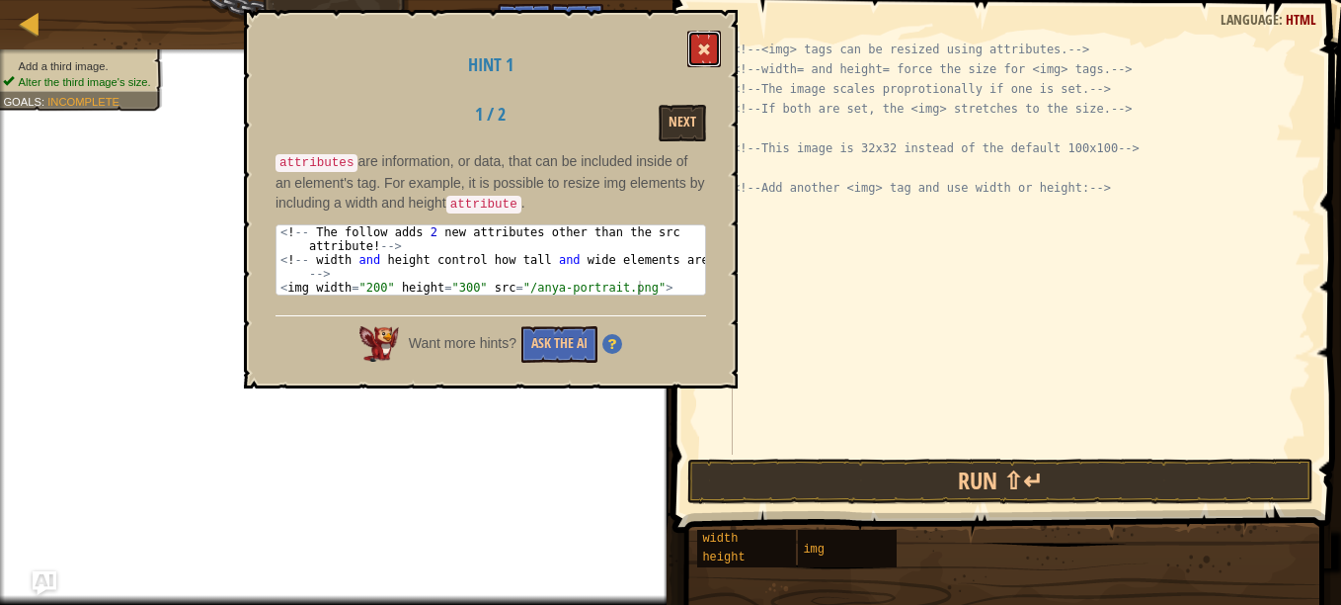
click at [705, 40] on button at bounding box center [704, 49] width 34 height 37
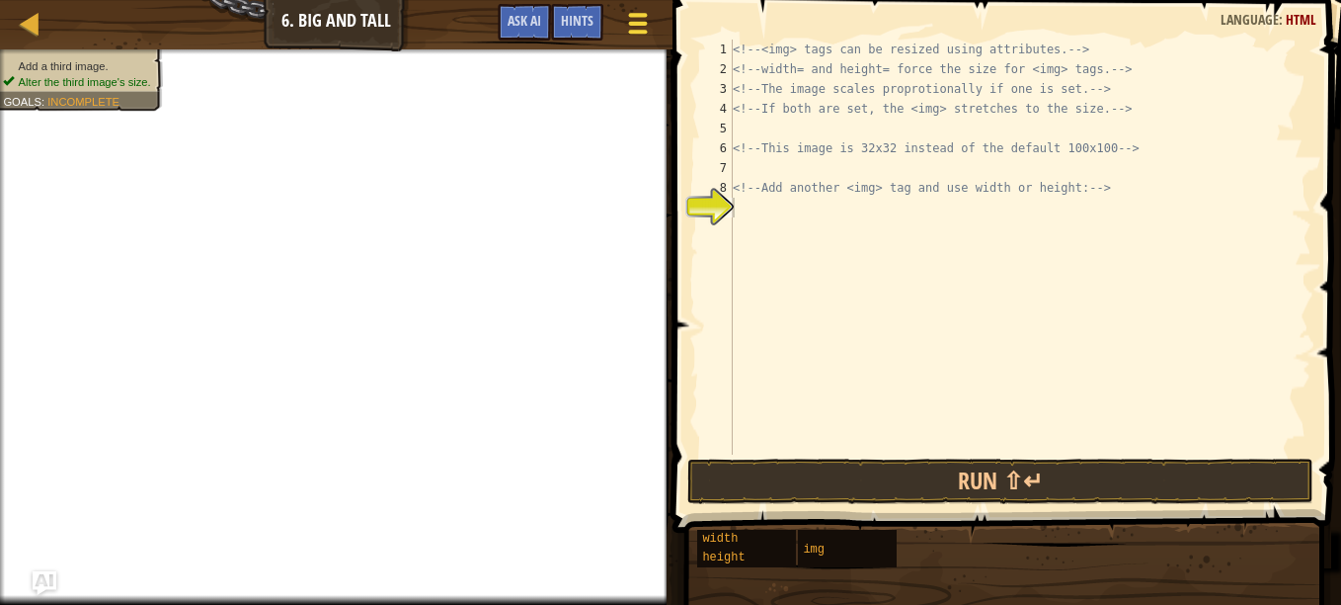
click at [643, 17] on span at bounding box center [637, 15] width 19 height 4
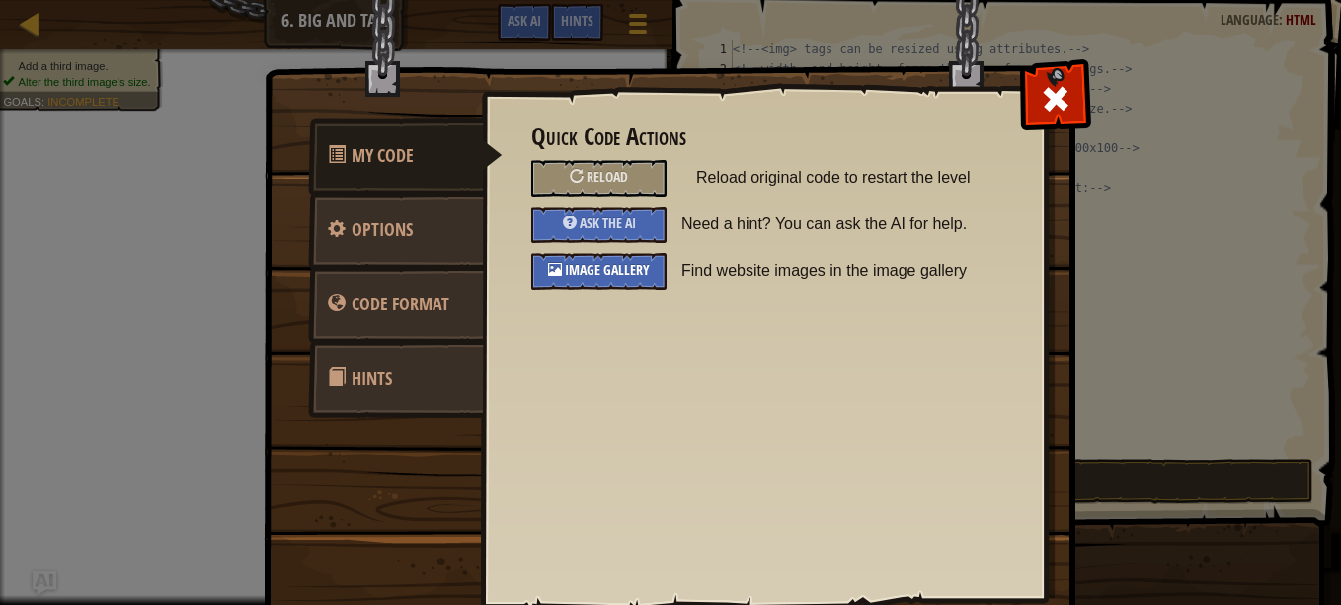
click at [594, 262] on span "Image Gallery" at bounding box center [607, 269] width 85 height 19
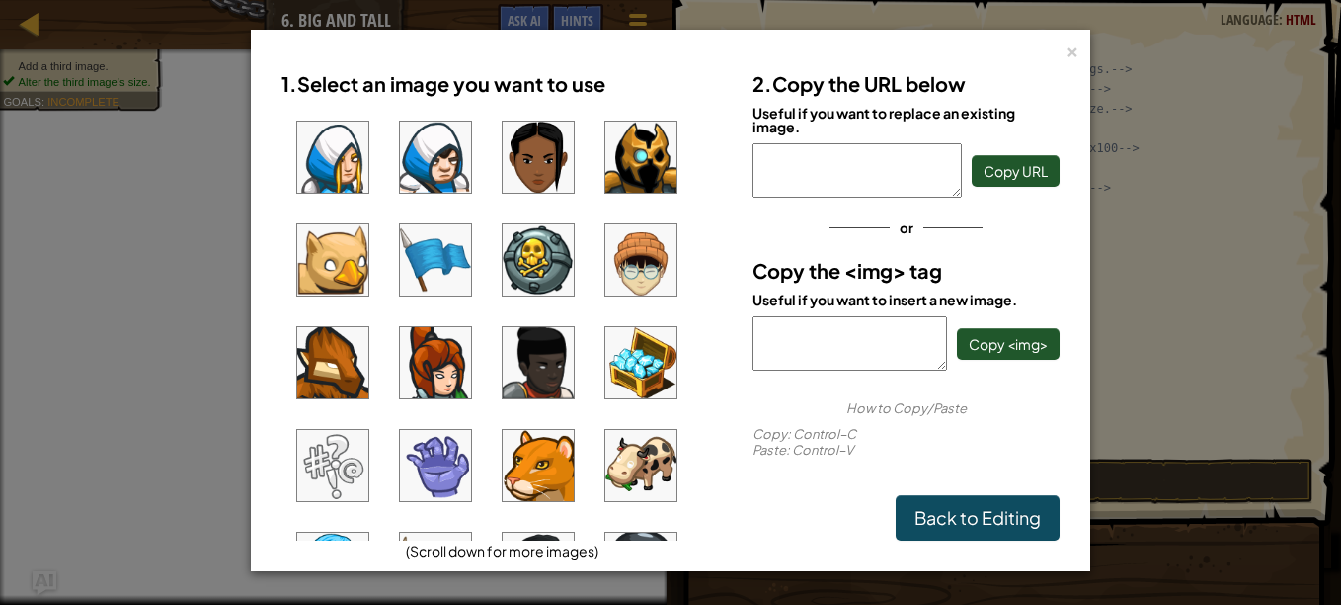
click at [627, 249] on img at bounding box center [641, 259] width 71 height 71
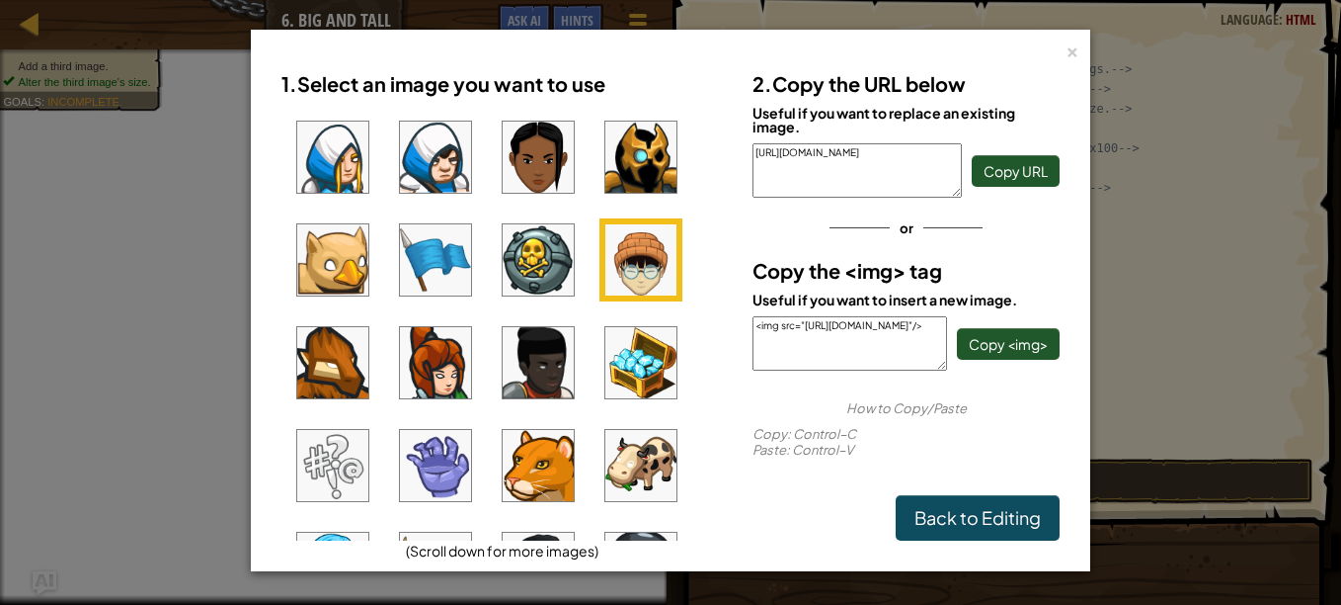
drag, startPoint x: 794, startPoint y: 183, endPoint x: 746, endPoint y: 138, distance: 65.7
click at [746, 138] on div "2. Copy the URL below Useful if you want to replace an existing image. [URL][DO…" at bounding box center [906, 300] width 337 height 479
click at [1069, 52] on div "×" at bounding box center [1073, 49] width 14 height 21
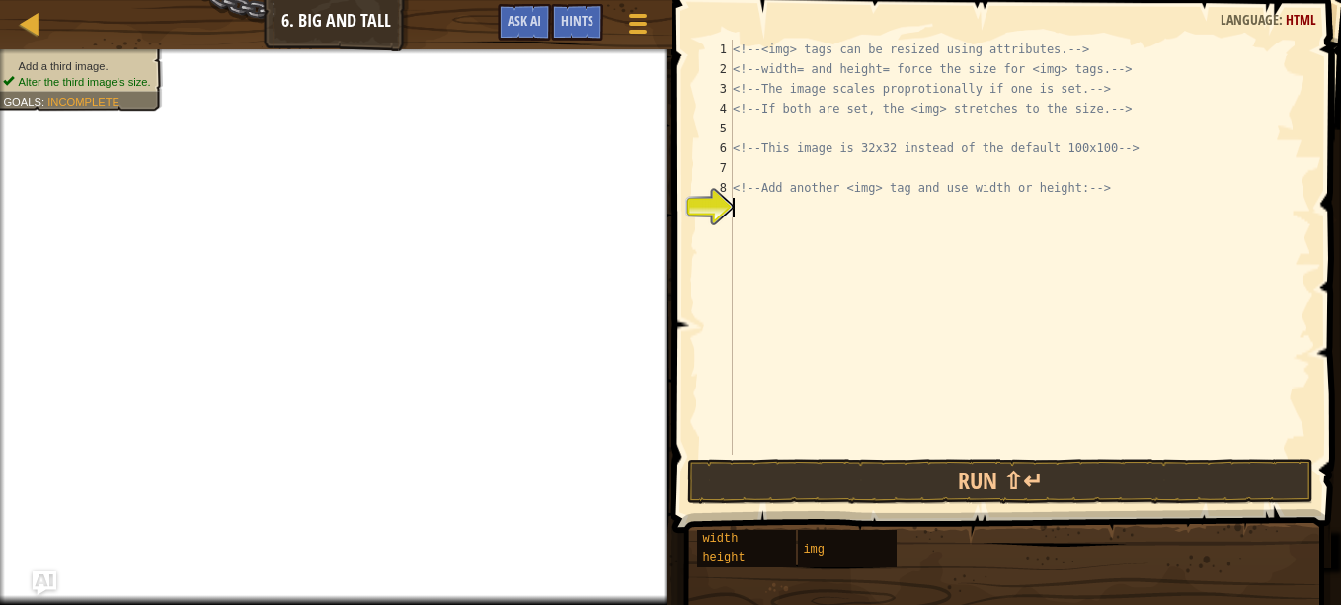
paste textarea "[URL][DOMAIN_NAME]"
type textarea "[URL][DOMAIN_NAME]"
click at [764, 234] on div "<!-- <img> tags can be resized using attributes. --> <!-- width= and height= fo…" at bounding box center [1023, 267] width 577 height 454
click at [754, 170] on div "<!-- <img> tags can be resized using attributes. --> <!-- width= and height= fo…" at bounding box center [1023, 267] width 577 height 454
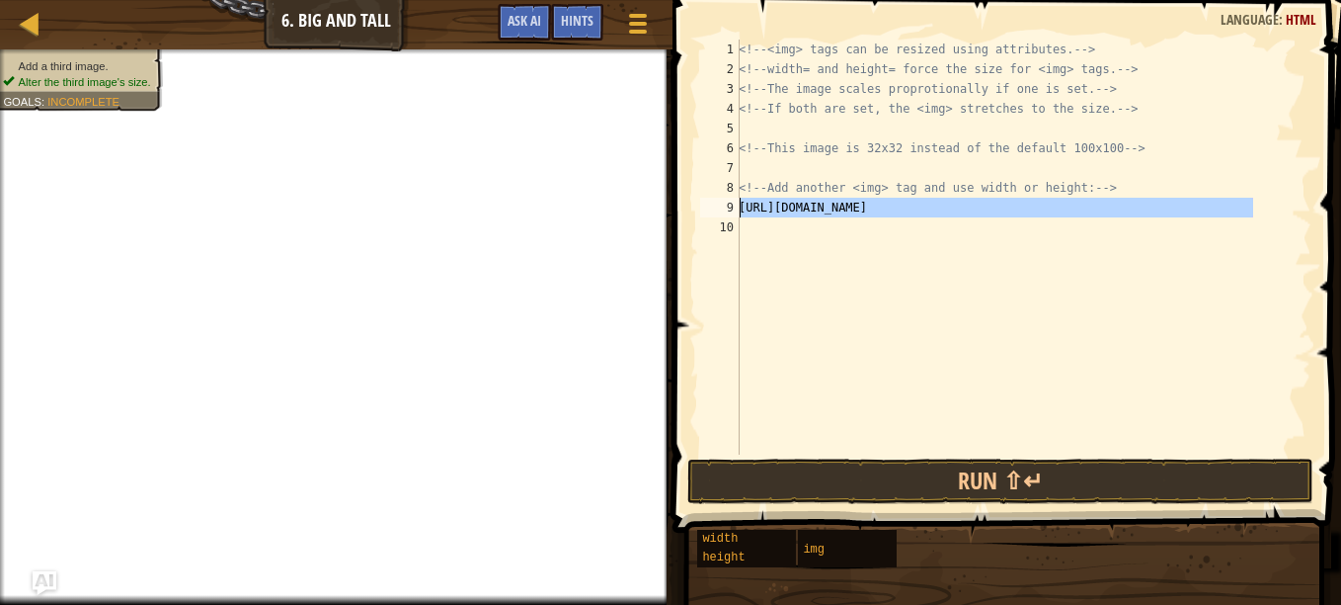
drag, startPoint x: 1262, startPoint y: 208, endPoint x: 673, endPoint y: 206, distance: 589.7
click at [673, 206] on div "1 2 3 4 5 6 7 8 9 10 <!-- <img> tags can be resized using attributes. --> <!-- …" at bounding box center [1004, 305] width 675 height 591
type textarea "[URL][DOMAIN_NAME]"
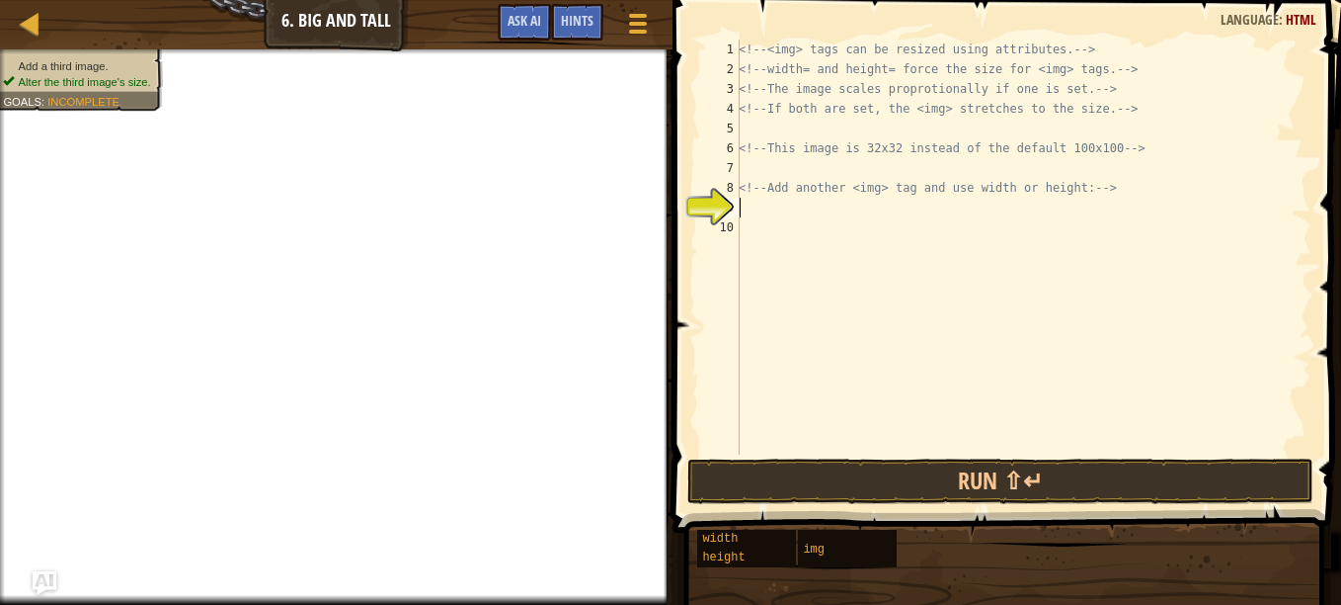
click at [755, 156] on div "<!-- <img> tags can be resized using attributes. --> <!-- width= and height= fo…" at bounding box center [1023, 267] width 577 height 454
type textarea "<!-- This image is 32x32 instead of the default 100x100 -->"
click at [749, 172] on div "<!-- <img> tags can be resized using attributes. --> <!-- width= and height= fo…" at bounding box center [1023, 267] width 577 height 454
paste textarea "[URL][DOMAIN_NAME]"
type textarea "[URL][DOMAIN_NAME]"
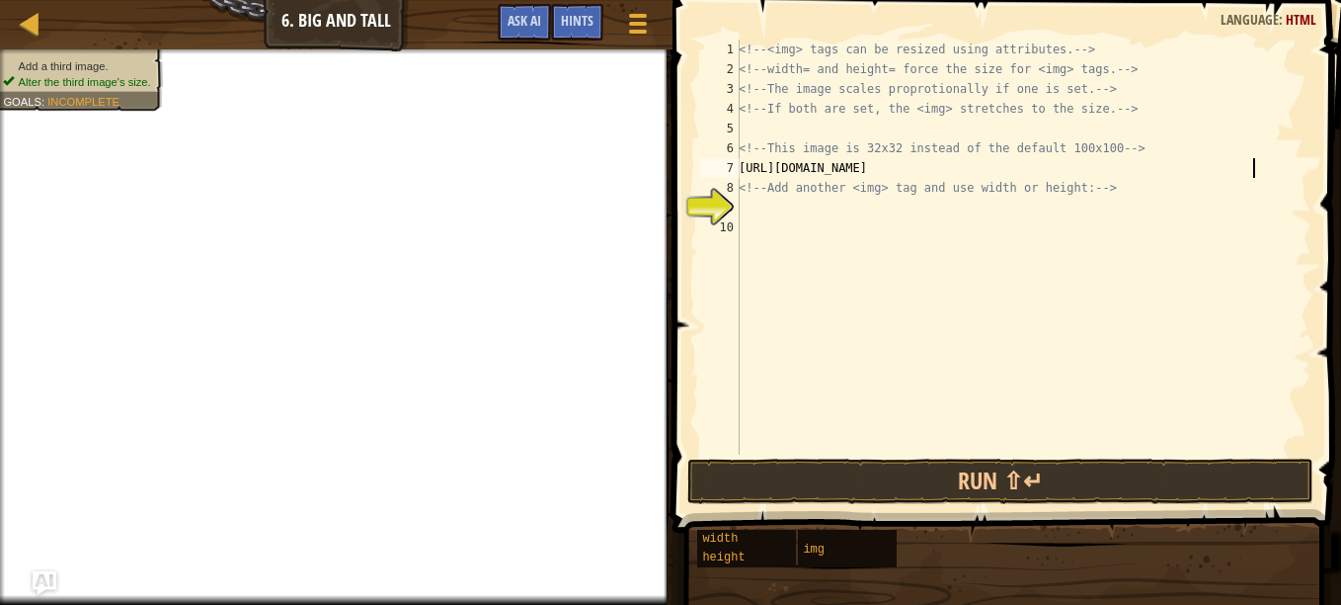
click at [753, 214] on div "<!-- <img> tags can be resized using attributes. --> <!-- width= and height= fo…" at bounding box center [1023, 267] width 577 height 454
click at [568, 17] on span "Hints" at bounding box center [577, 20] width 33 height 19
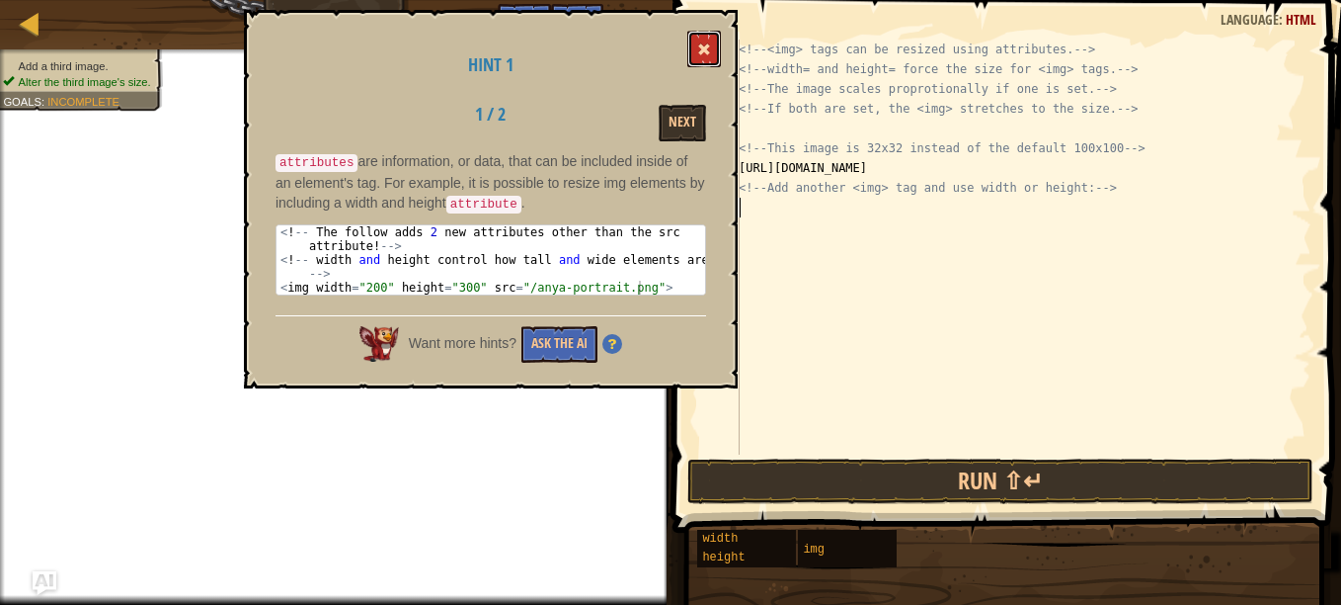
click at [702, 54] on span at bounding box center [704, 49] width 14 height 14
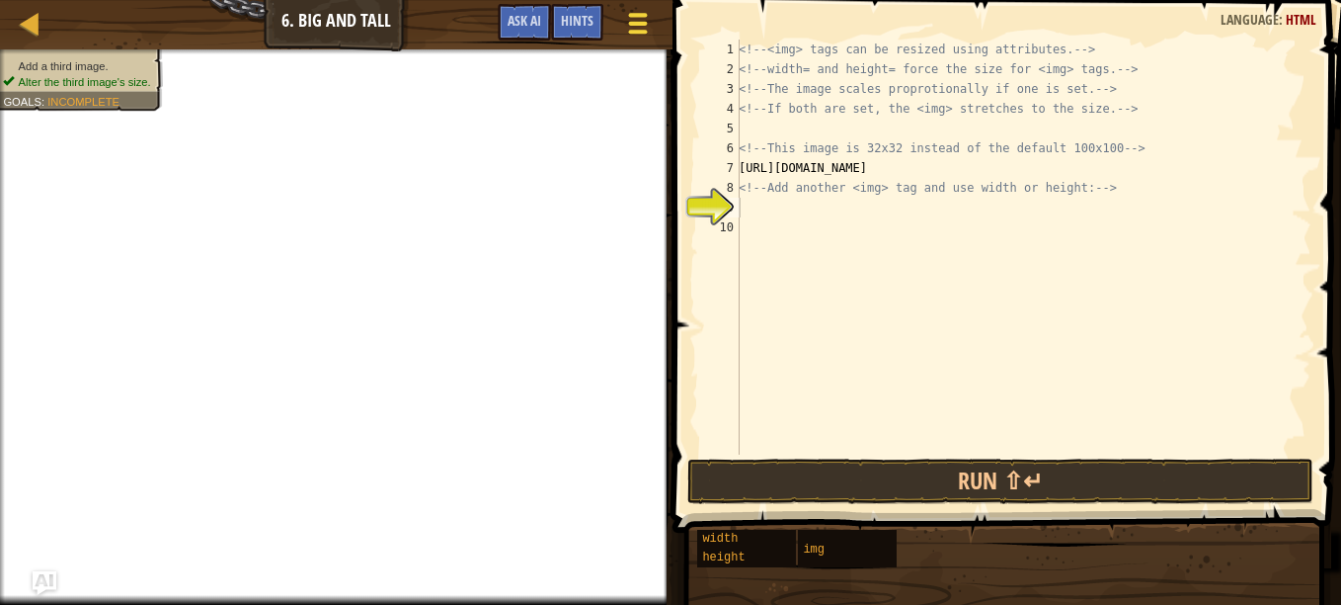
click at [634, 34] on span at bounding box center [637, 32] width 19 height 4
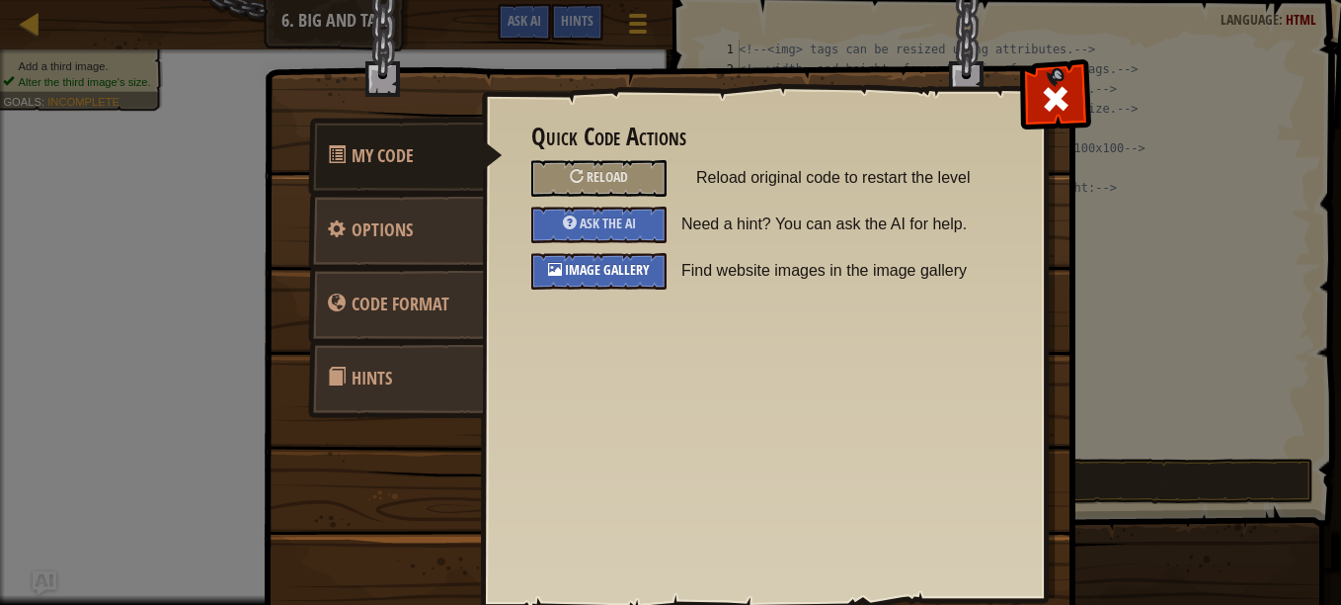
click at [625, 267] on span "Image Gallery" at bounding box center [607, 269] width 85 height 19
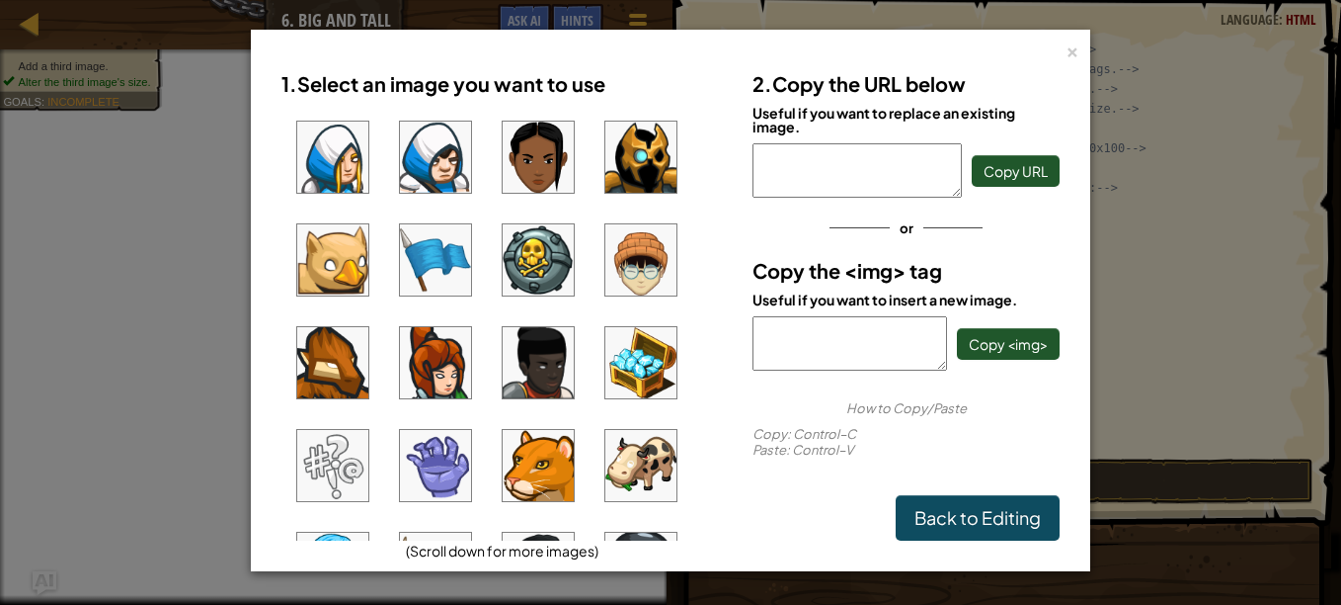
click at [652, 273] on img at bounding box center [641, 259] width 71 height 71
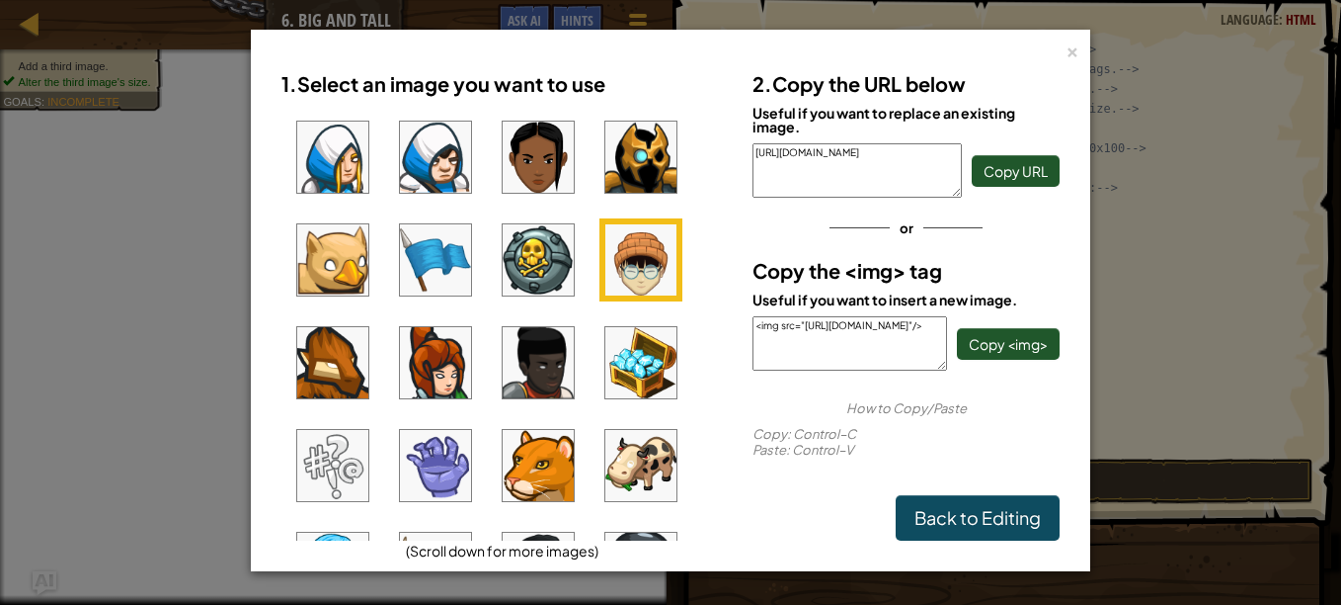
click at [856, 372] on div "2. Copy the URL below Useful if you want to replace an existing image. [URL][DO…" at bounding box center [906, 300] width 337 height 479
drag, startPoint x: 856, startPoint y: 356, endPoint x: 753, endPoint y: 319, distance: 110.0
click at [753, 319] on textarea "<img src="[URL][DOMAIN_NAME]"/>" at bounding box center [850, 343] width 195 height 54
paste textarea "[URL][DOMAIN_NAME]"
type textarea "[URL][DOMAIN_NAME]"
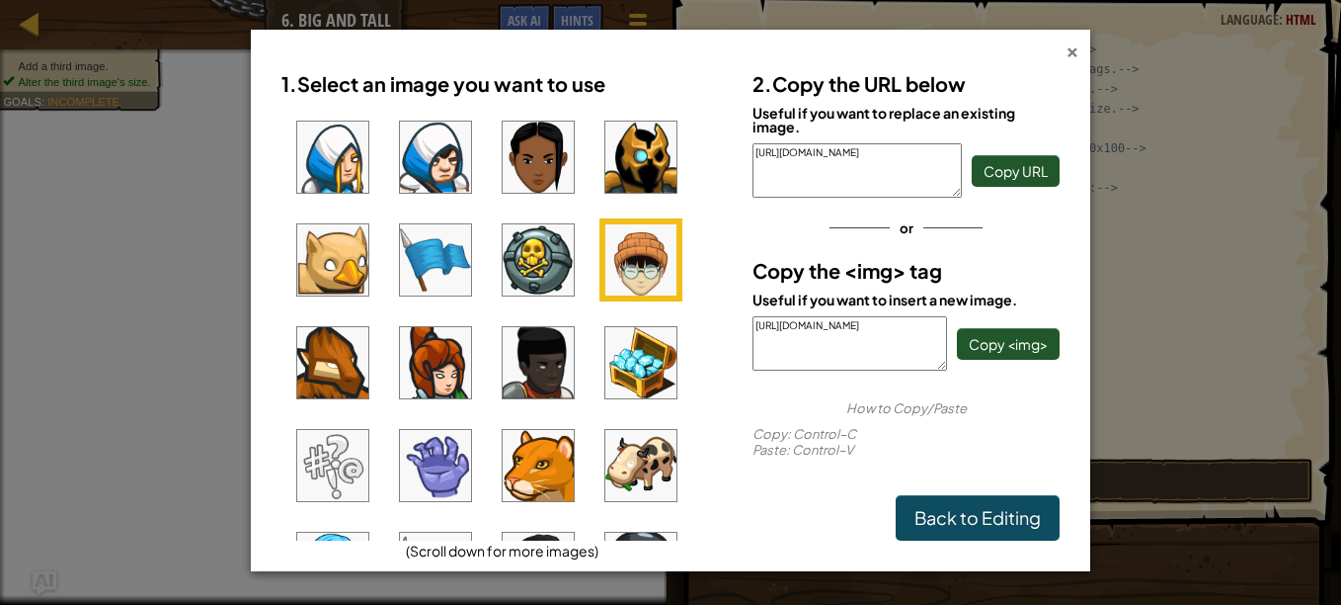
click at [1079, 43] on div "×" at bounding box center [1073, 49] width 14 height 21
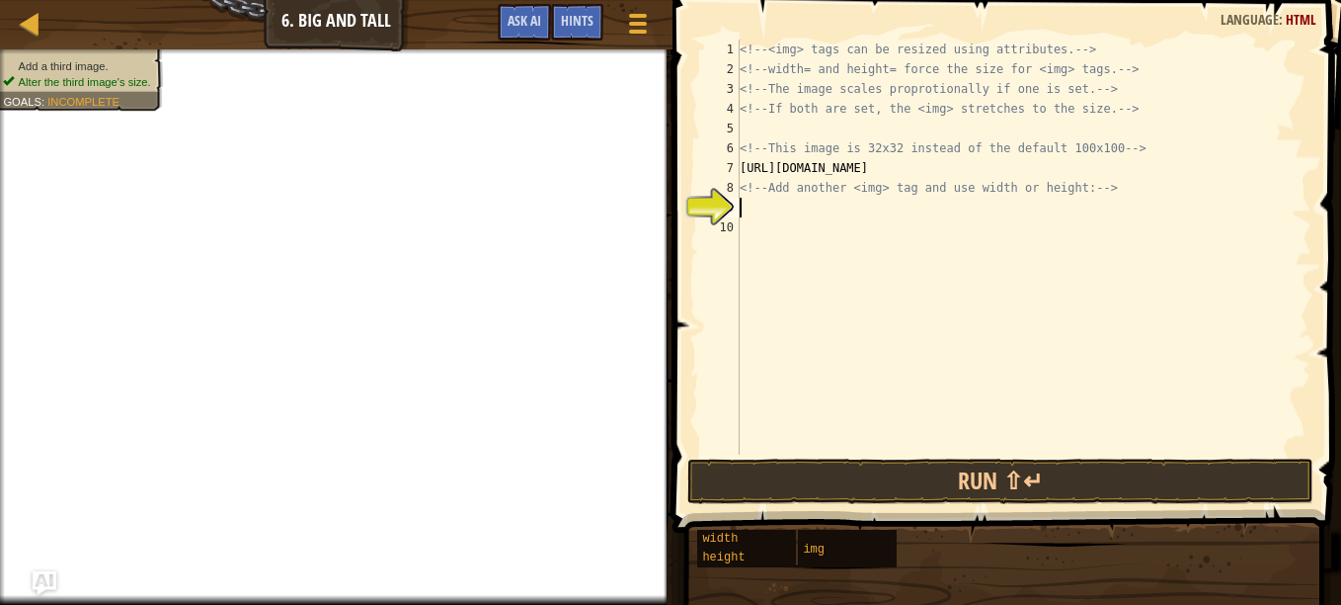
paste textarea "[URL][DOMAIN_NAME]"
type textarea "[URL][DOMAIN_NAME]"
click at [760, 225] on div "<!-- <img> tags can be resized using attributes. --> <!-- width= and height= fo…" at bounding box center [1024, 267] width 576 height 454
click at [743, 125] on div "<!-- <img> tags can be resized using attributes. --> <!-- width= and height= fo…" at bounding box center [1024, 267] width 576 height 454
click at [589, 24] on span "Hints" at bounding box center [577, 20] width 33 height 19
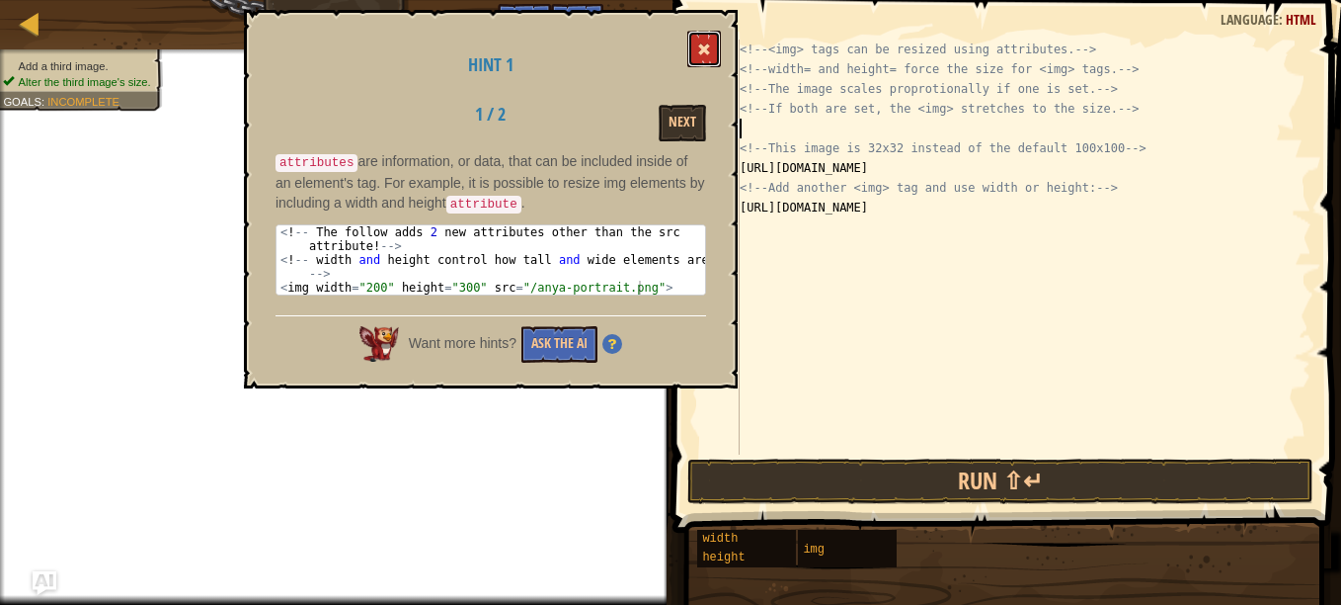
click at [707, 53] on span at bounding box center [704, 49] width 14 height 14
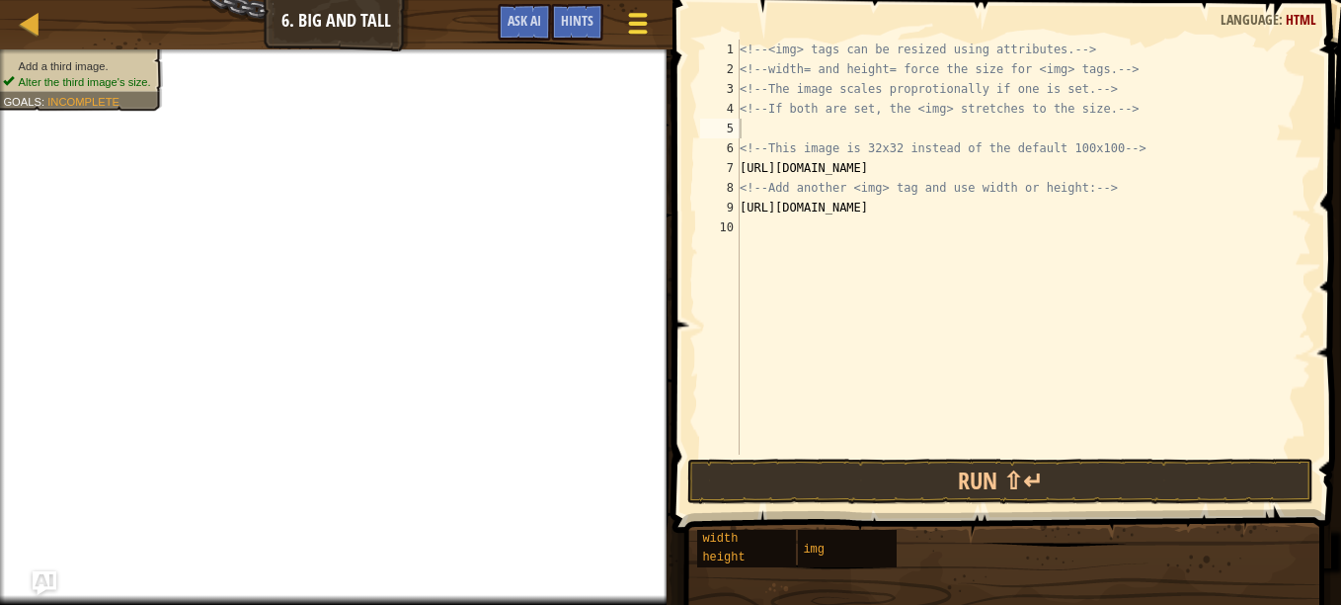
click at [634, 29] on div at bounding box center [637, 23] width 27 height 29
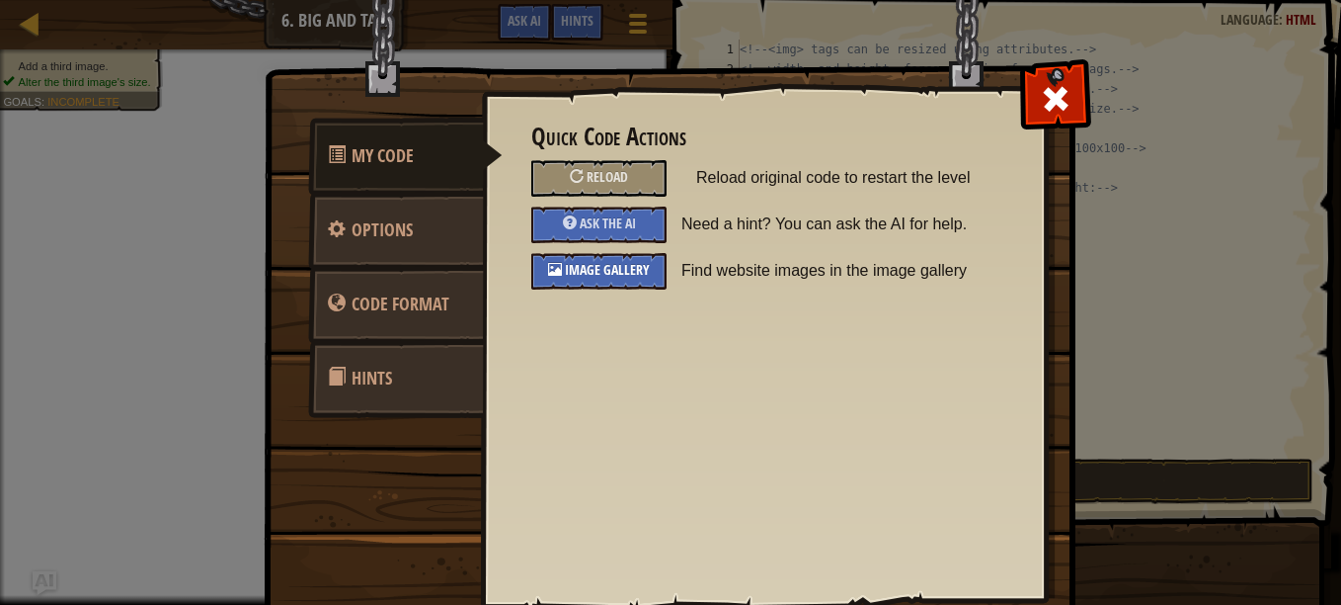
click at [634, 257] on div "Image Gallery" at bounding box center [598, 271] width 135 height 37
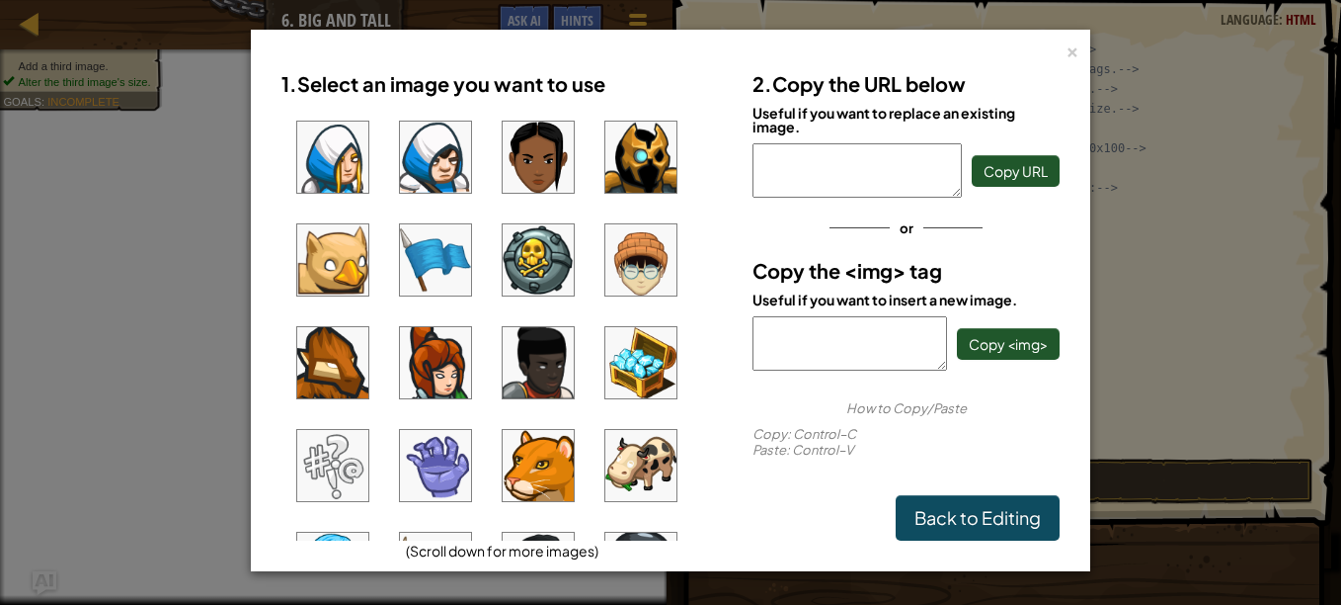
click at [621, 271] on img at bounding box center [641, 259] width 71 height 71
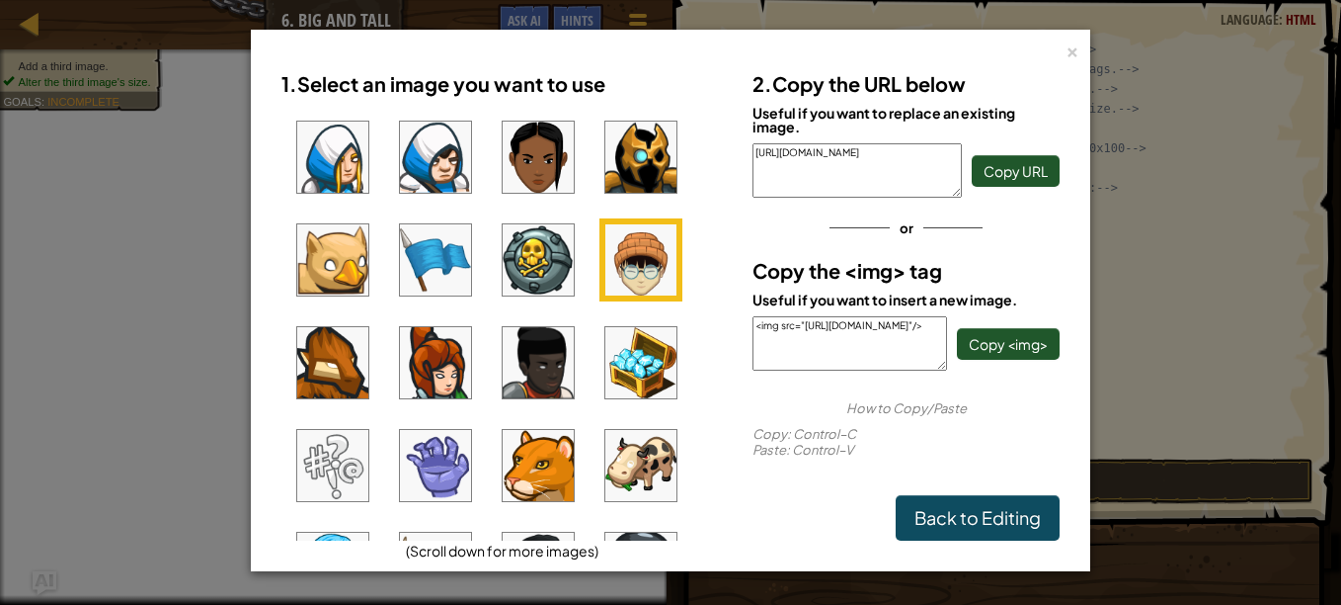
click at [525, 253] on img at bounding box center [538, 259] width 71 height 71
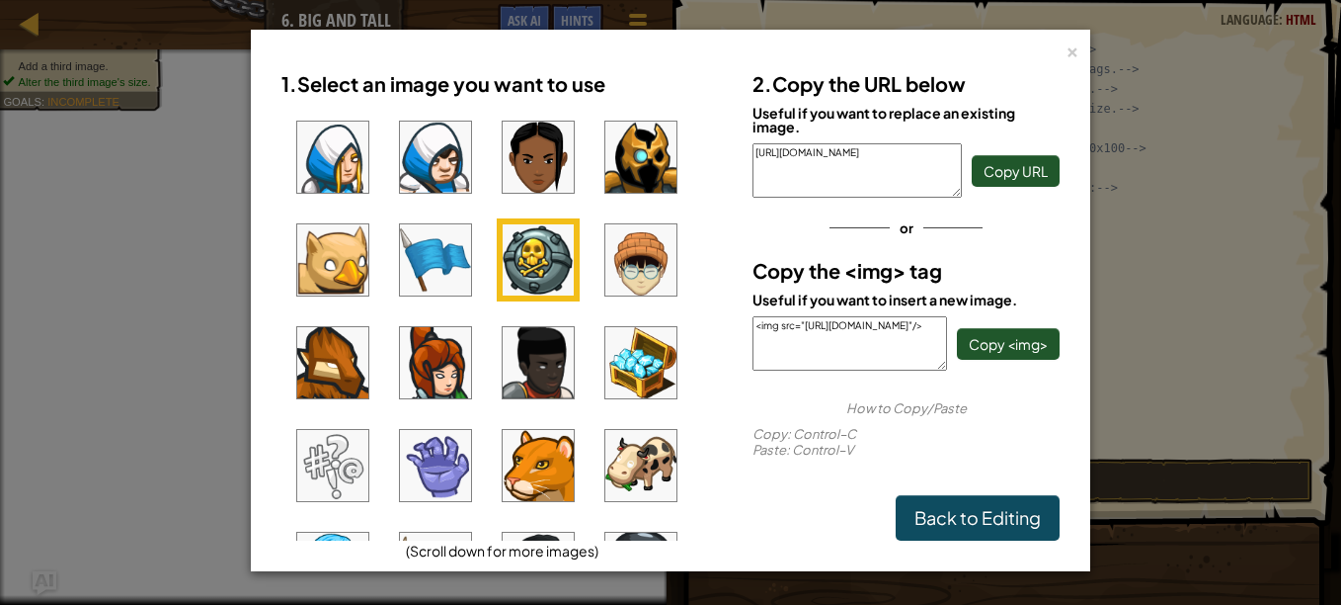
drag, startPoint x: 786, startPoint y: 179, endPoint x: 735, endPoint y: 119, distance: 79.2
click at [735, 119] on div "1. Select an image you want to use (Scroll down for more images) 2. Copy the UR…" at bounding box center [671, 300] width 808 height 479
click at [1072, 53] on div "×" at bounding box center [1073, 49] width 14 height 21
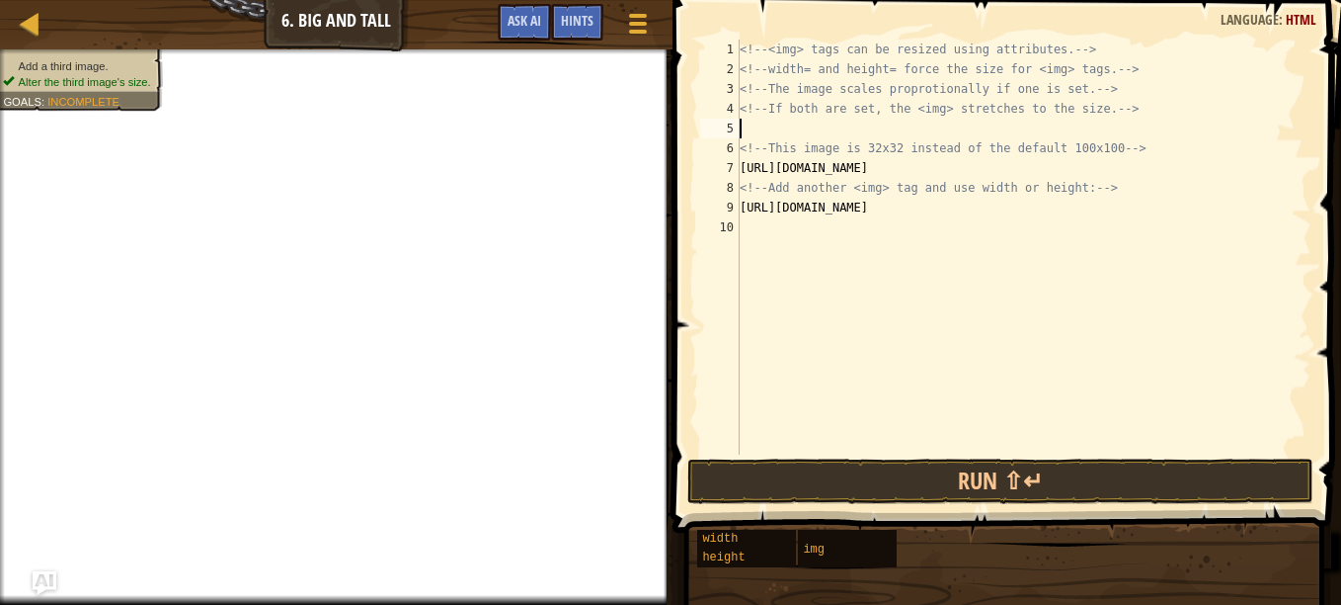
paste textarea "[URL][DOMAIN_NAME]"
type textarea "[URL][DOMAIN_NAME]"
click at [750, 226] on div "<!-- <img> tags can be resized using attributes. --> <!-- width= and height= fo…" at bounding box center [1024, 267] width 576 height 454
click at [635, 30] on span at bounding box center [637, 32] width 19 height 4
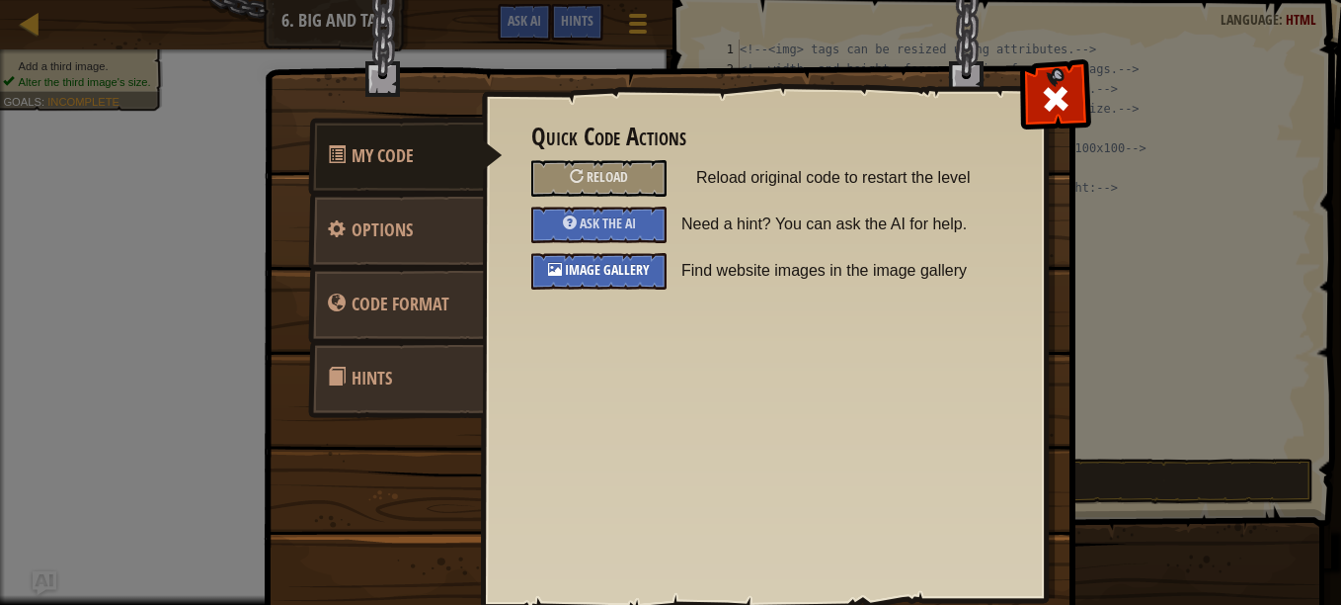
click at [550, 264] on div at bounding box center [555, 269] width 14 height 14
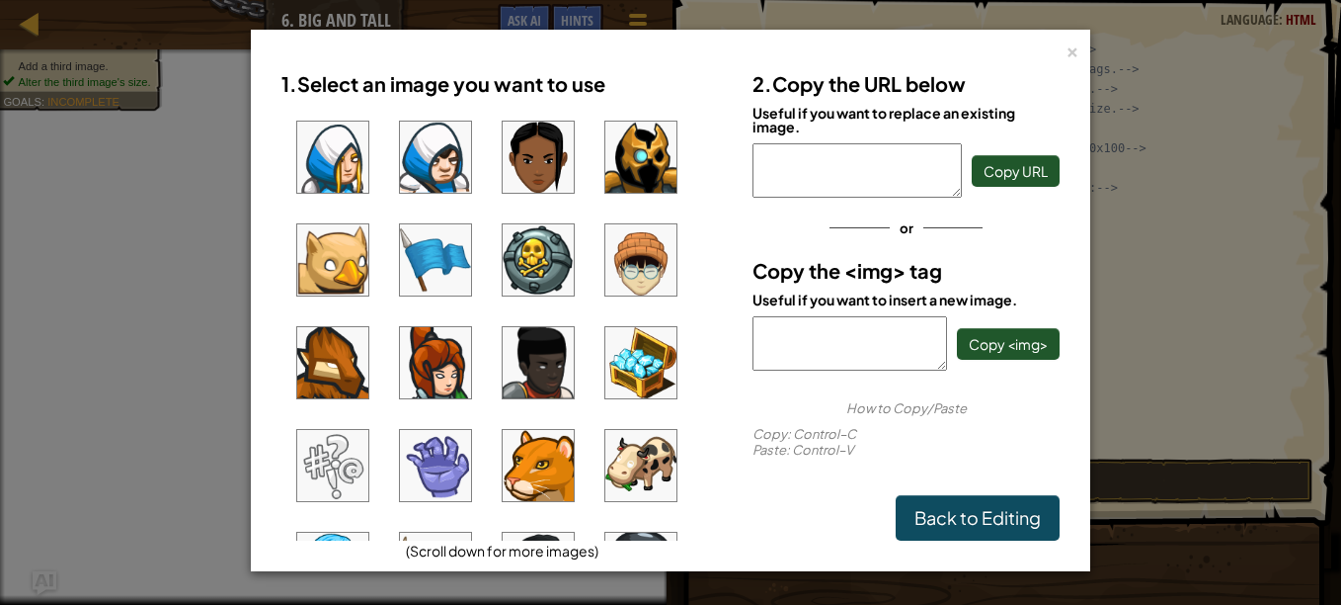
click at [543, 260] on img at bounding box center [538, 259] width 71 height 71
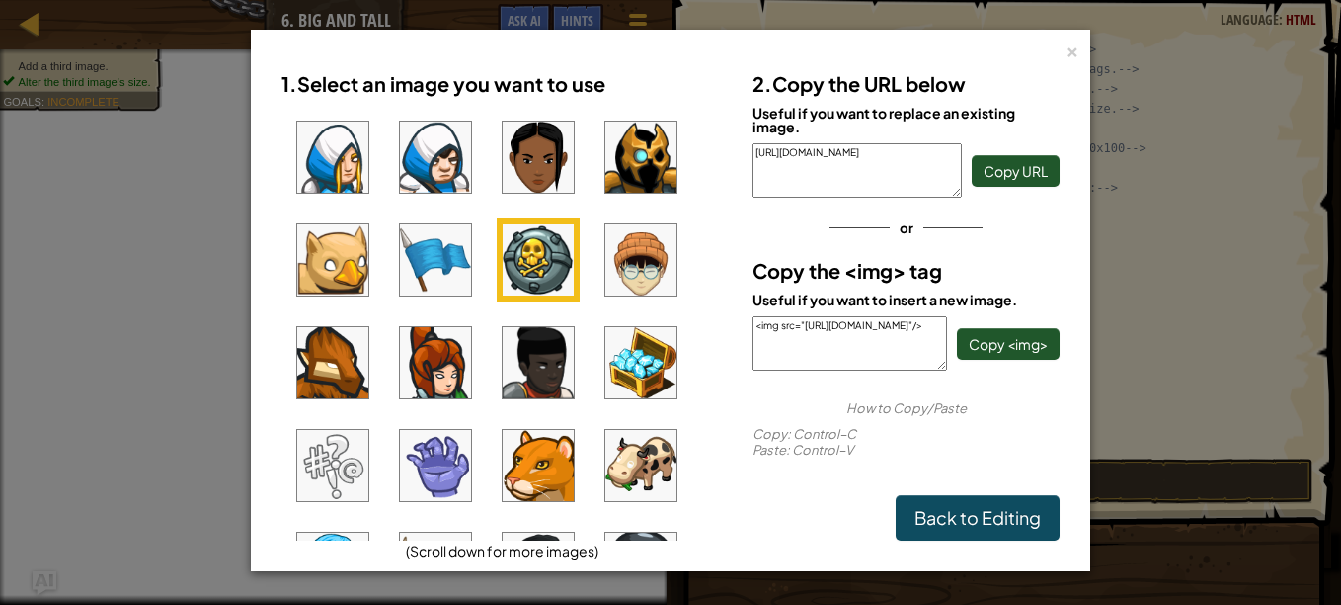
click at [863, 371] on div "2. Copy the URL below Useful if you want to replace an existing image. [URL][DO…" at bounding box center [906, 300] width 337 height 479
drag, startPoint x: 852, startPoint y: 361, endPoint x: 748, endPoint y: 293, distance: 124.4
click at [748, 293] on div "2. Copy the URL below Useful if you want to replace an existing image. [URL][DO…" at bounding box center [906, 300] width 337 height 479
click at [1082, 53] on div "× 1. Select an image you want to use (Scroll down for more images) 2. Copy the …" at bounding box center [671, 300] width 840 height 541
click at [1070, 53] on div "×" at bounding box center [1073, 49] width 14 height 21
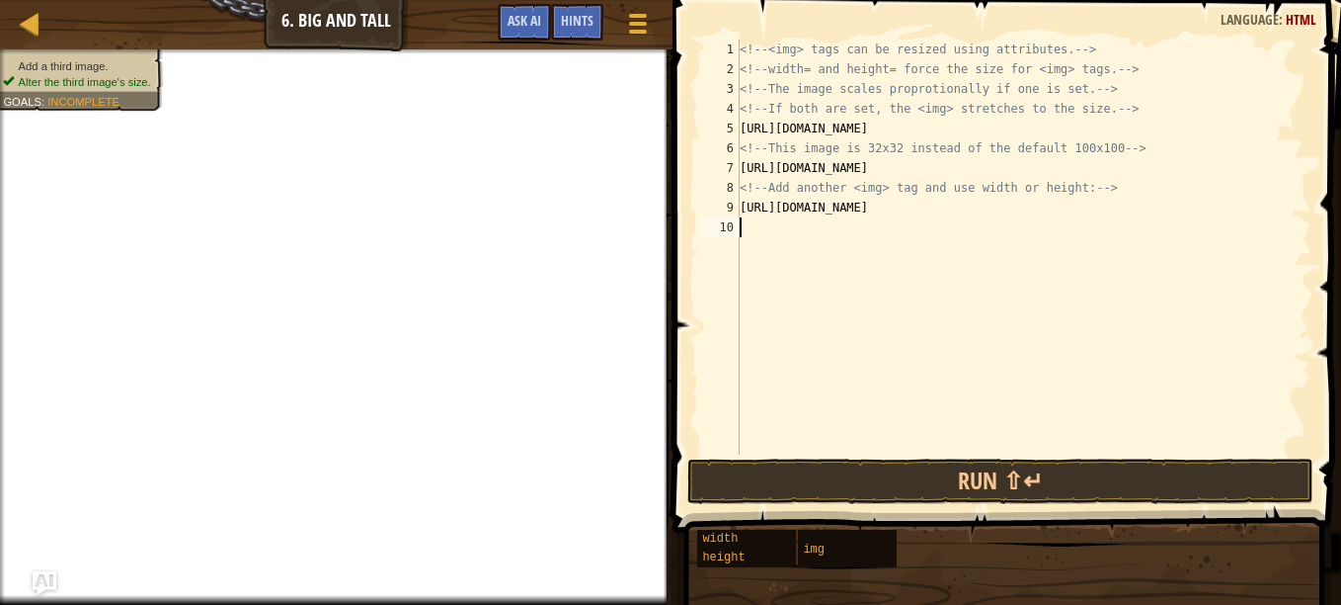
click at [768, 230] on div "<!-- <img> tags can be resized using attributes. --> <!-- width= and height= fo…" at bounding box center [1024, 267] width 576 height 454
paste textarea "<img src="[URL][DOMAIN_NAME]"/>"
type textarea "<img src="[URL][DOMAIN_NAME]"/>"
click at [752, 270] on div "<!-- <img> tags can be resized using attributes. --> <!-- width= and height= fo…" at bounding box center [1024, 267] width 576 height 454
click at [625, 17] on div at bounding box center [637, 23] width 27 height 29
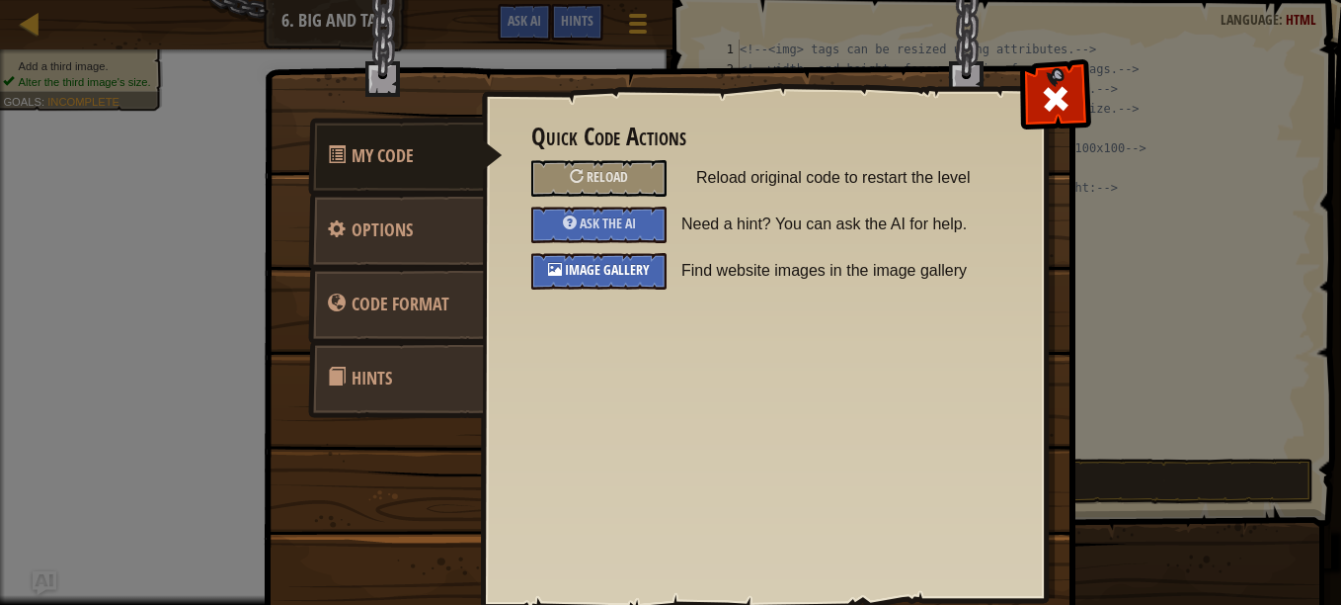
click at [610, 260] on div "Image Gallery" at bounding box center [598, 271] width 135 height 37
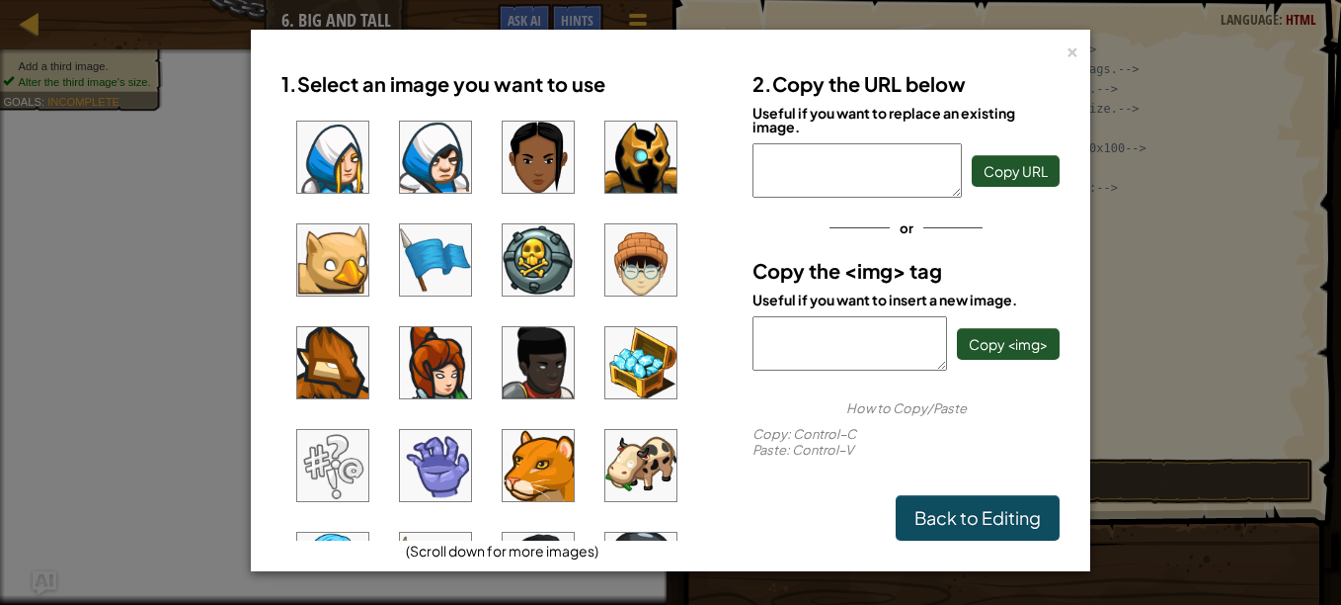
click at [438, 268] on img at bounding box center [435, 259] width 71 height 71
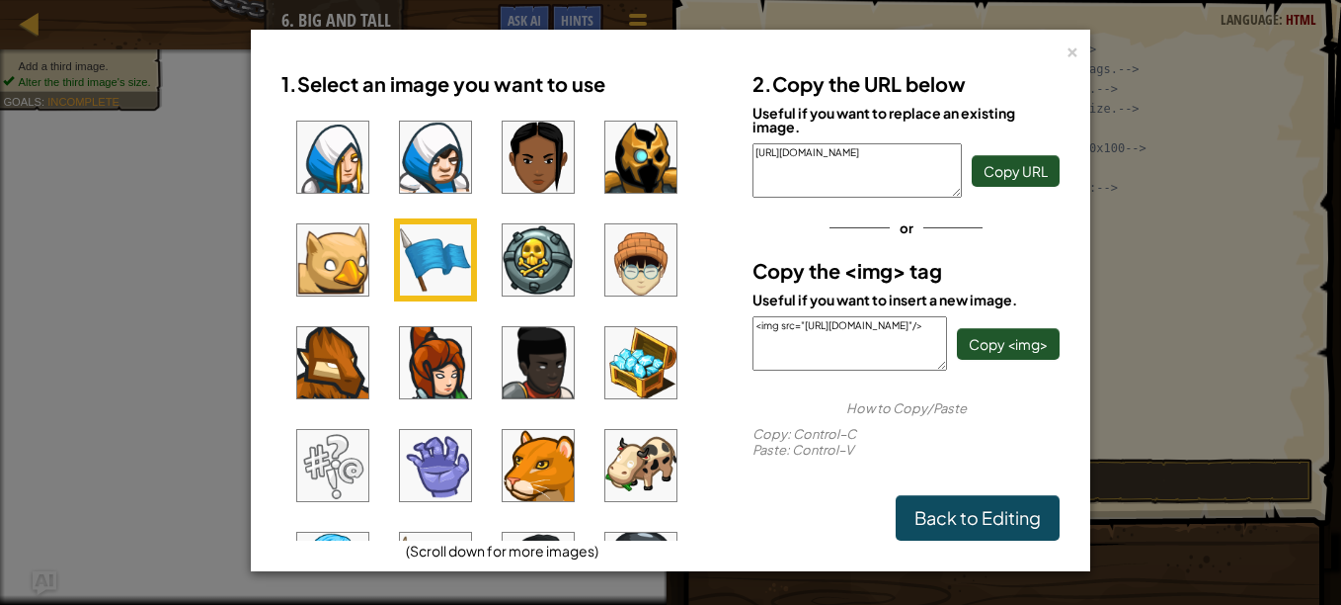
drag, startPoint x: 862, startPoint y: 362, endPoint x: 754, endPoint y: 302, distance: 123.8
click at [754, 302] on div "2. Copy the URL below Useful if you want to replace an existing image. [URL][DO…" at bounding box center [906, 300] width 337 height 479
click at [754, 302] on div "Useful if you want to insert a new image." at bounding box center [906, 299] width 307 height 14
click at [1080, 49] on div "× 1. Select an image you want to use (Scroll down for more images) 2. Copy the …" at bounding box center [671, 300] width 840 height 541
click at [1077, 51] on div "×" at bounding box center [1073, 49] width 14 height 21
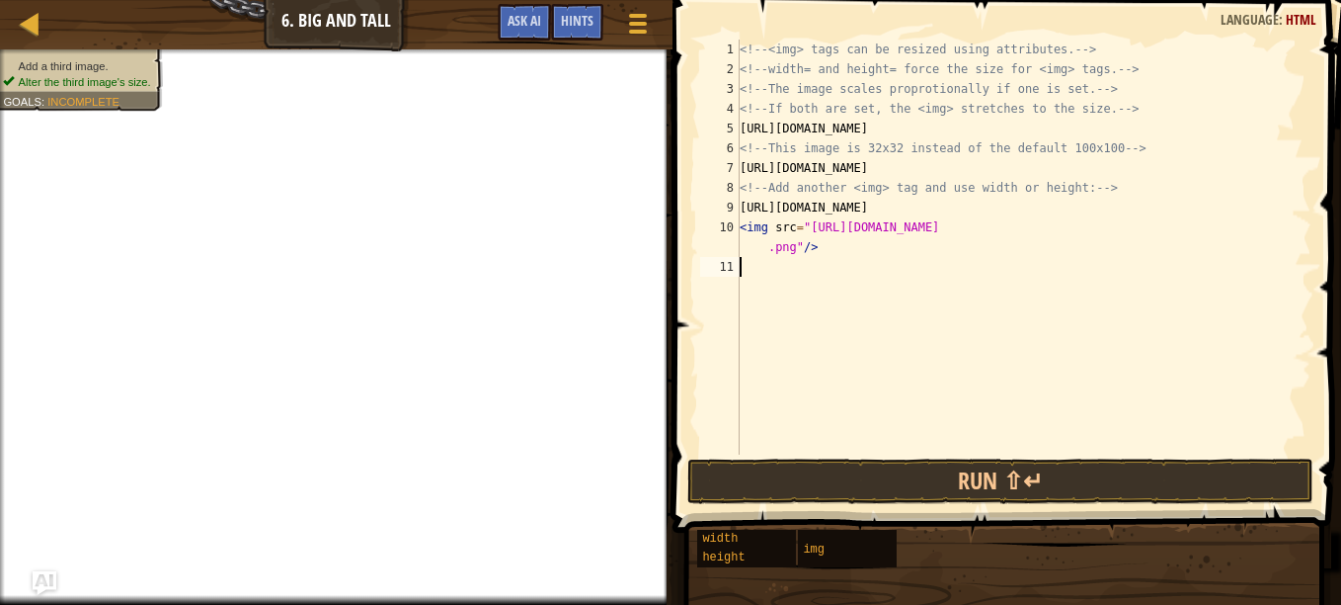
paste textarea "<img src="[URL][DOMAIN_NAME]"/>"
type textarea "<img src="[URL][DOMAIN_NAME]"/>"
click at [631, 28] on div at bounding box center [637, 23] width 27 height 29
